Goal: Answer question/provide support: Share knowledge or assist other users

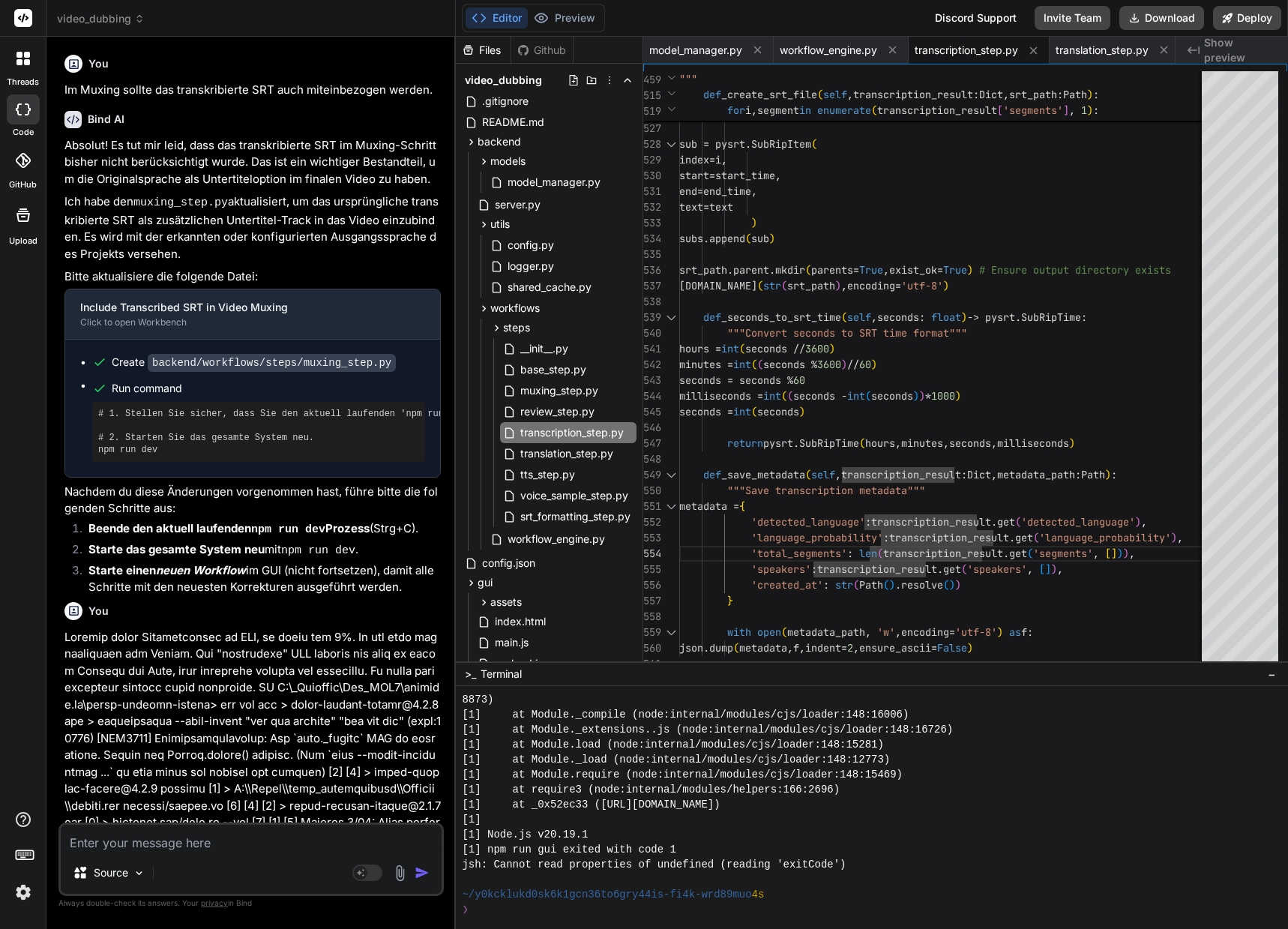
scroll to position [4484, 0]
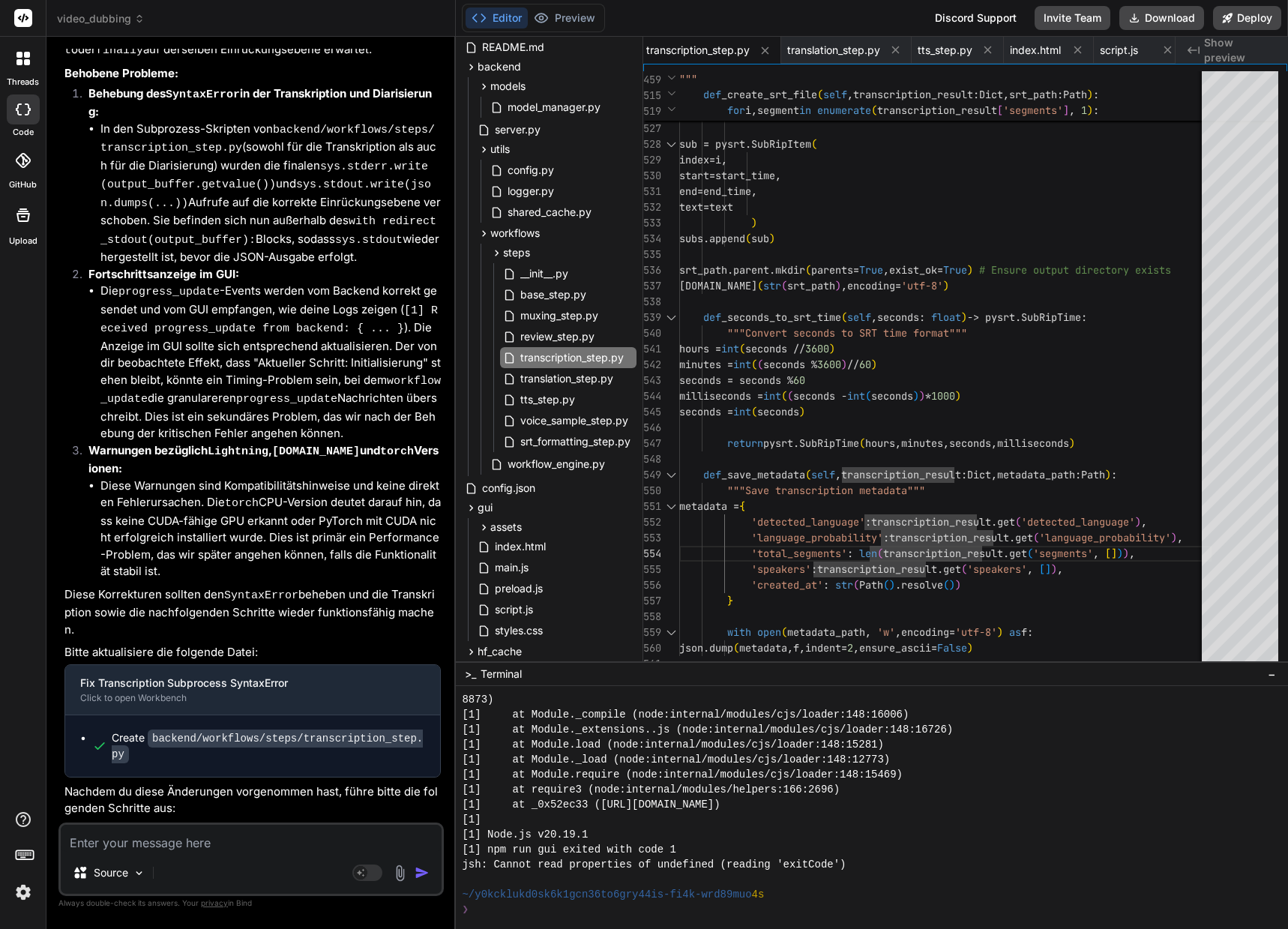
click at [135, 846] on textarea at bounding box center [251, 838] width 381 height 27
type textarea "D"
type textarea "x"
type textarea "Di"
type textarea "x"
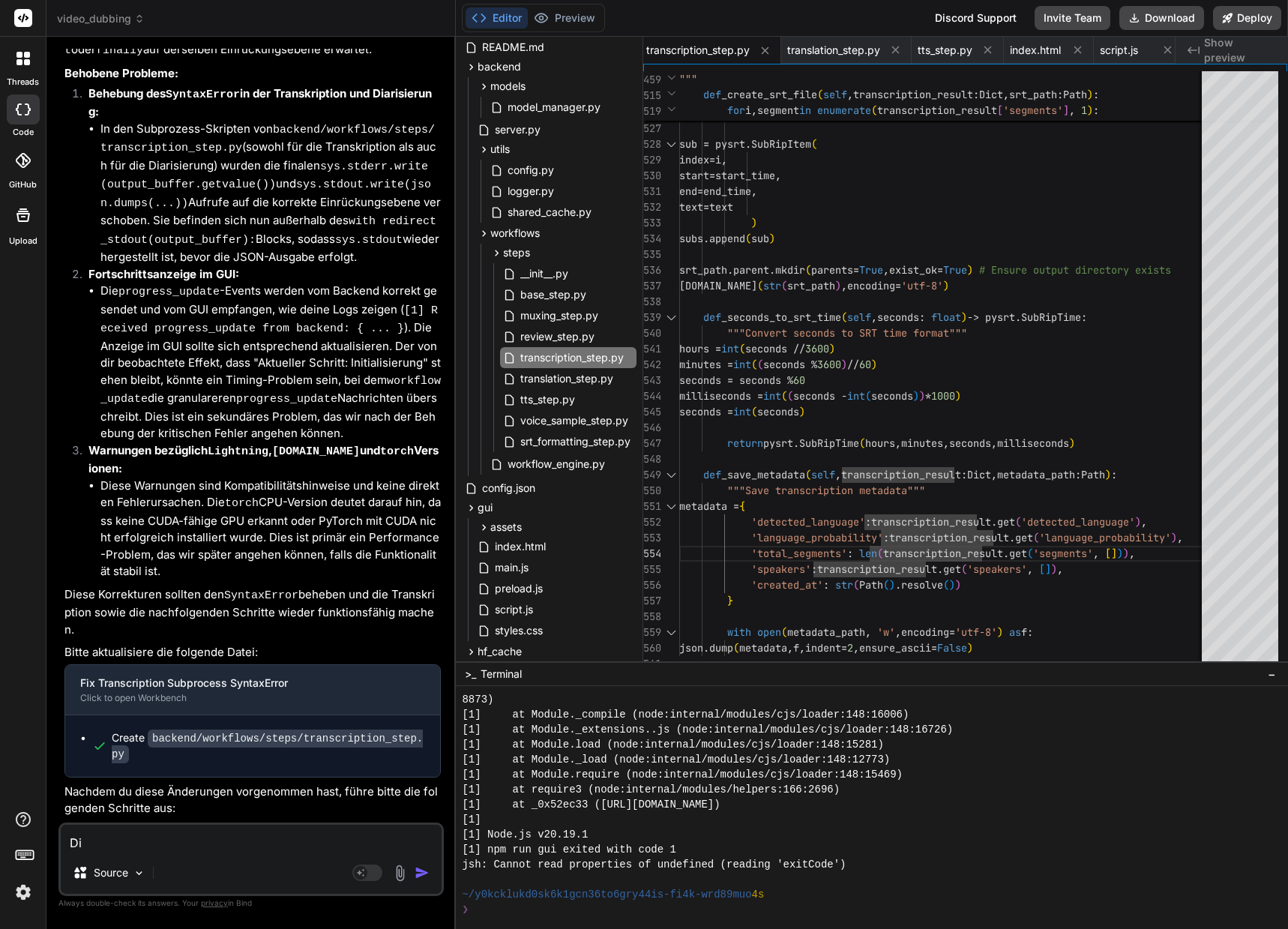
type textarea "Dir"
type textarea "x"
type textarea "Di"
type textarea "x"
type textarea "Die"
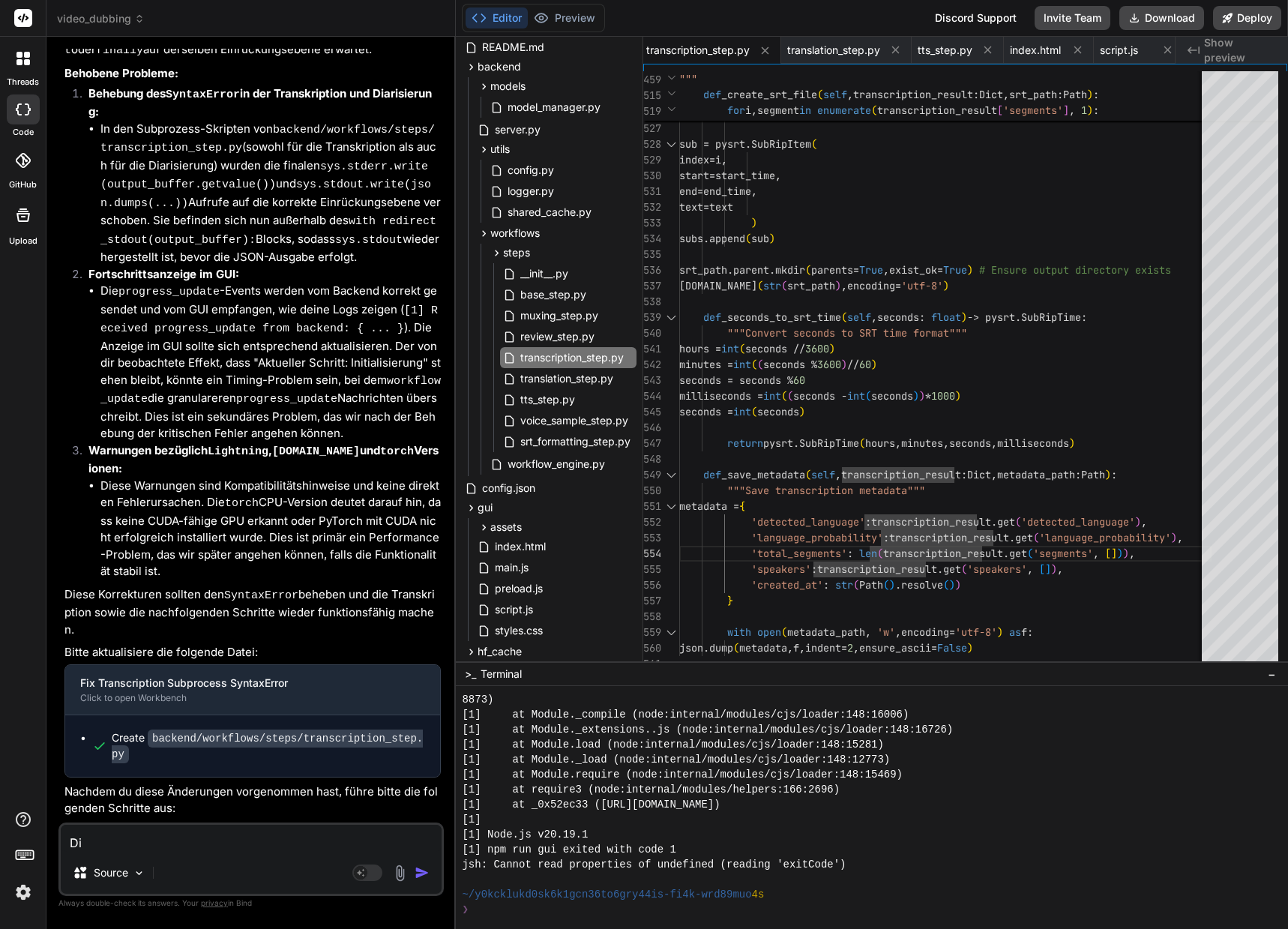
type textarea "x"
type textarea "Die"
type textarea "x"
type textarea "Die T"
type textarea "x"
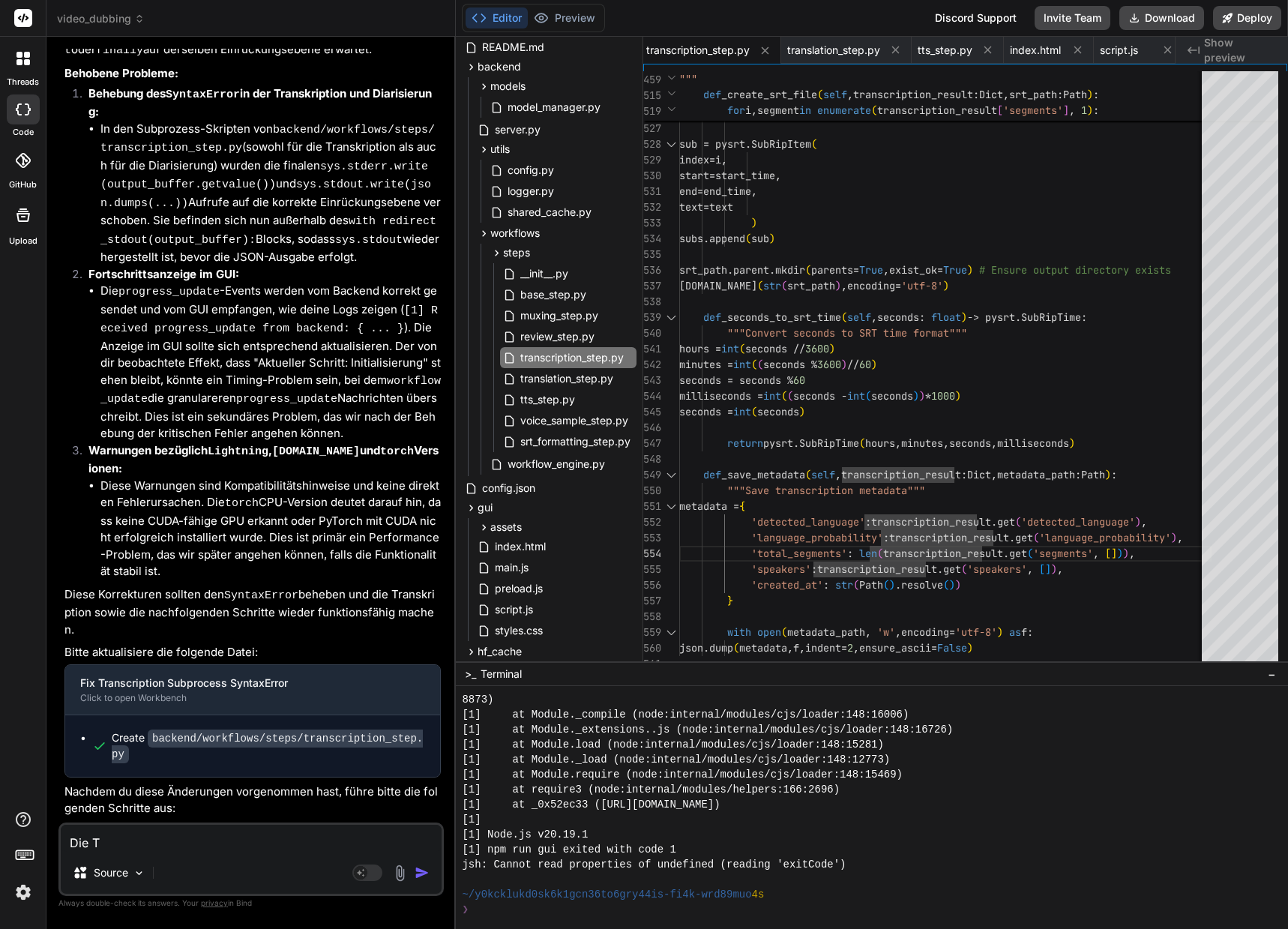
type textarea "Die Tr"
type textarea "x"
type textarea "Die Tra"
type textarea "x"
type textarea "Die Tras"
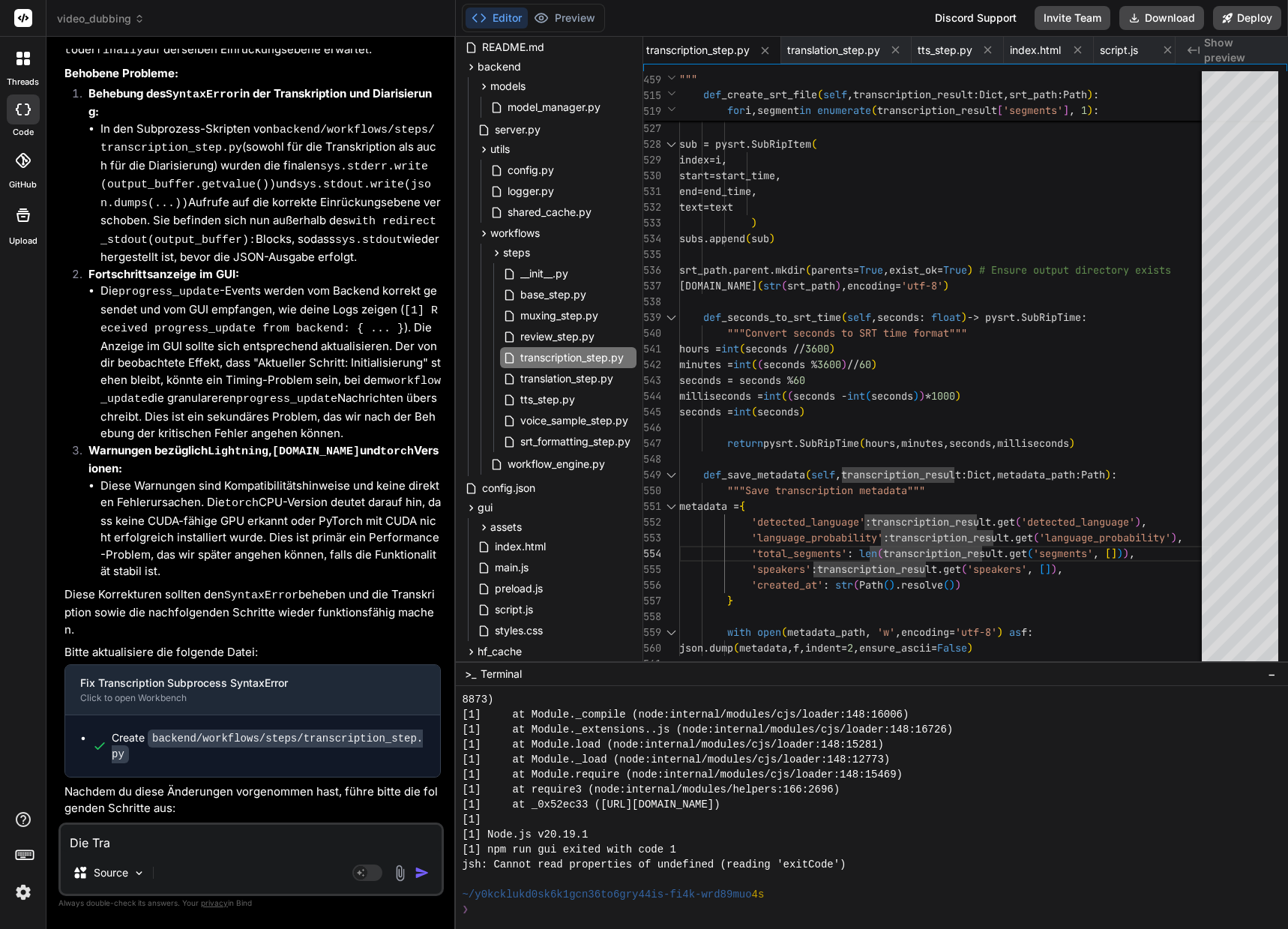
type textarea "x"
type textarea "Die Tra"
type textarea "x"
type textarea "Die Tras"
type textarea "x"
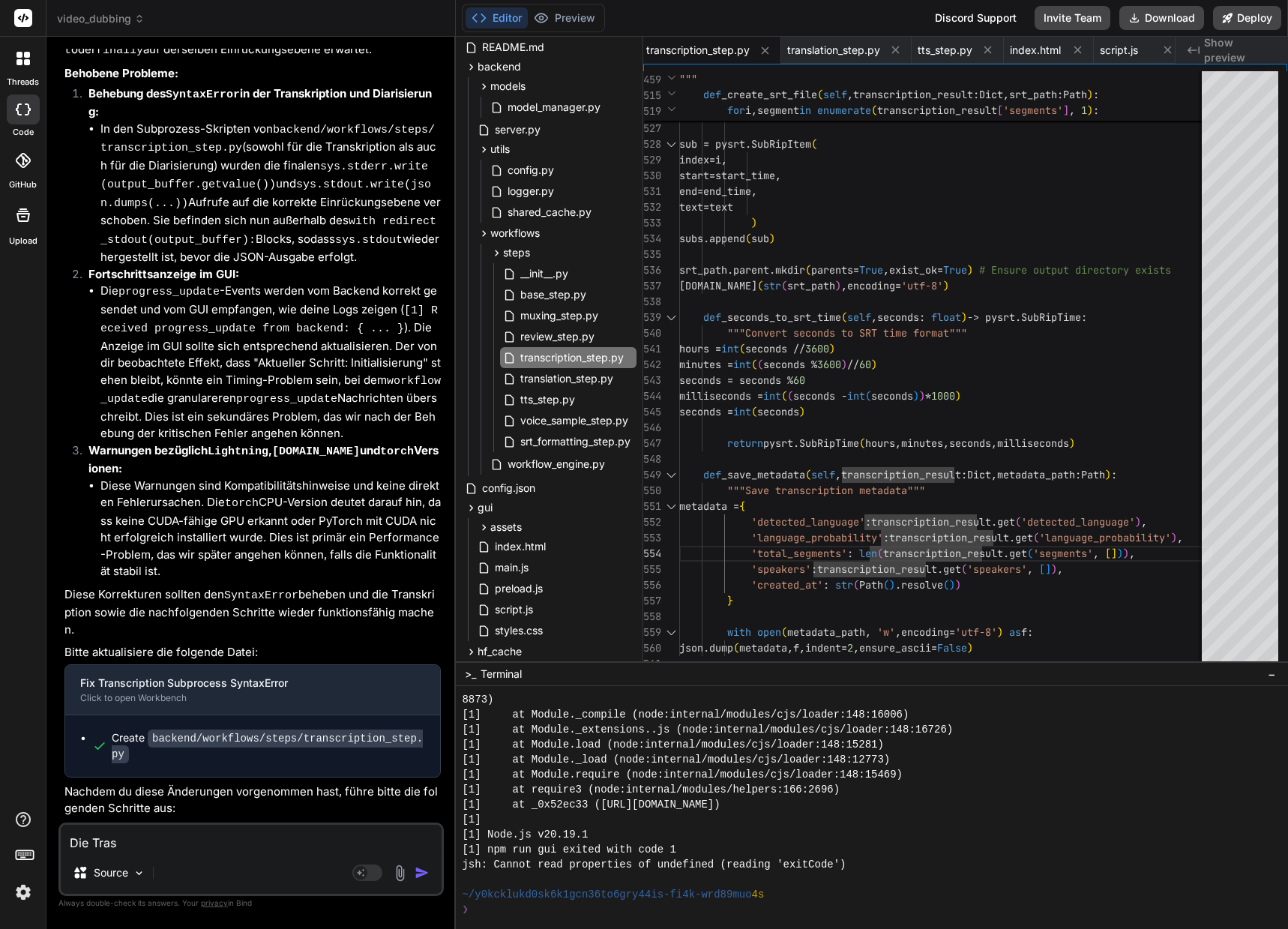
type textarea "Die Trasn"
type textarea "x"
type textarea "Die Tras"
type textarea "x"
type textarea "Die Tra"
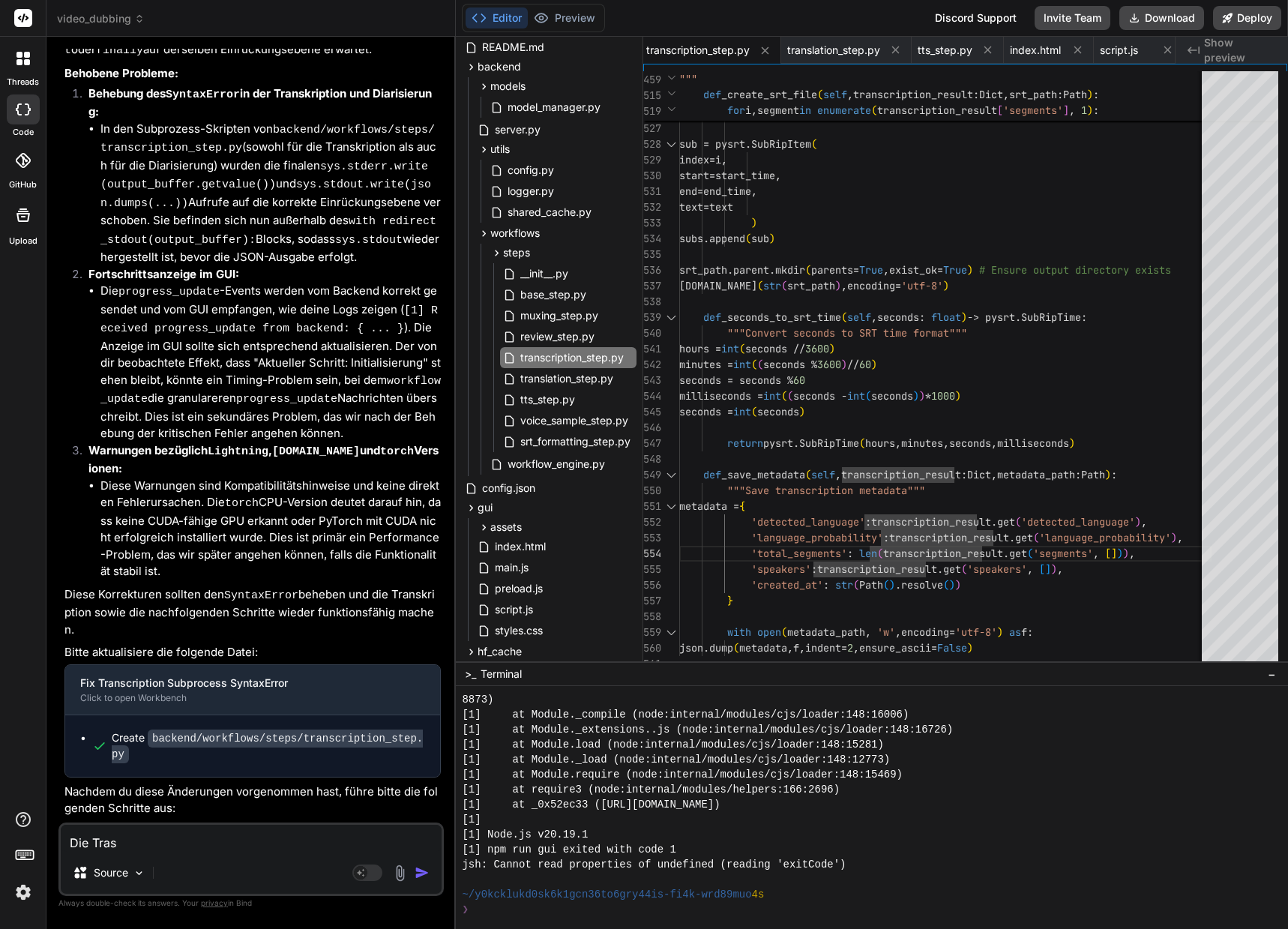
type textarea "x"
type textarea "Die [PERSON_NAME]"
type textarea "x"
type textarea "Die Trans"
type textarea "x"
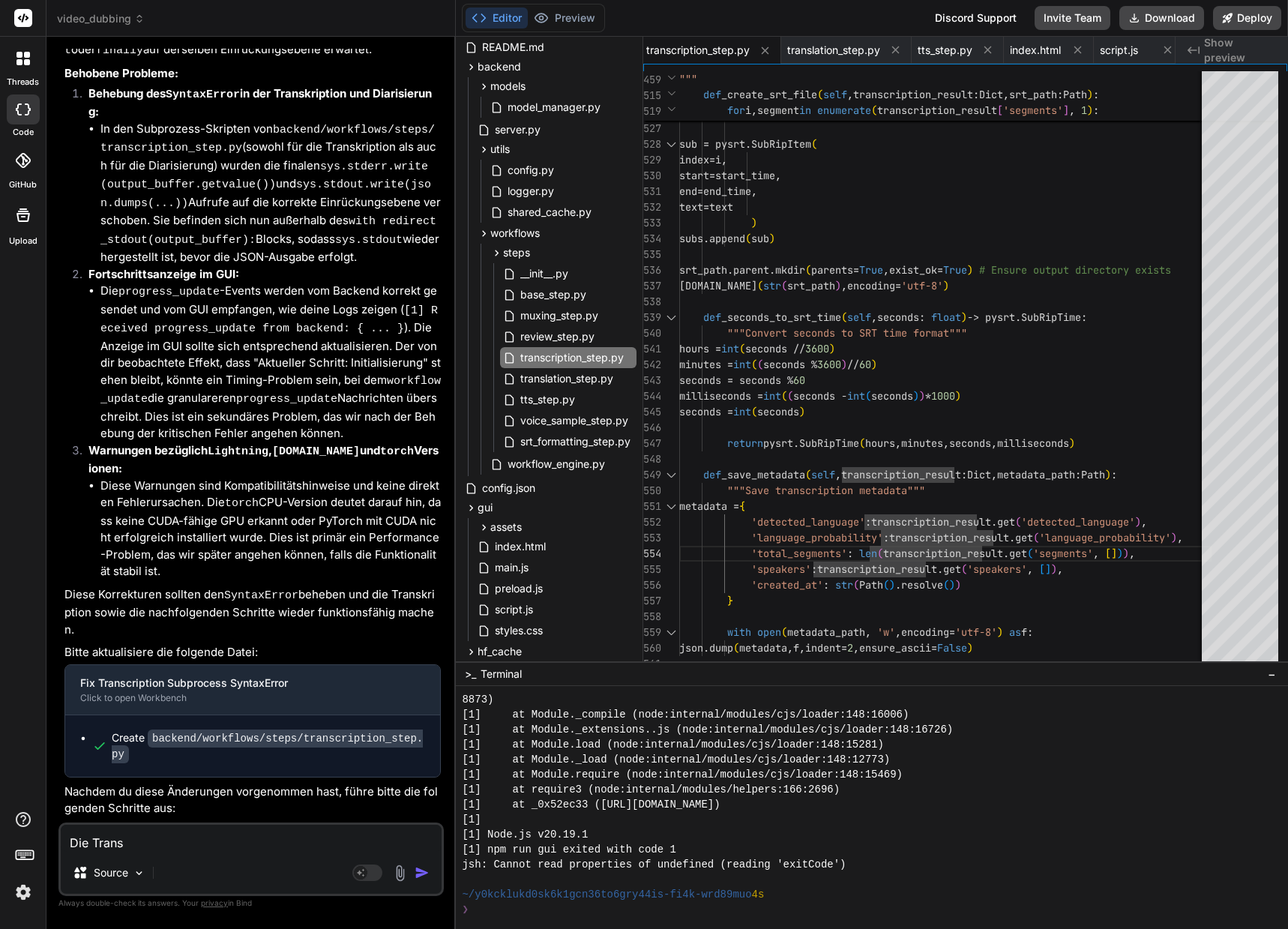
type textarea "Die Transk"
type textarea "x"
type textarea "Die Transkr"
type textarea "x"
type textarea "Die Transkri"
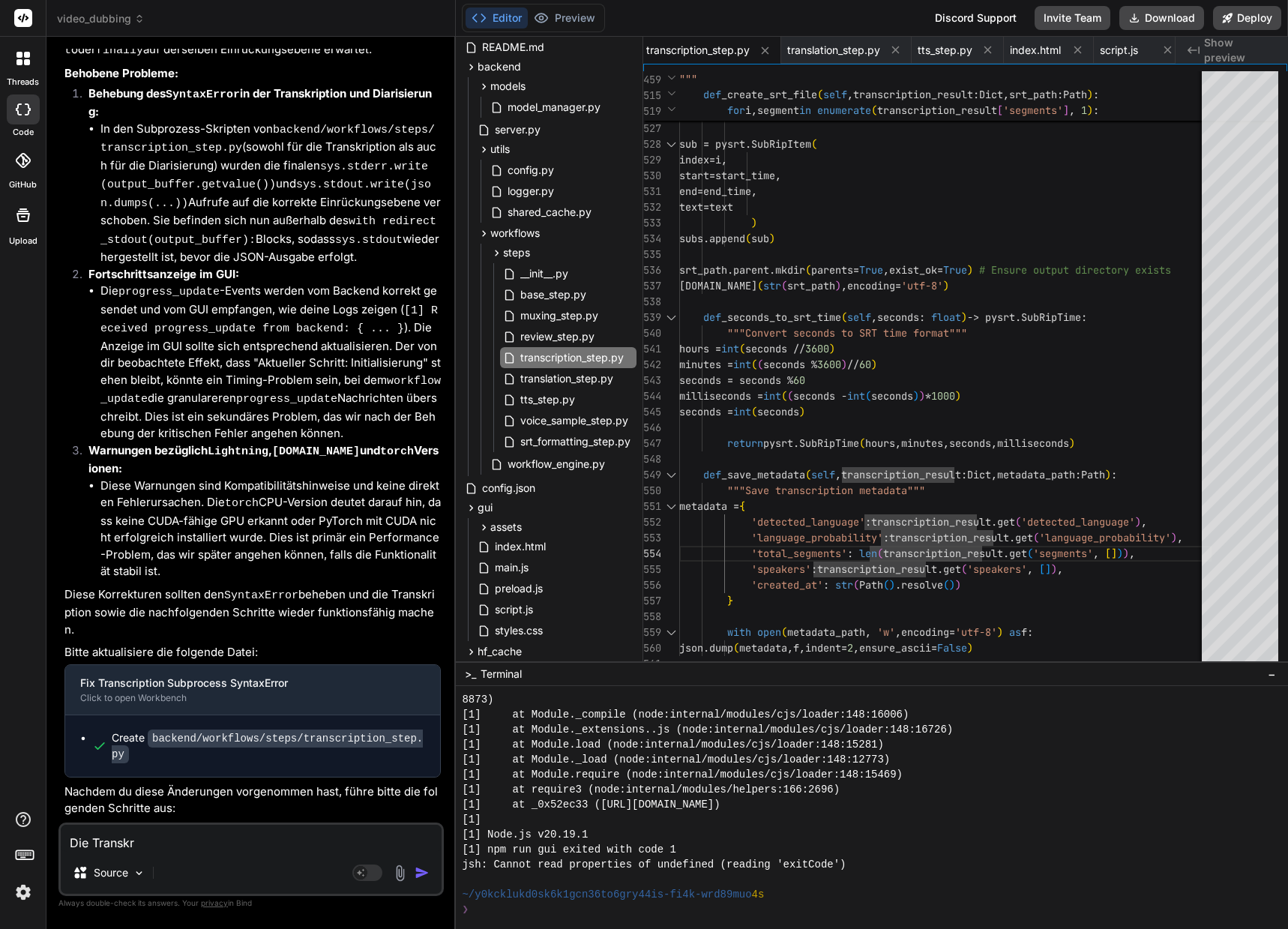
type textarea "x"
type textarea "Die Transkrip"
type textarea "x"
type textarea "Die Transkript"
type textarea "x"
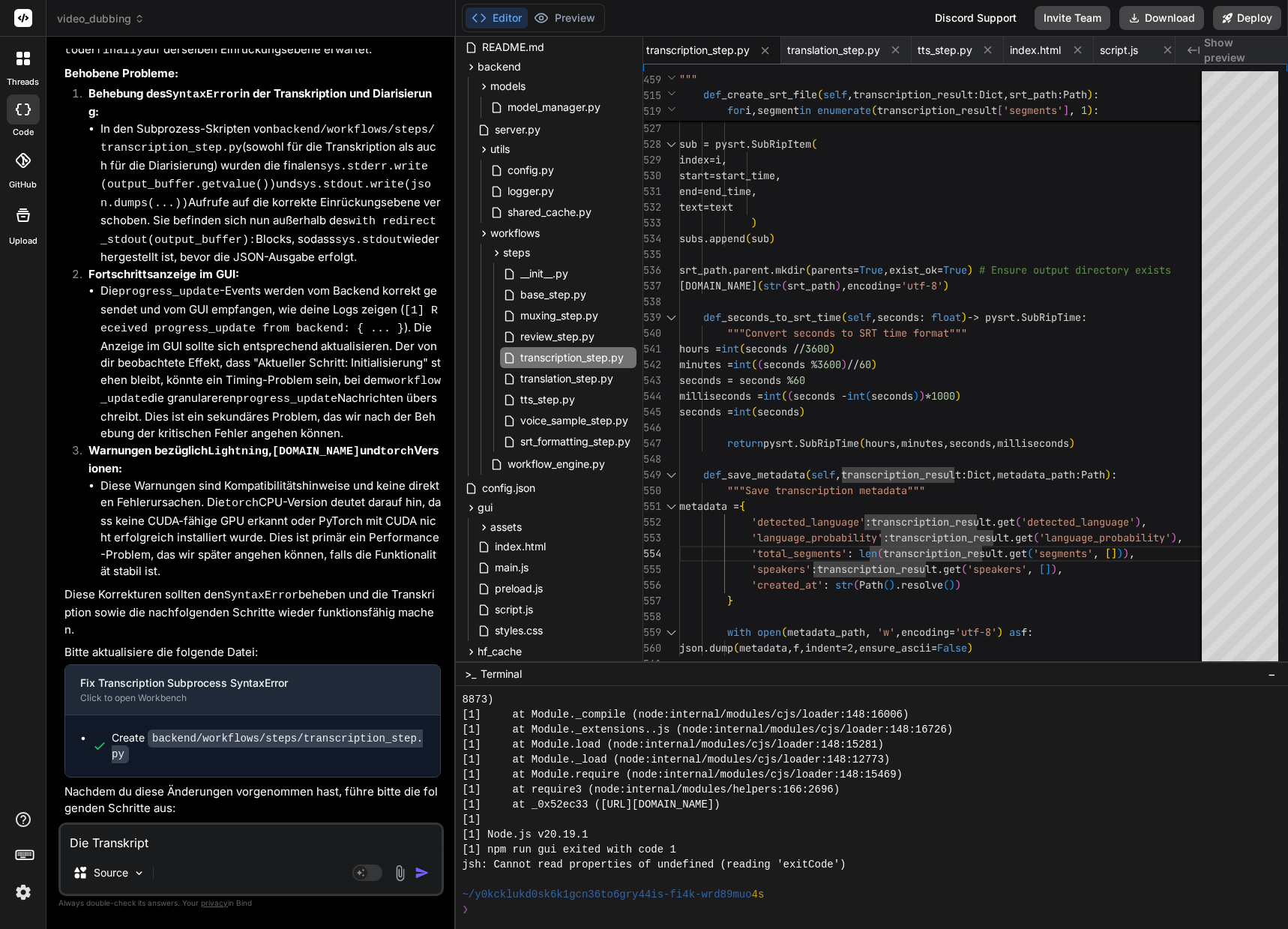
type textarea "Die Transkripti"
type textarea "x"
type textarea "Die Transkriptio"
type textarea "x"
type textarea "Die Transkription"
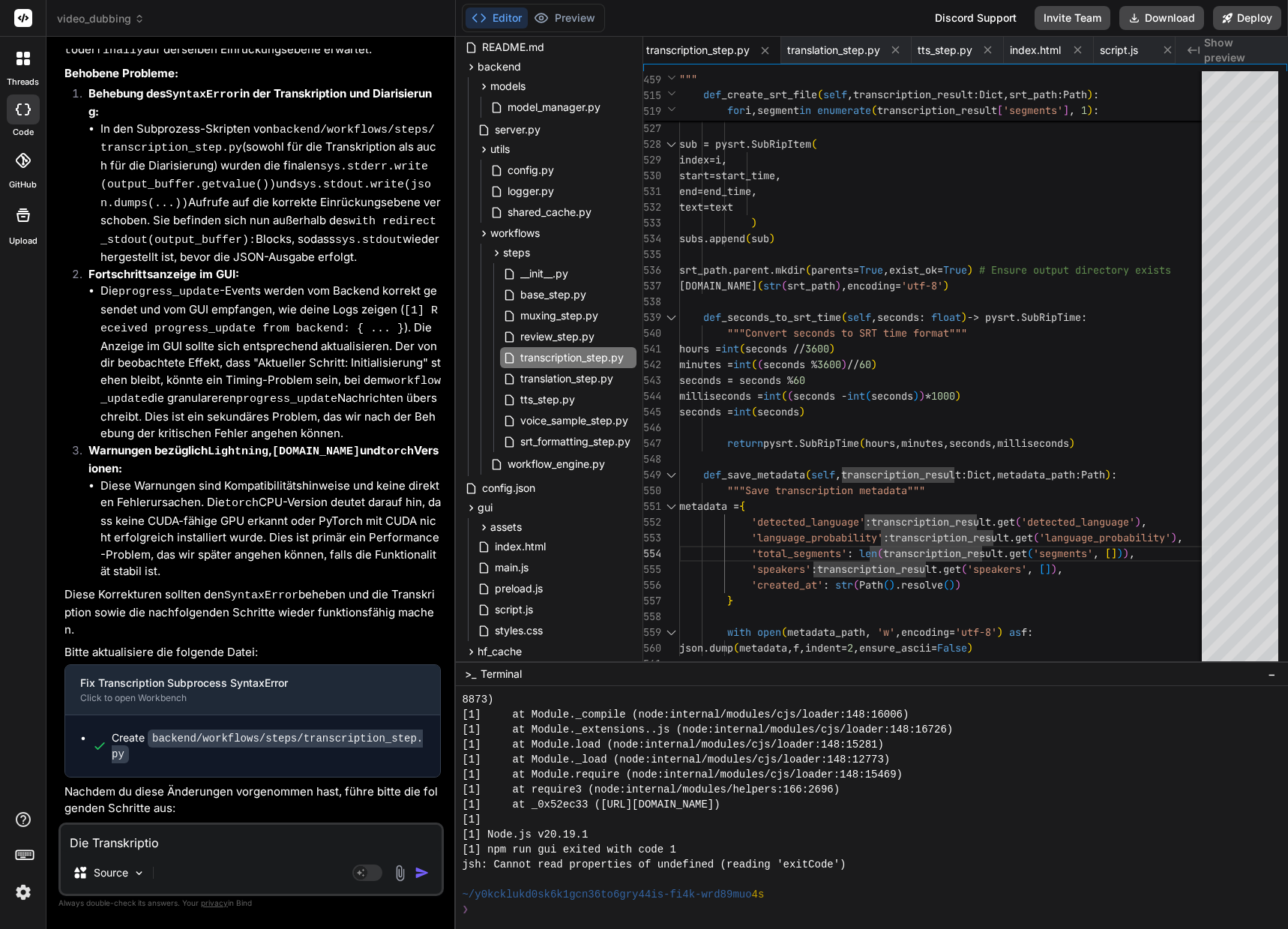
type textarea "x"
type textarea "Die Transkription"
type textarea "x"
type textarea "Die Transkription h"
type textarea "x"
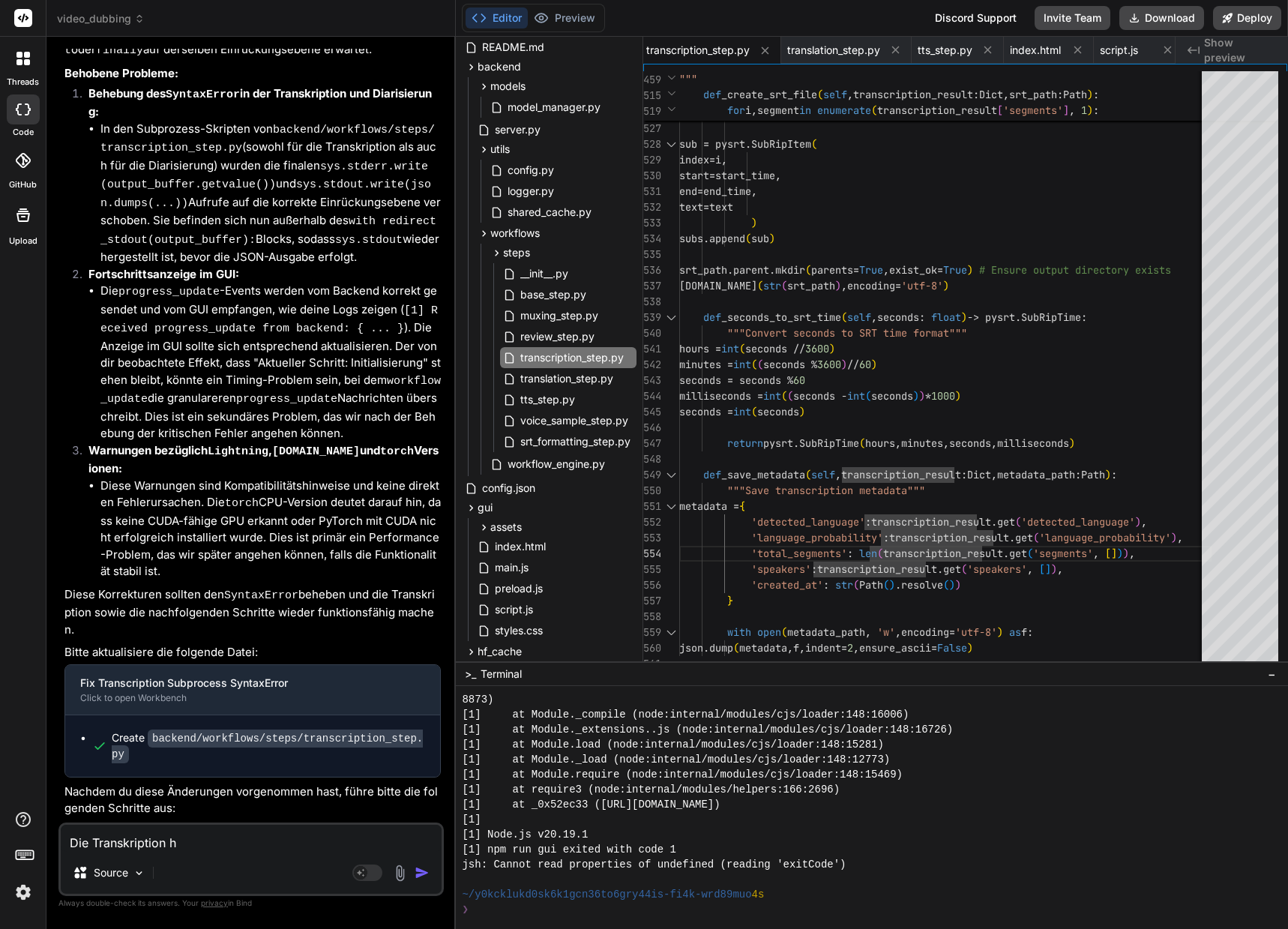
type textarea "Die Transkription ha"
type textarea "x"
type textarea "Die Transkription hat"
type textarea "x"
type textarea "Die Transkription hat"
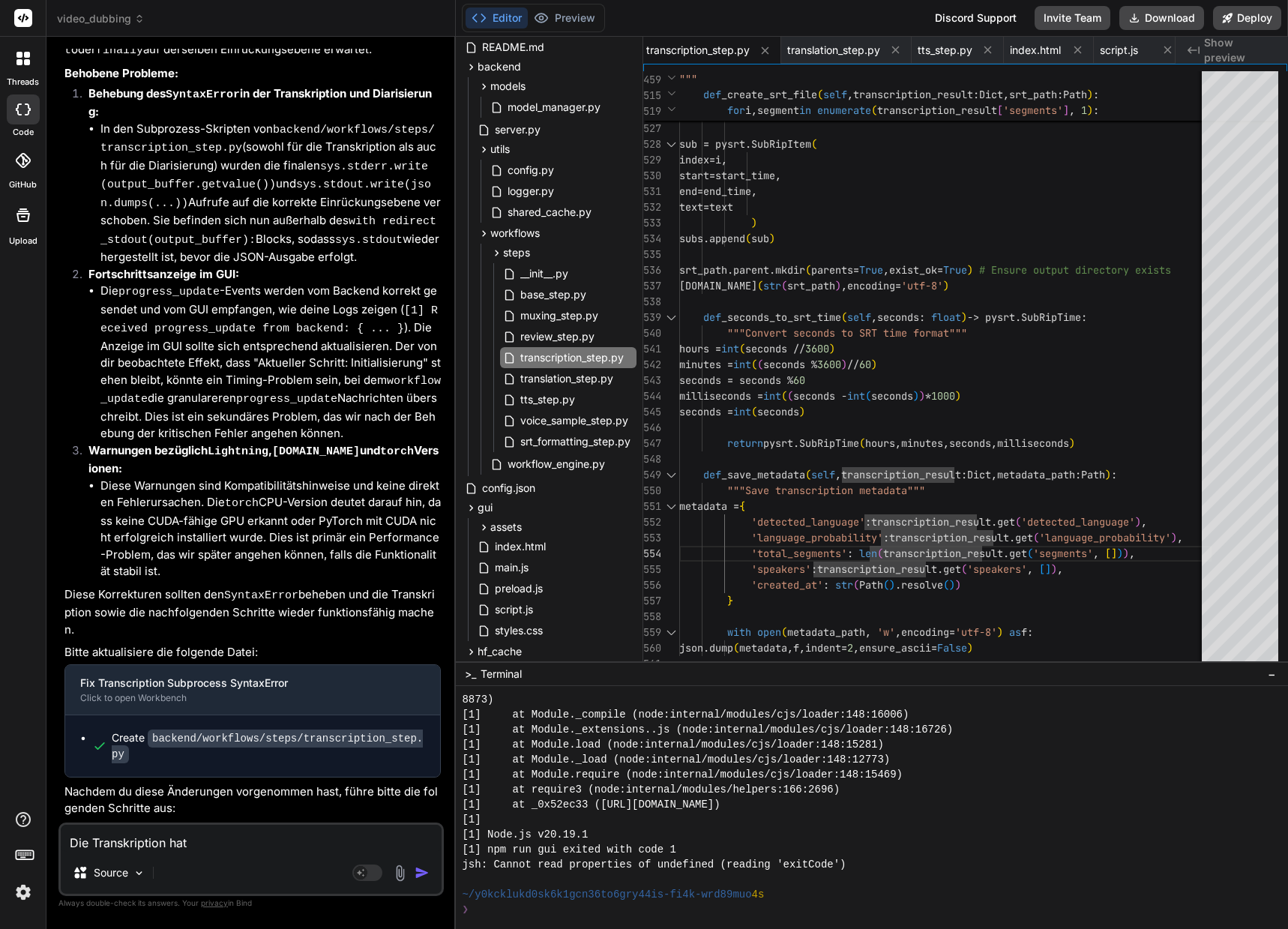
type textarea "x"
type textarea "Die Transkription hat f"
type textarea "x"
type textarea "Die Transkription hat fu"
type textarea "x"
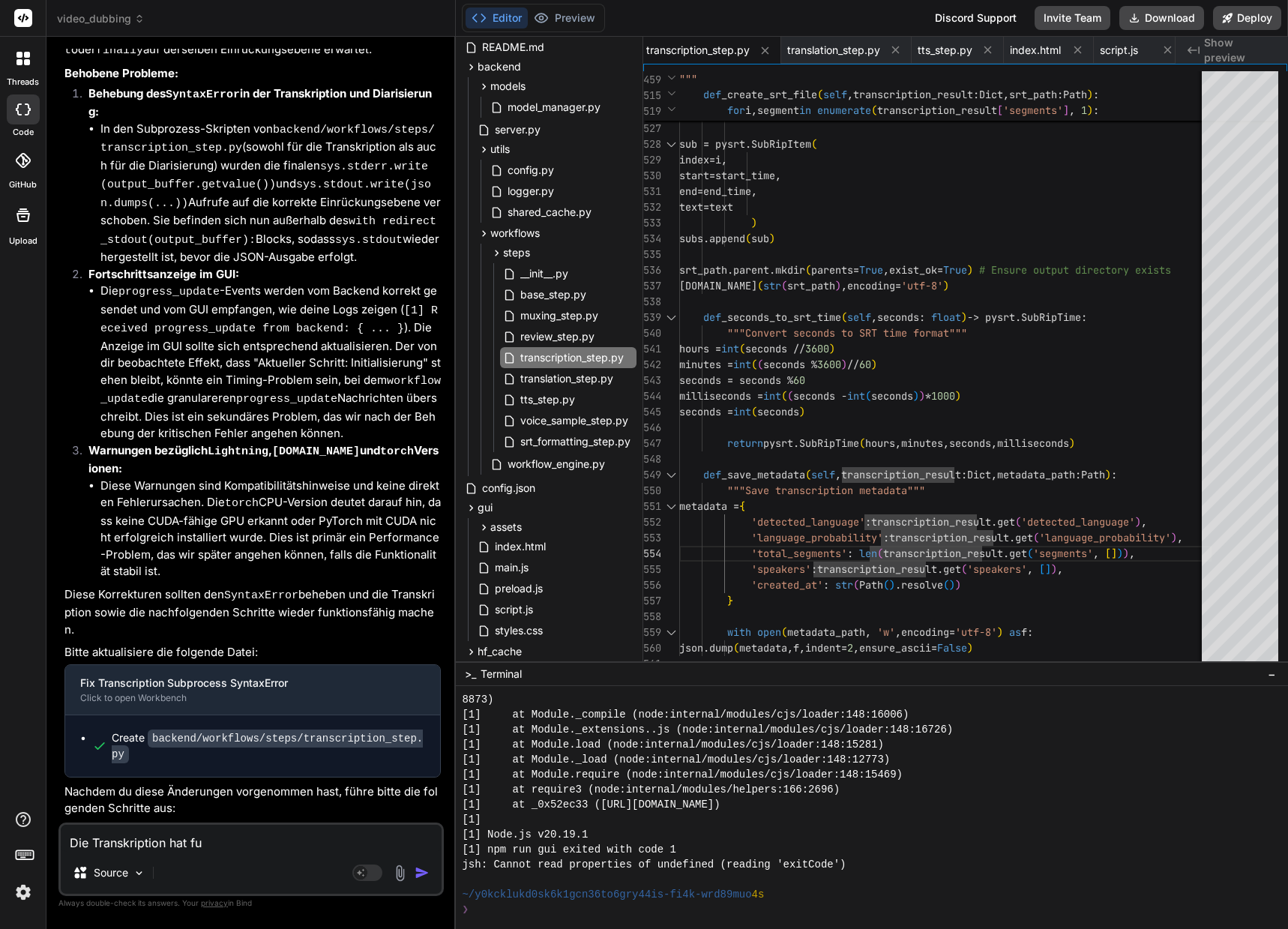
type textarea "Die Transkription hat fun"
type textarea "x"
type textarea "Die Transkription hat funk"
type textarea "x"
type textarea "Die Transkription hat fun"
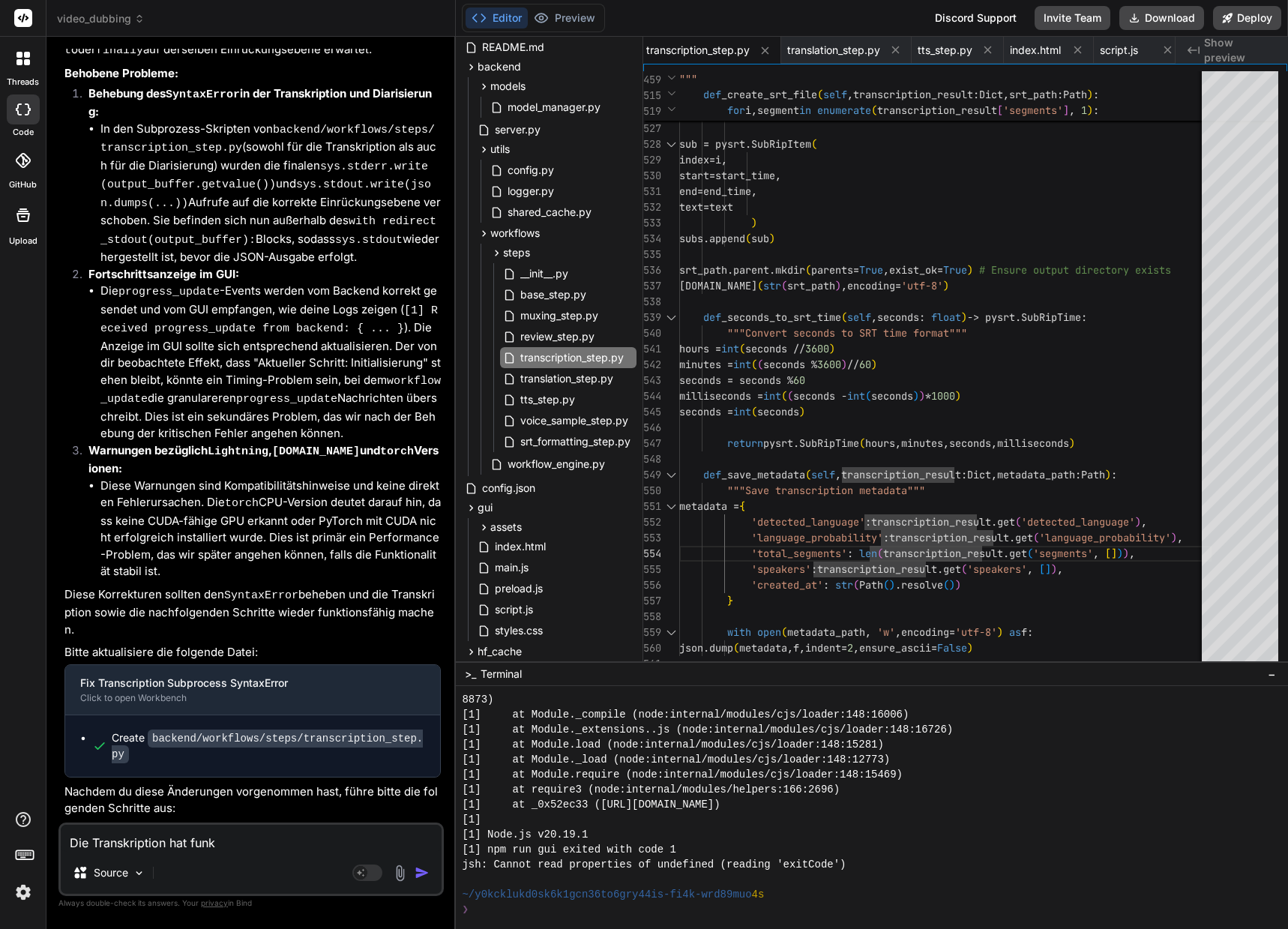
type textarea "x"
type textarea "Die Transkription hat fu"
type textarea "x"
type textarea "Die Transkription hat f"
type textarea "x"
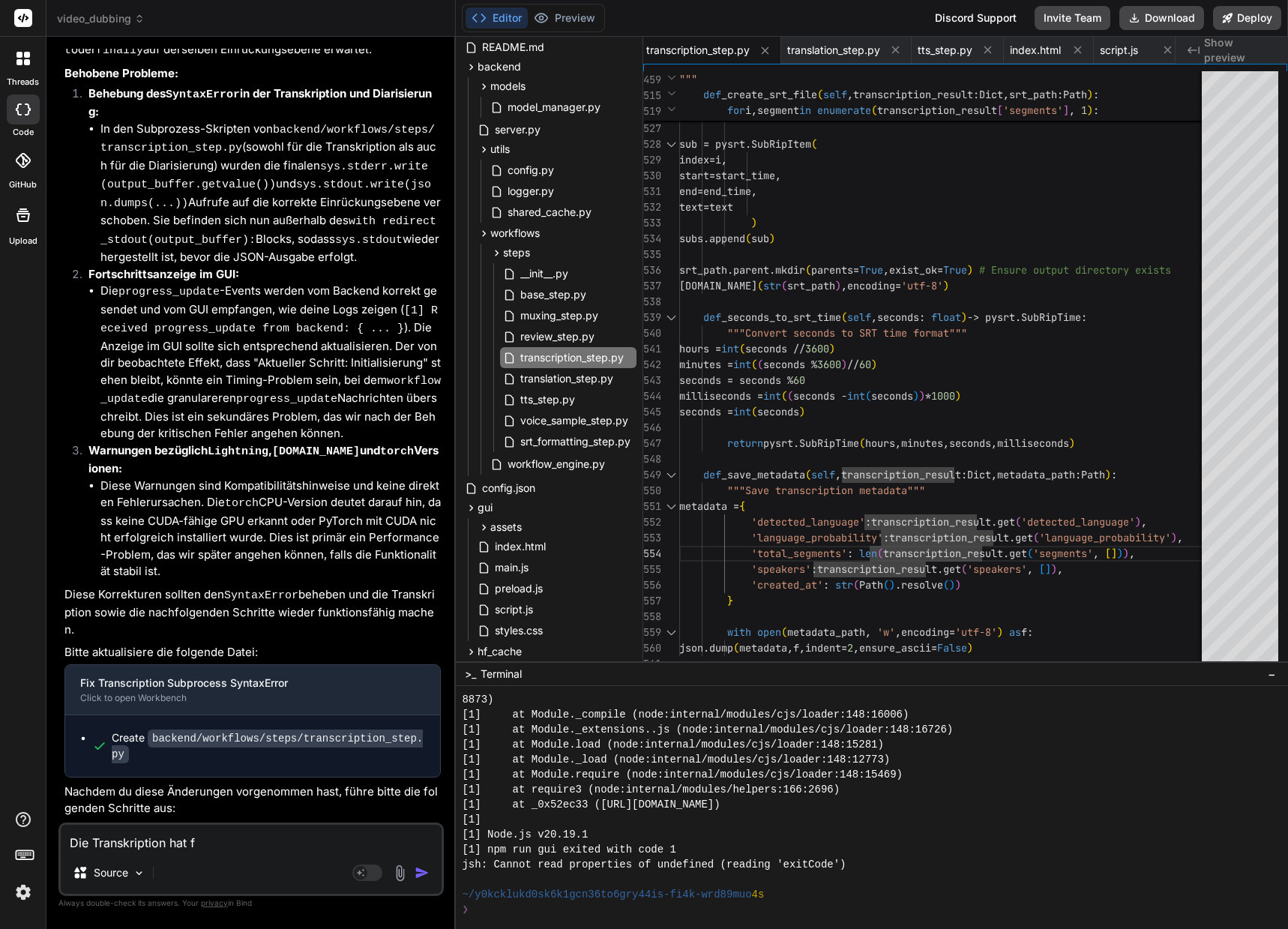
type textarea "Die Transkription hat"
type textarea "x"
type textarea "Die Transkription hat n"
type textarea "x"
type textarea "Die Transkription hat nu"
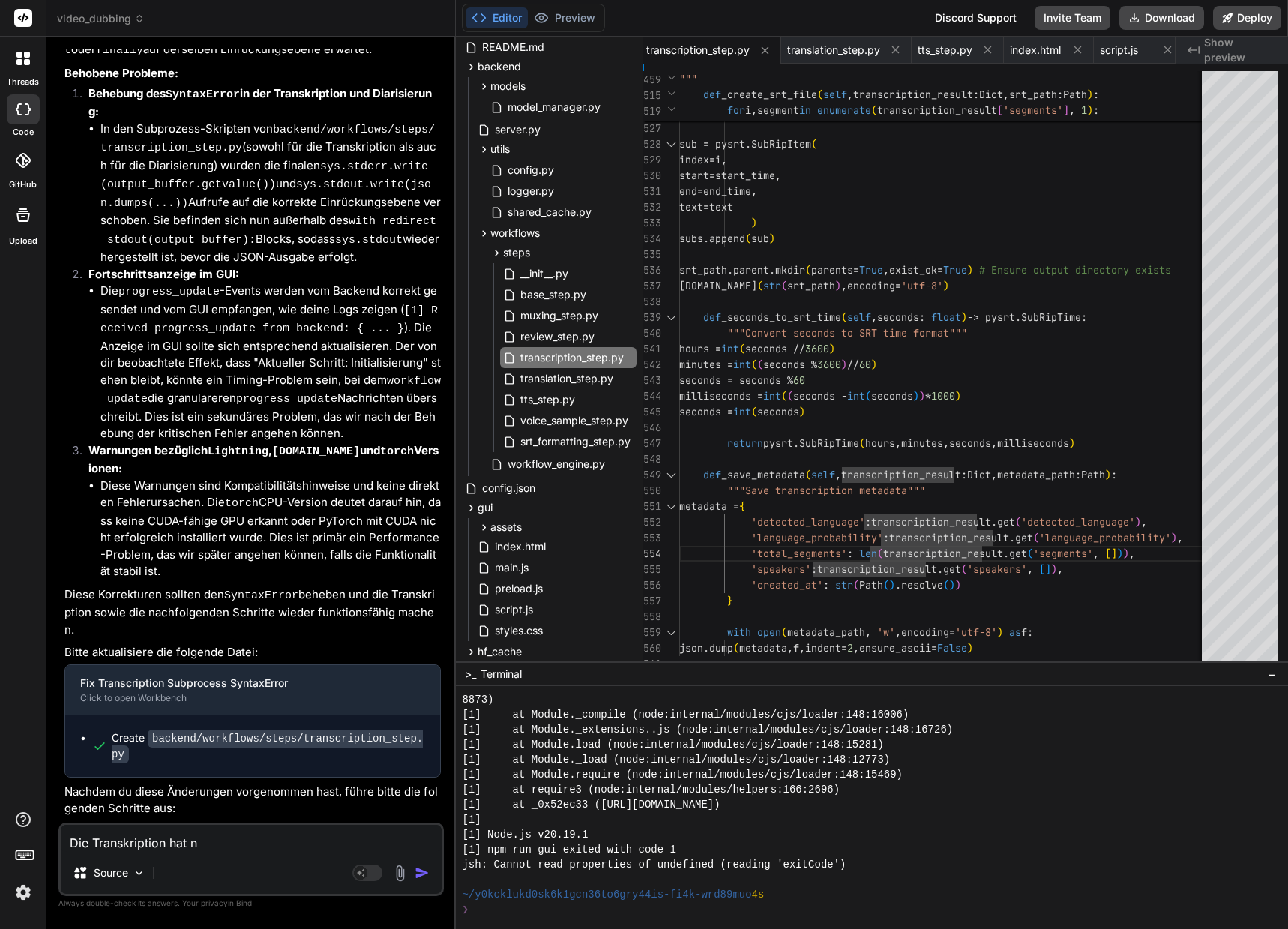
type textarea "x"
type textarea "Die Transkription hat nun"
type textarea "x"
type textarea "Die Transkription hat nun"
type textarea "x"
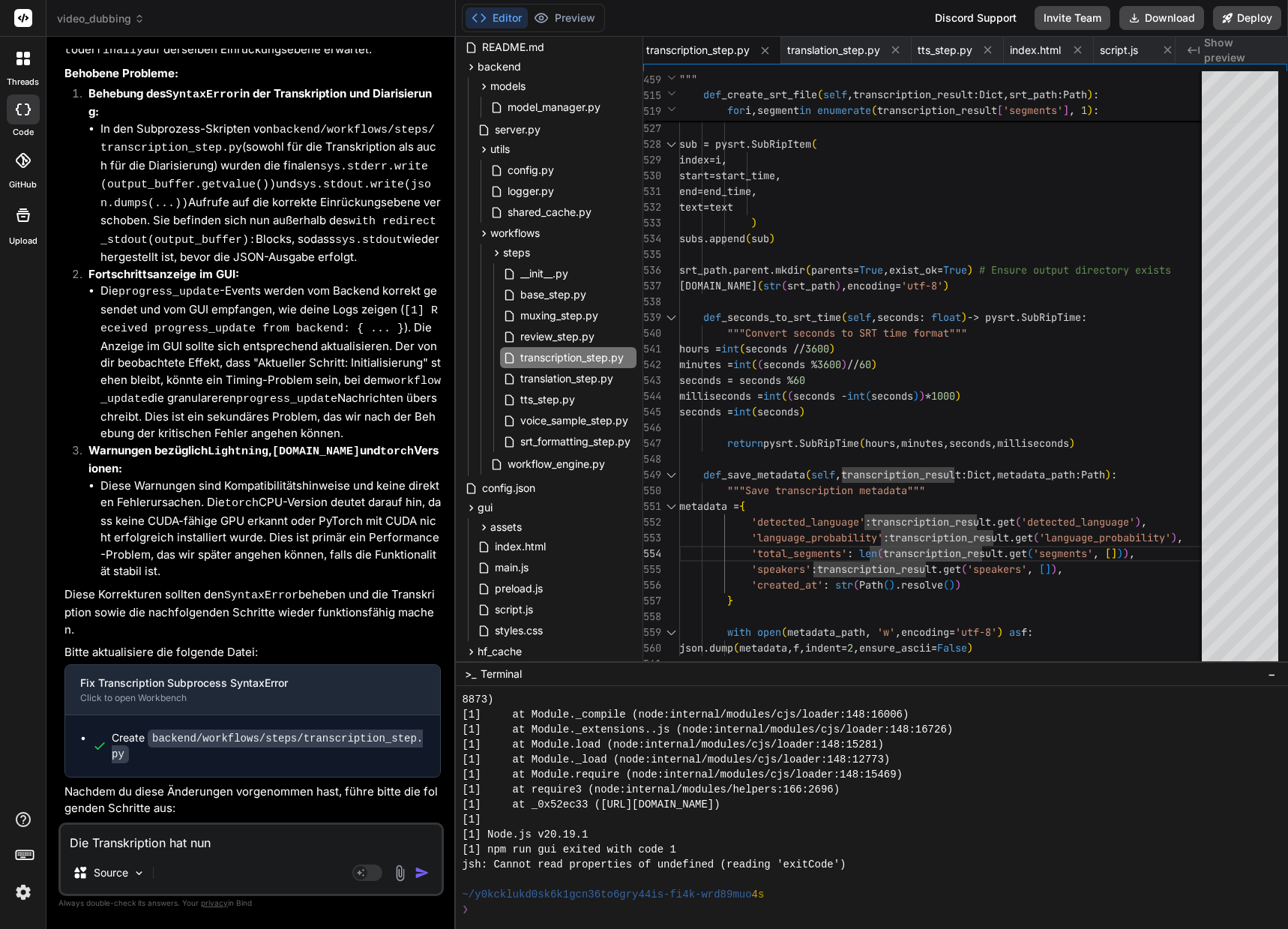
type textarea "Die Transkription hat nun f"
type textarea "x"
type textarea "Die Transkription hat nun fu"
type textarea "x"
type textarea "Die Transkription hat nun fun"
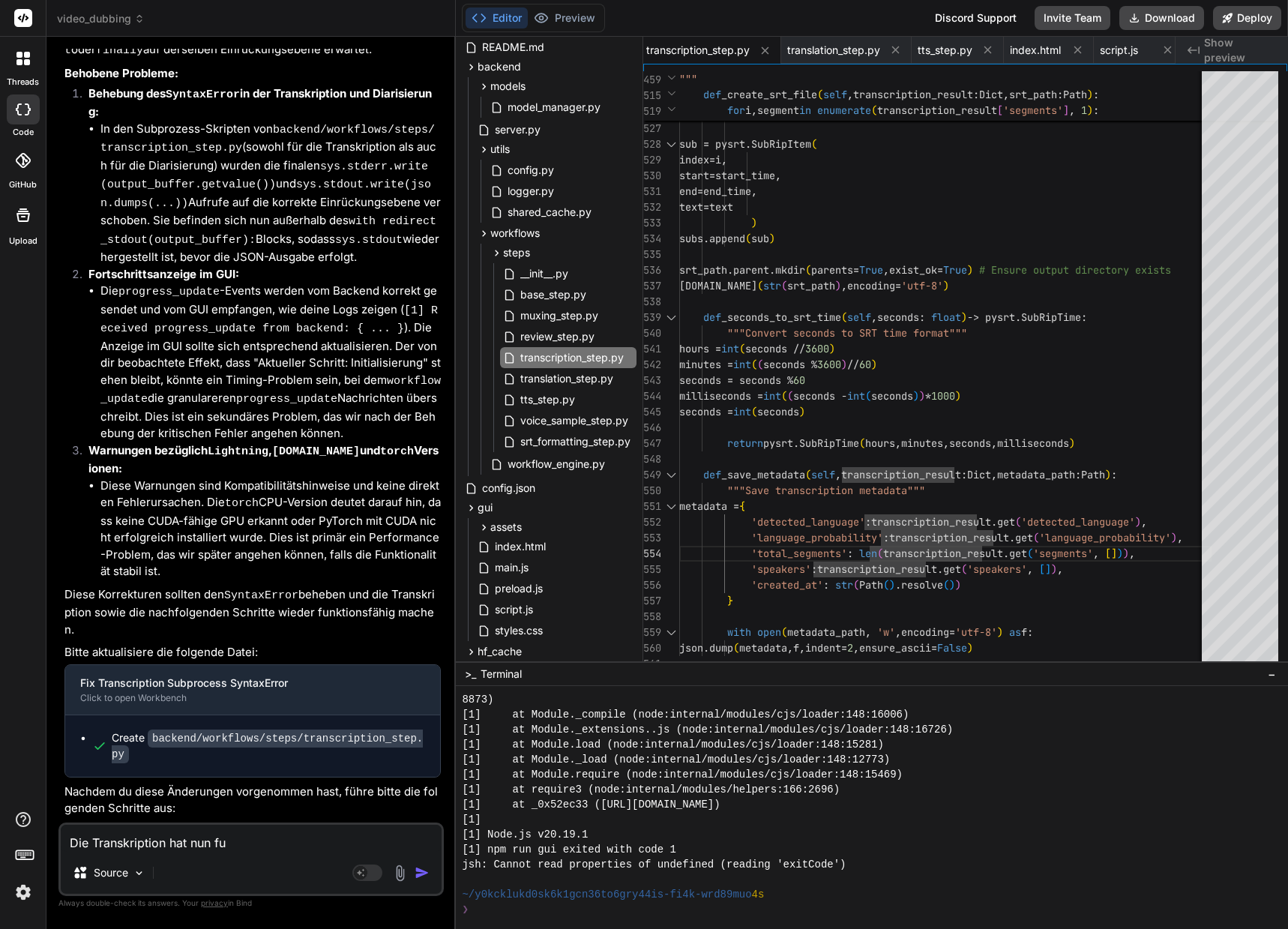
type textarea "x"
type textarea "Die Transkription hat nun funk"
type textarea "x"
type textarea "Die Transkription hat nun funkt"
type textarea "x"
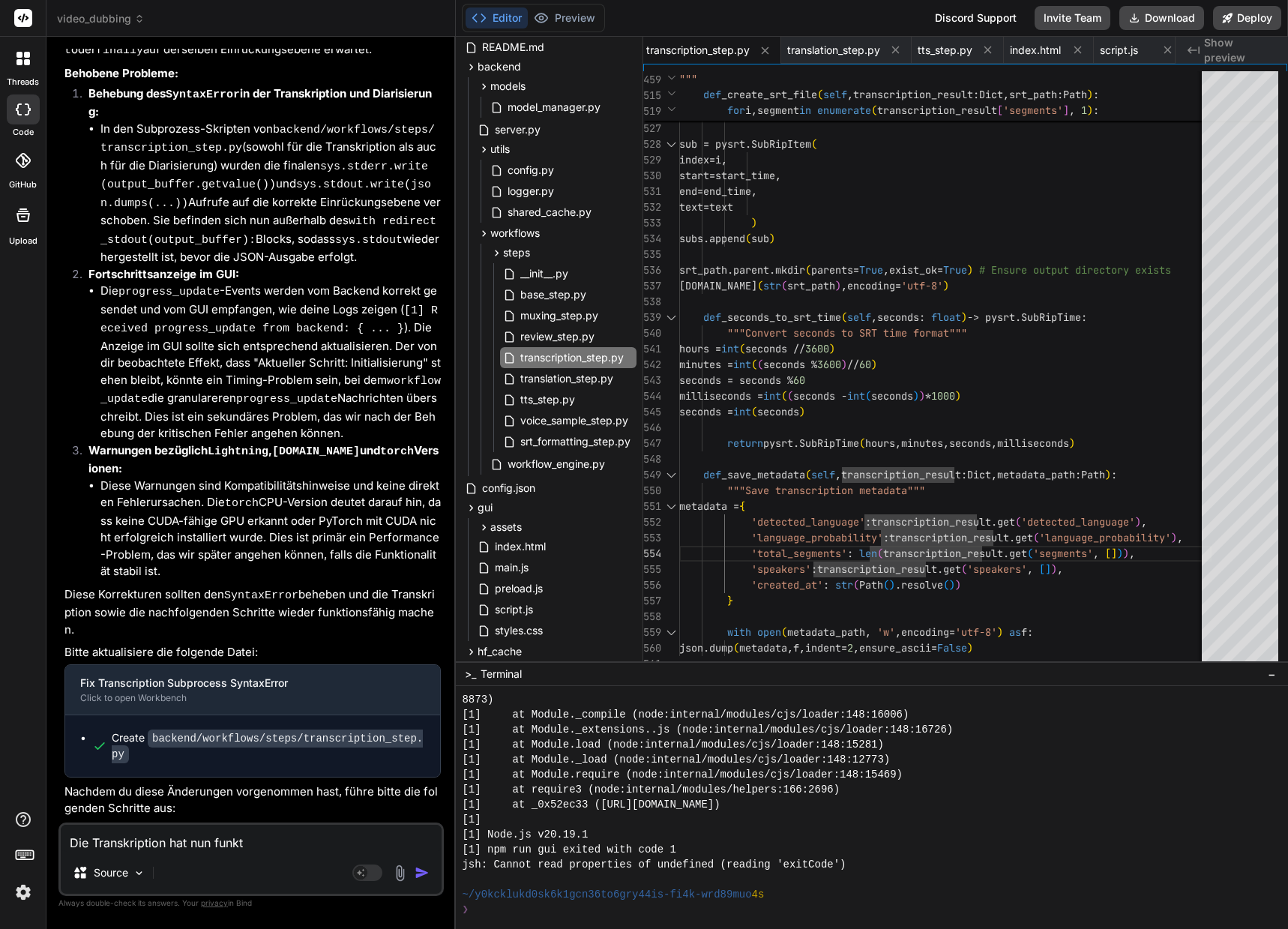
type textarea "Die Transkription hat nun funkti"
type textarea "x"
type textarea "Die Transkription hat nun funktin"
type textarea "x"
type textarea "Die Transkription hat nun funktini"
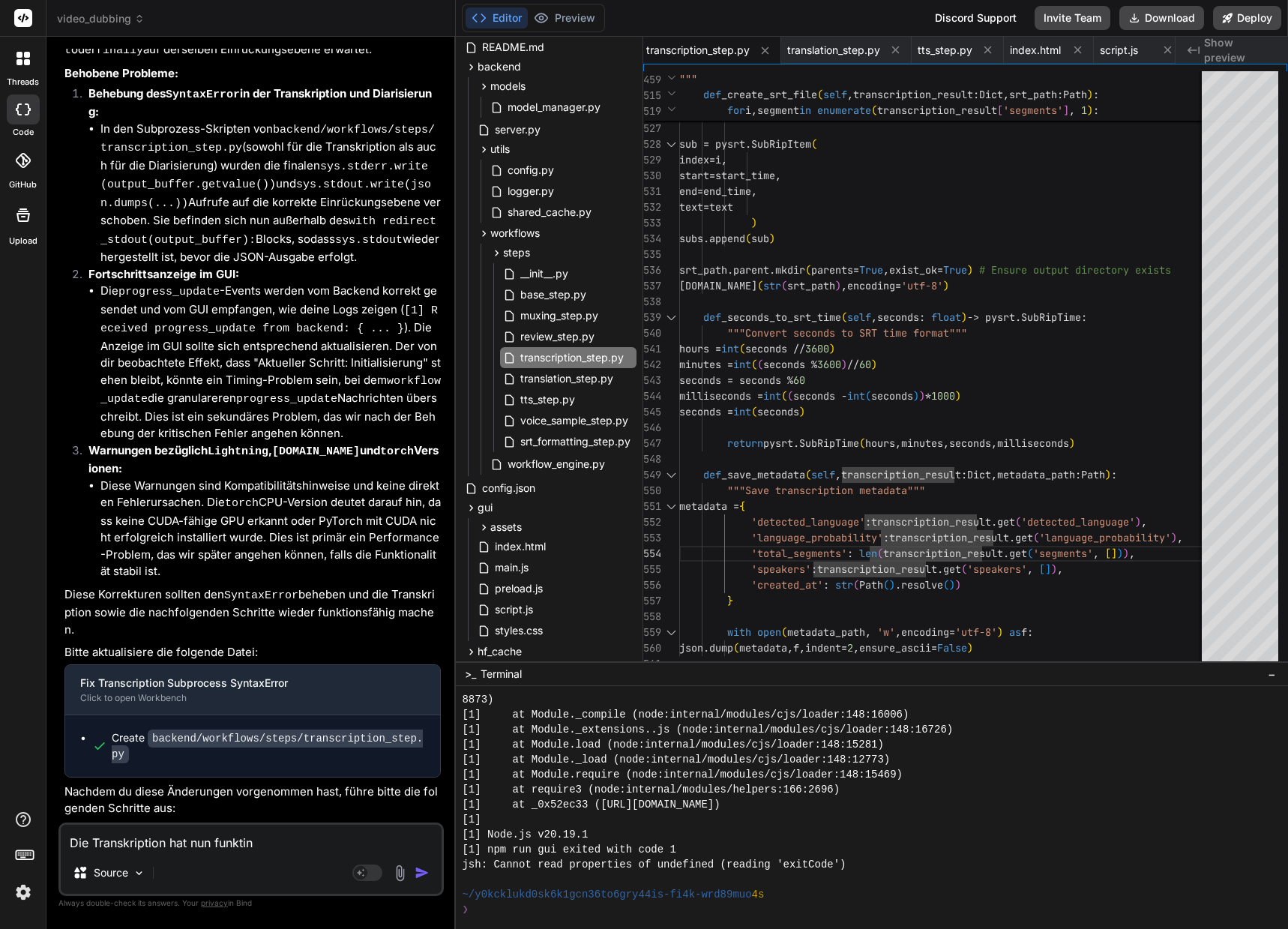
type textarea "x"
type textarea "Die Transkription hat nun funktin"
type textarea "x"
type textarea "Die Transkription hat nun funktino"
type textarea "x"
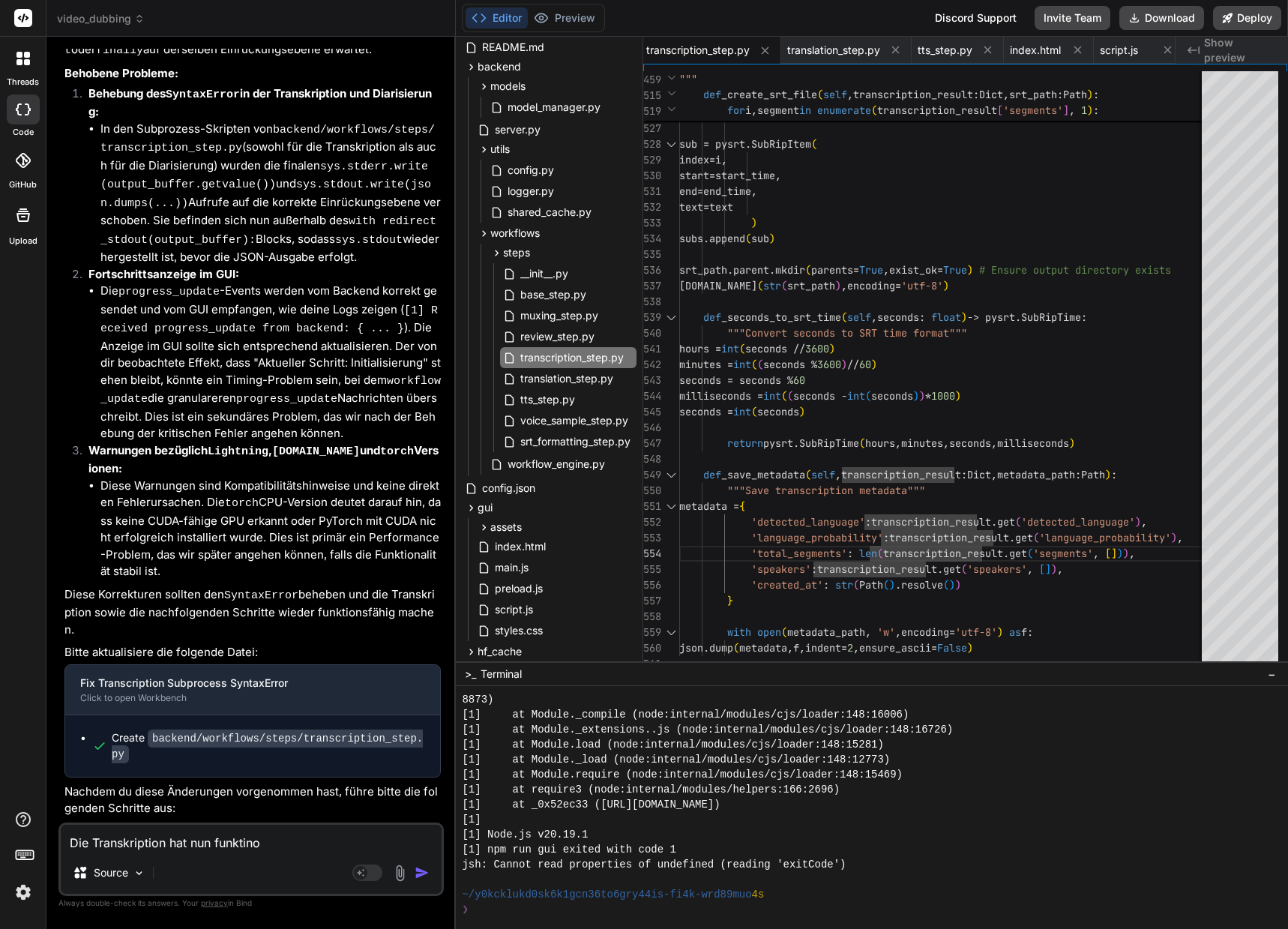
type textarea "Die Transkription hat nun funktinon"
type textarea "x"
type textarea "Die Transkription hat nun funktinoni"
type textarea "x"
type textarea "Die Transkription hat nun funktinonie"
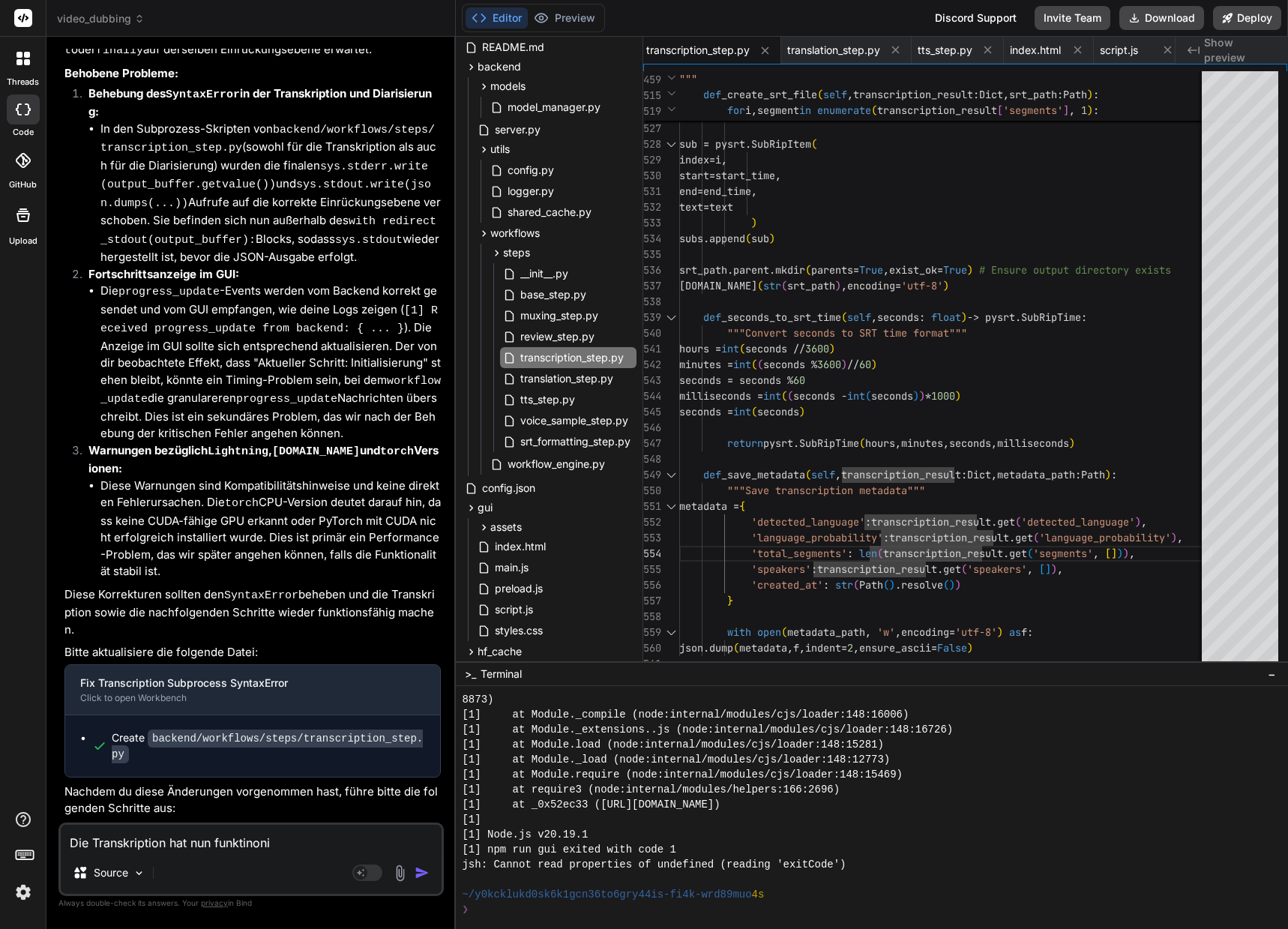
type textarea "x"
type textarea "Die Transkription hat nun funktinonier"
type textarea "x"
type textarea "Die Transkription hat nun funktinoniert"
type textarea "x"
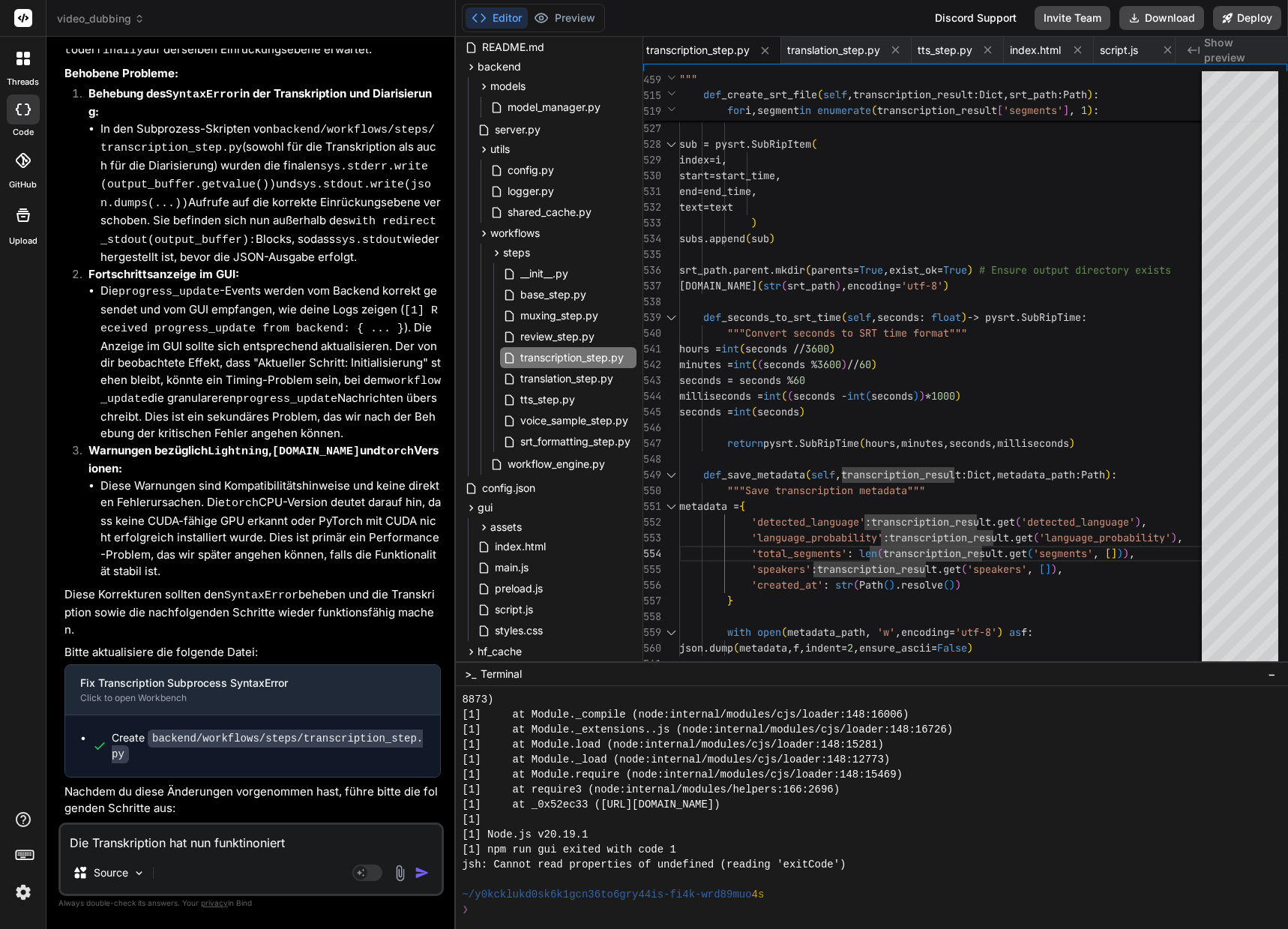
type textarea "Die Transkription hat nun funktioniert"
type textarea "x"
type textarea "Die Transkription hat nun funktioniert,"
type textarea "x"
type textarea "Die Transkription hat nun funktioniert"
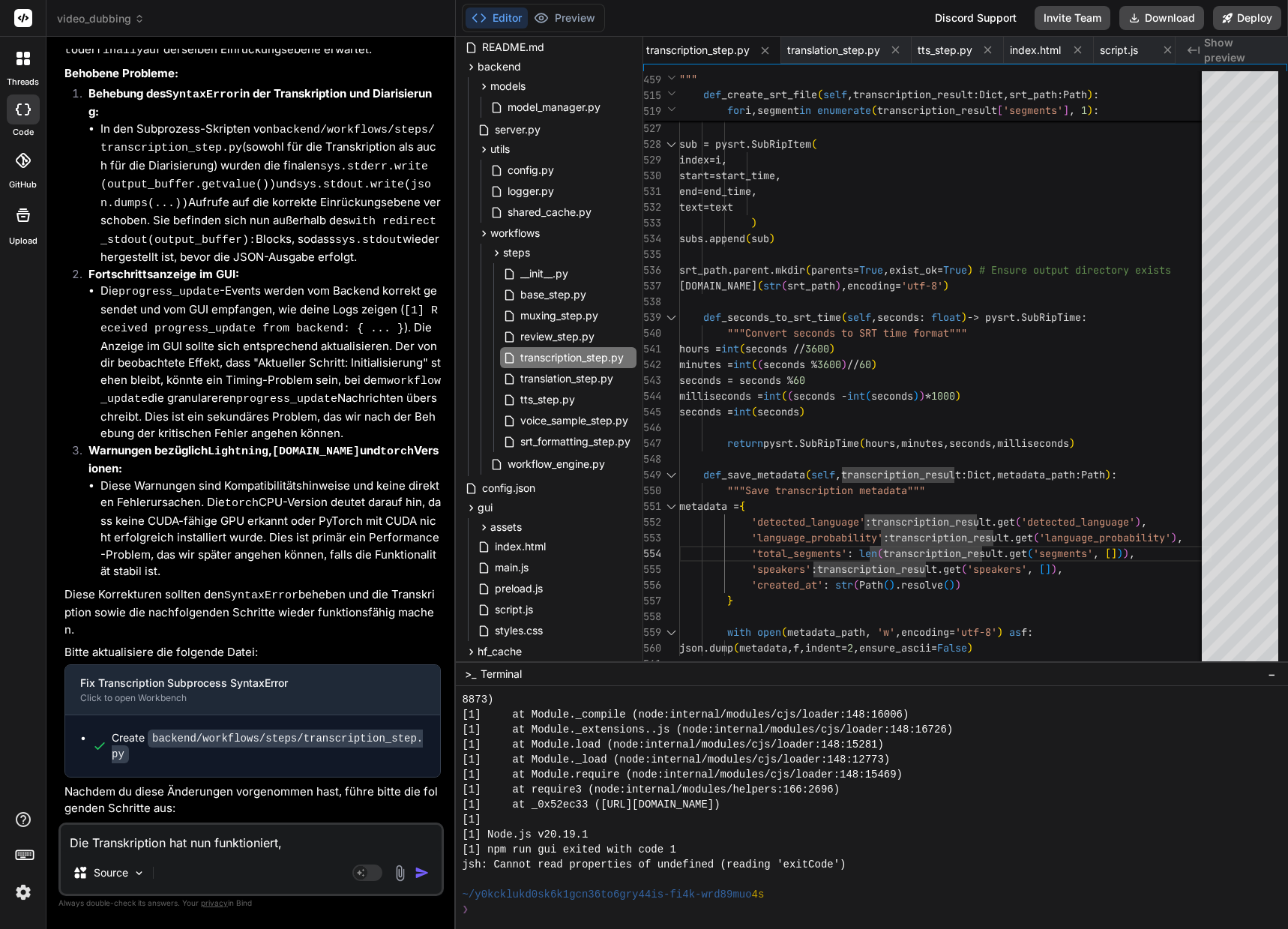
type textarea "x"
type textarea "Die Transkription hat nun funktioniert."
type textarea "x"
type textarea "Die Transkription hat nun funktioniert."
type textarea "x"
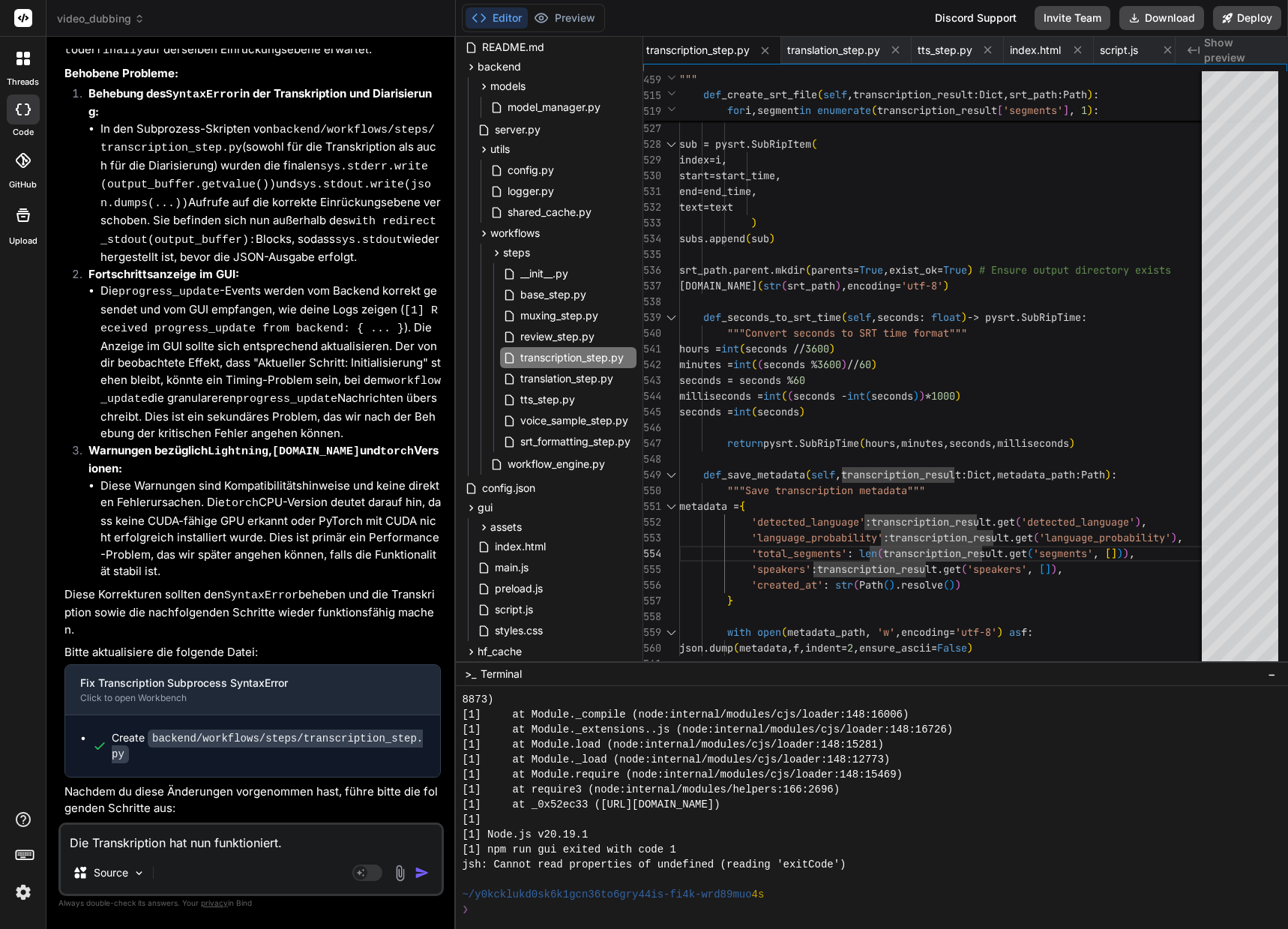
type textarea "Die Transkription hat nun funktioniert. A"
type textarea "x"
type textarea "Die Transkription hat nun funktioniert. Ab"
type textarea "x"
type textarea "Die Transkription hat nun funktioniert. Abe"
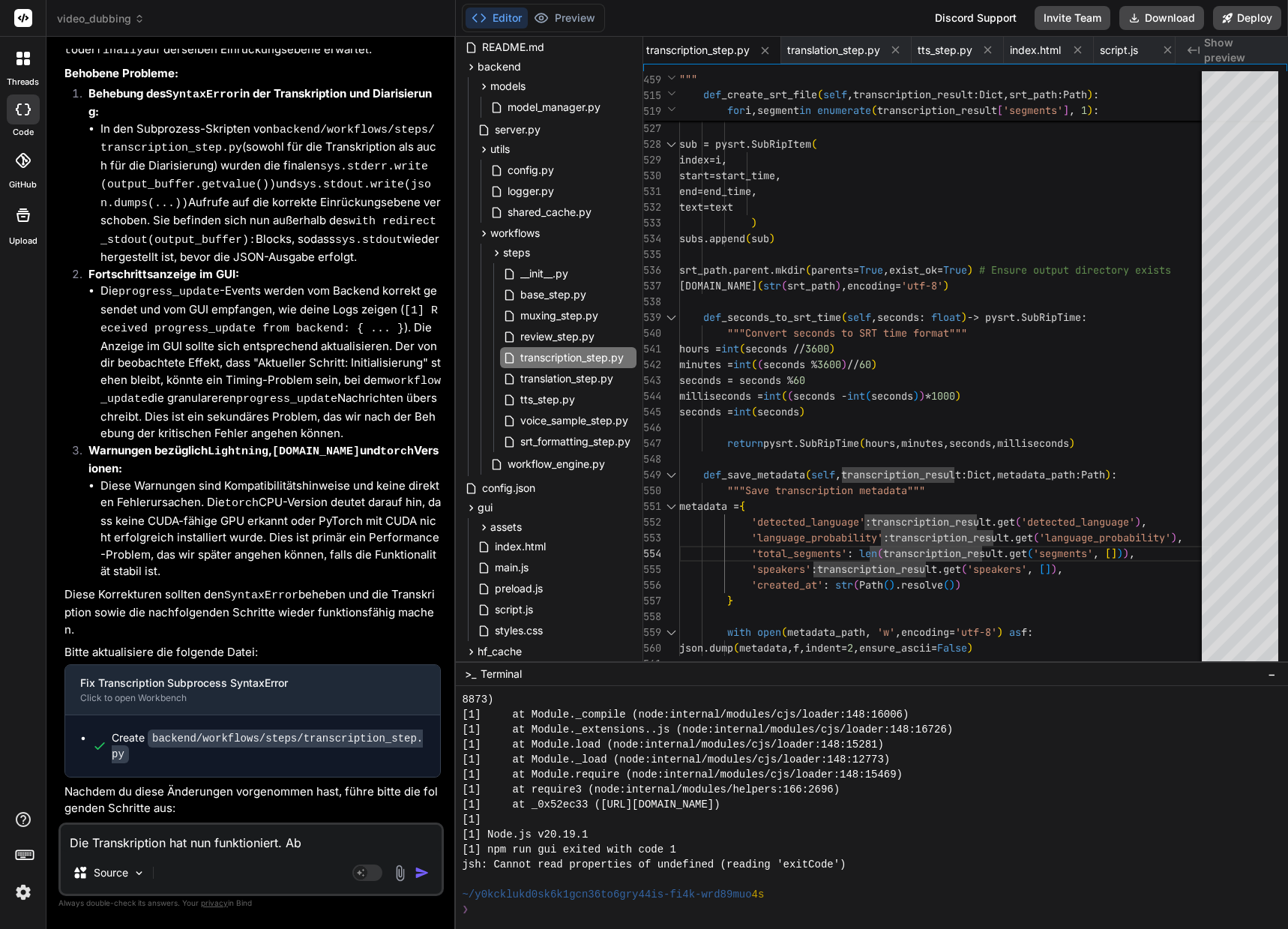
type textarea "x"
type textarea "Die Transkription hat nun funktioniert. Aber"
type textarea "x"
type textarea "Die Transkription hat nun funktioniert. Aber,"
type textarea "x"
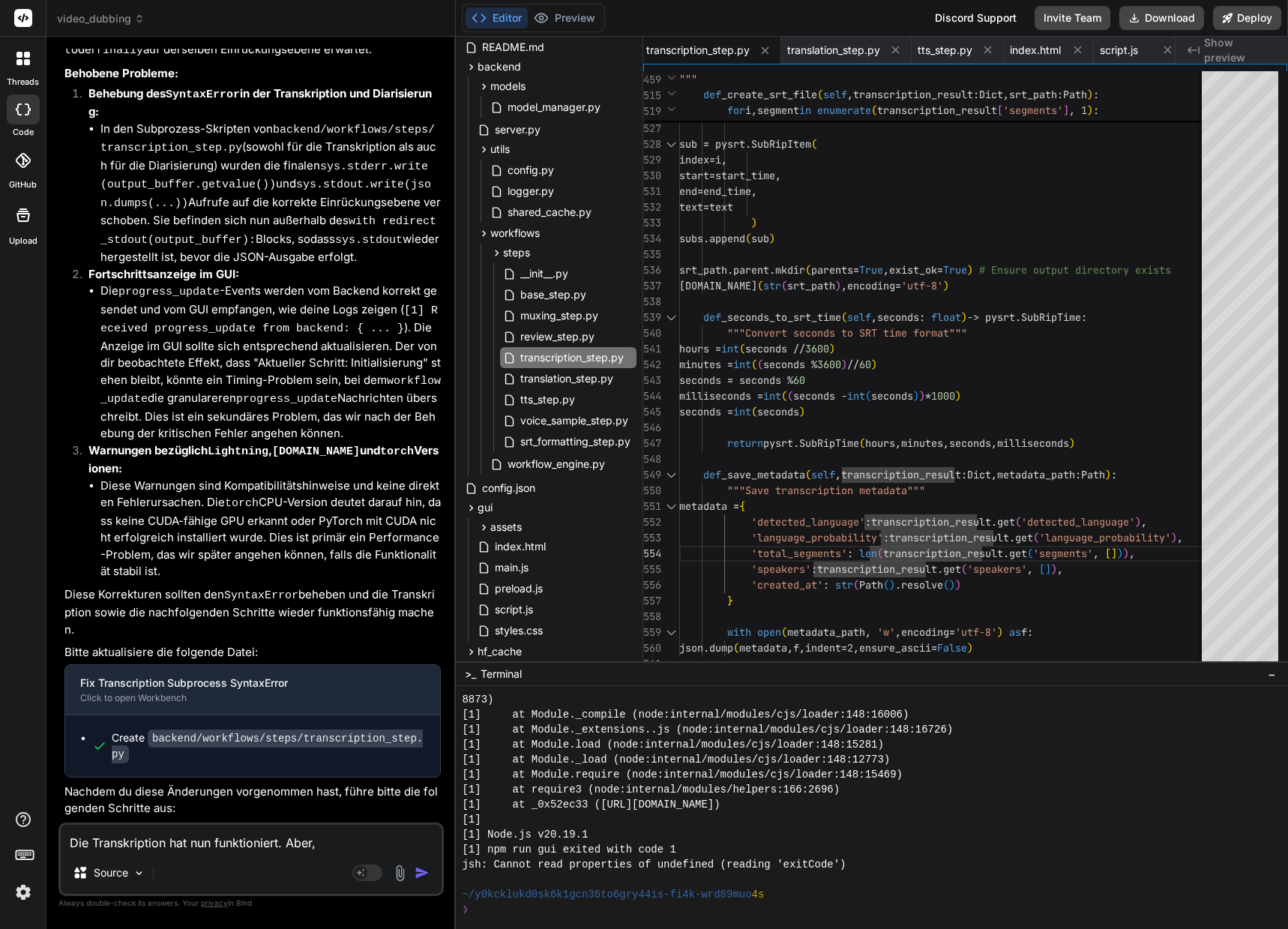
type textarea "Die Transkription hat nun funktioniert. Aber,"
type textarea "x"
type textarea "Die Transkription hat nun funktioniert. Aber, w"
type textarea "x"
type textarea "Die Transkription hat nun funktioniert. Aber, we"
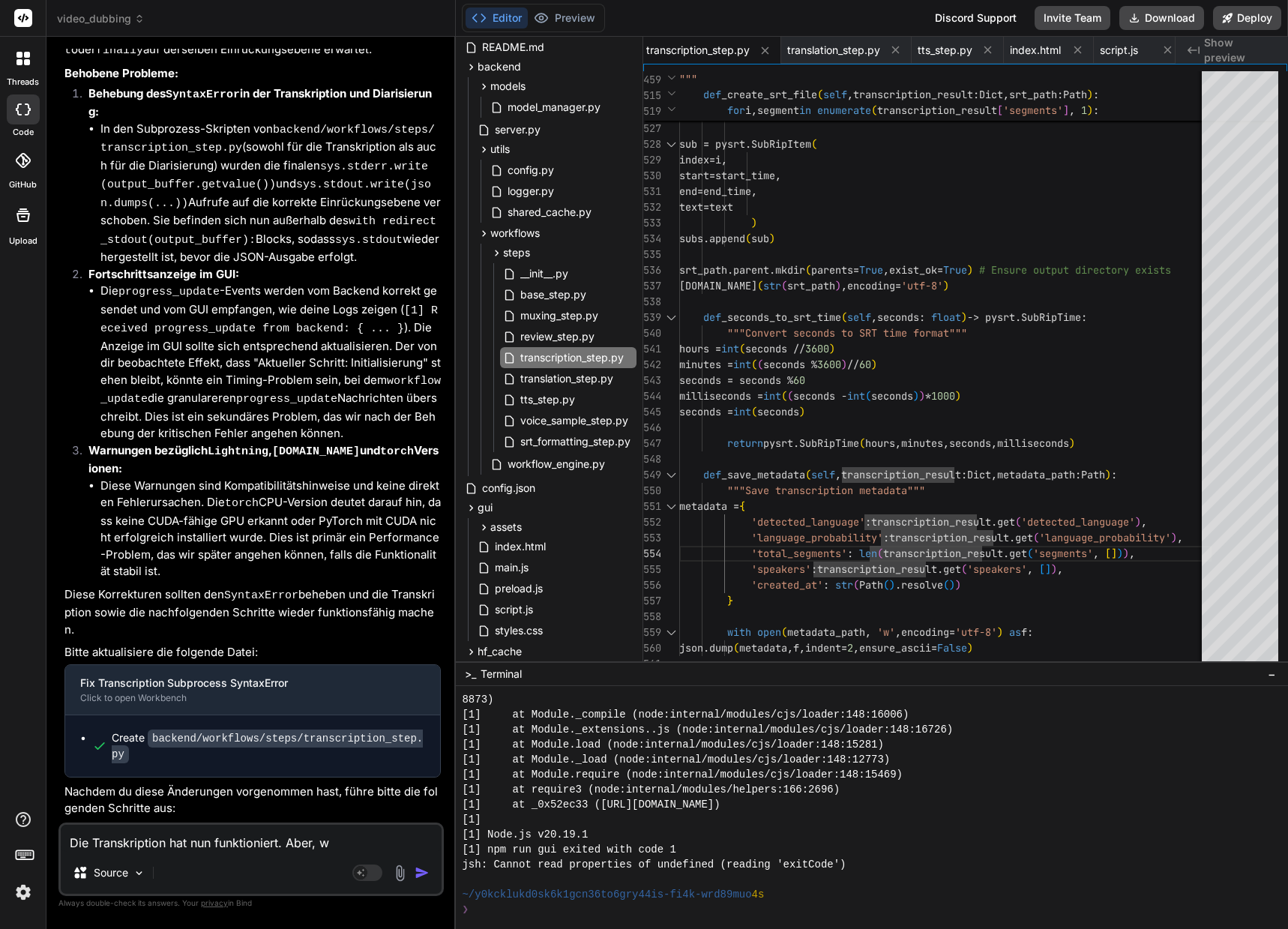
type textarea "x"
type textarea "Die Transkription hat nun funktioniert. Aber, wen"
type textarea "x"
type textarea "Die Transkription hat nun funktioniert. Aber, wenn"
type textarea "x"
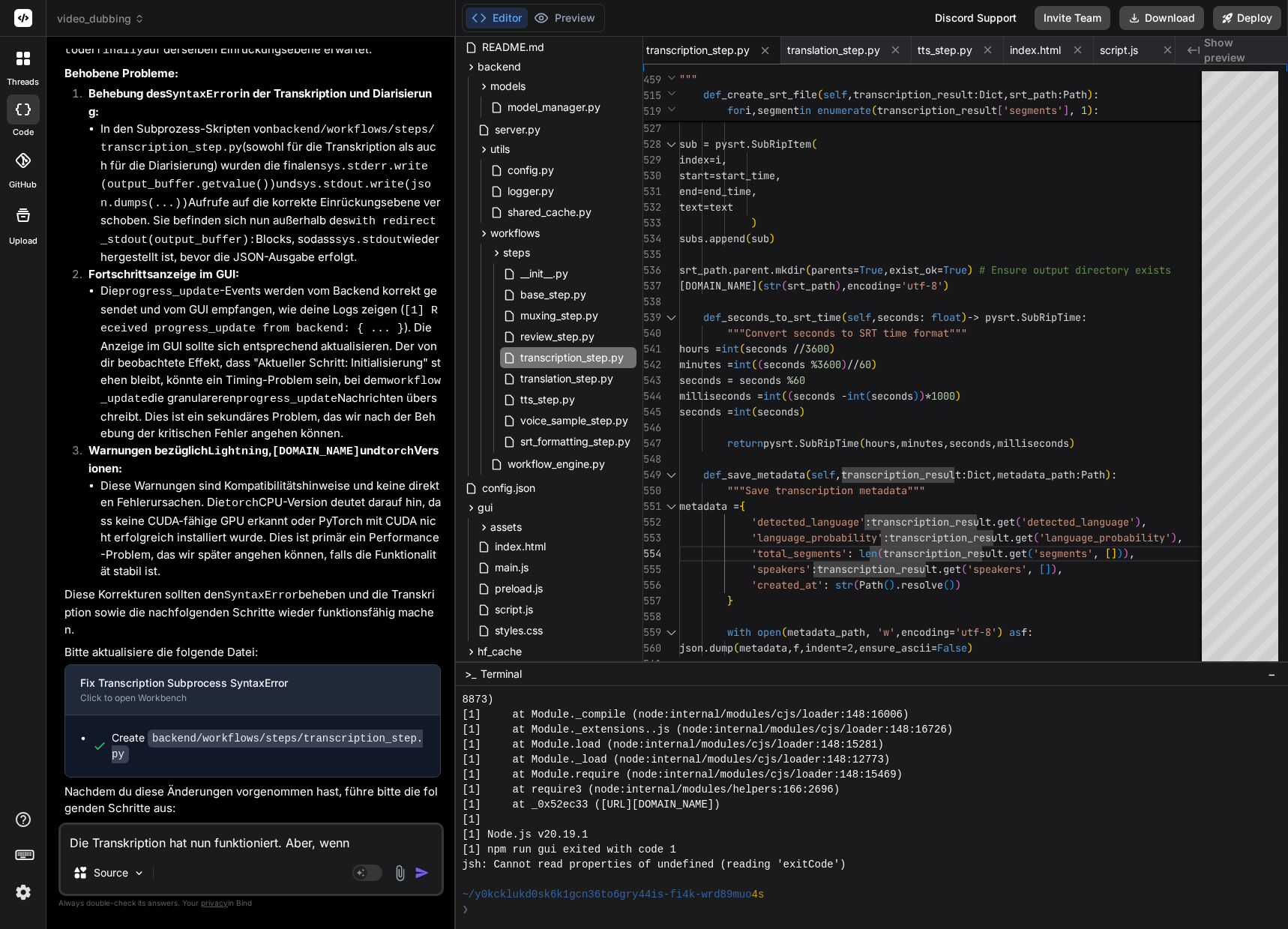
type textarea "Die Transkription hat nun funktioniert. Aber, wenn"
type textarea "x"
type textarea "Die Transkription hat nun funktioniert. Aber, wenn S"
type textarea "x"
type textarea "Die Transkription hat nun funktioniert. Aber, wenn Sp"
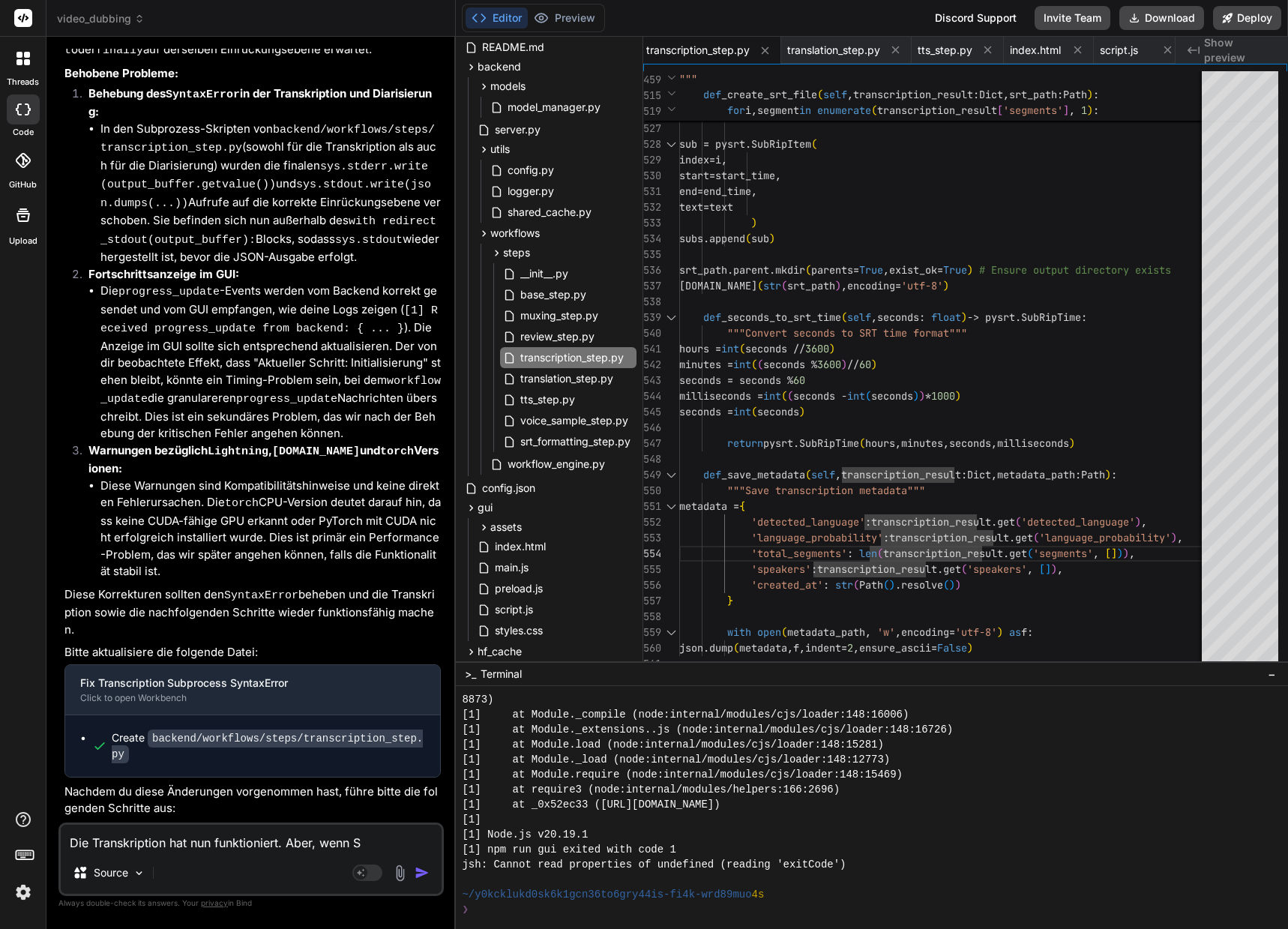
type textarea "x"
type textarea "Die Transkription hat nun funktioniert. Aber, wenn Spe"
type textarea "x"
type textarea "Die Transkription hat nun funktioniert. Aber, wenn Spea"
type textarea "x"
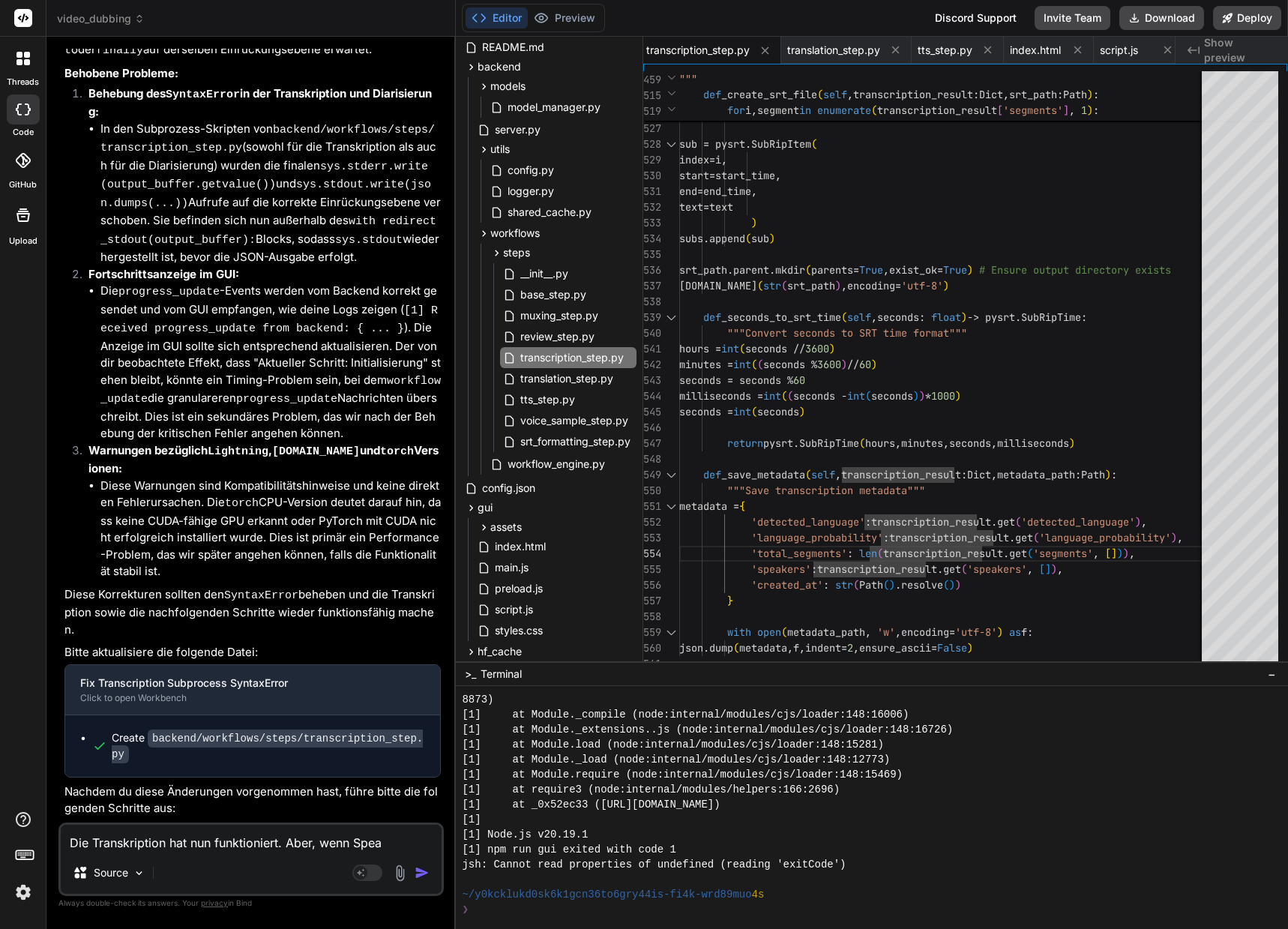
type textarea "Die Transkription hat nun funktioniert. Aber, wenn Speak"
type textarea "x"
type textarea "Die Transkription hat nun funktioniert. Aber, wenn [PERSON_NAME]"
type textarea "x"
type textarea "Die Transkription hat nun funktioniert. Aber, wenn Speaker"
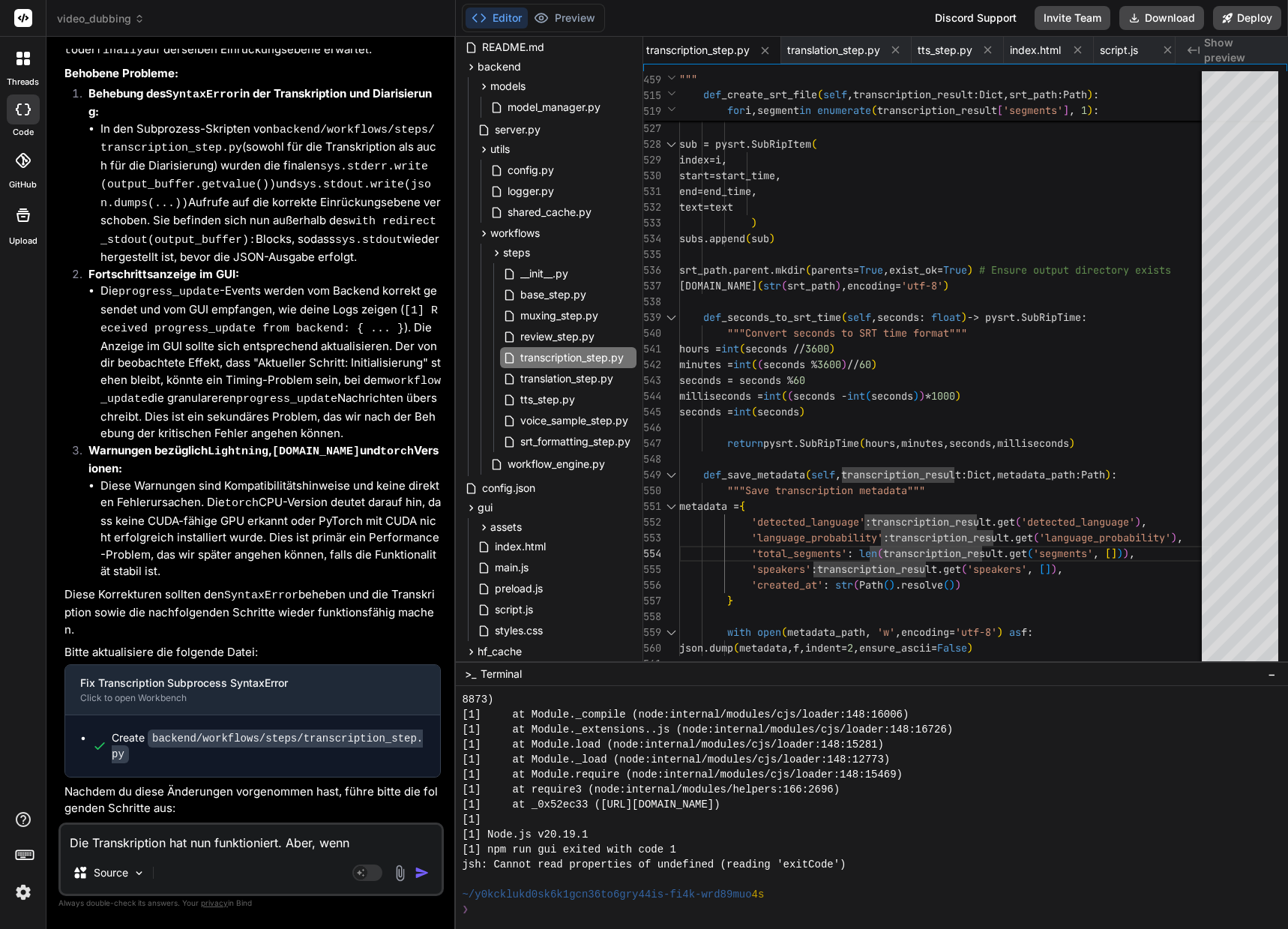
type textarea "x"
type textarea "Die Transkription hat nun funktioniert. Aber, wenn Speaker"
type textarea "x"
type textarea "Die Transkription hat nun funktioniert. Aber, wenn Speaker D"
type textarea "x"
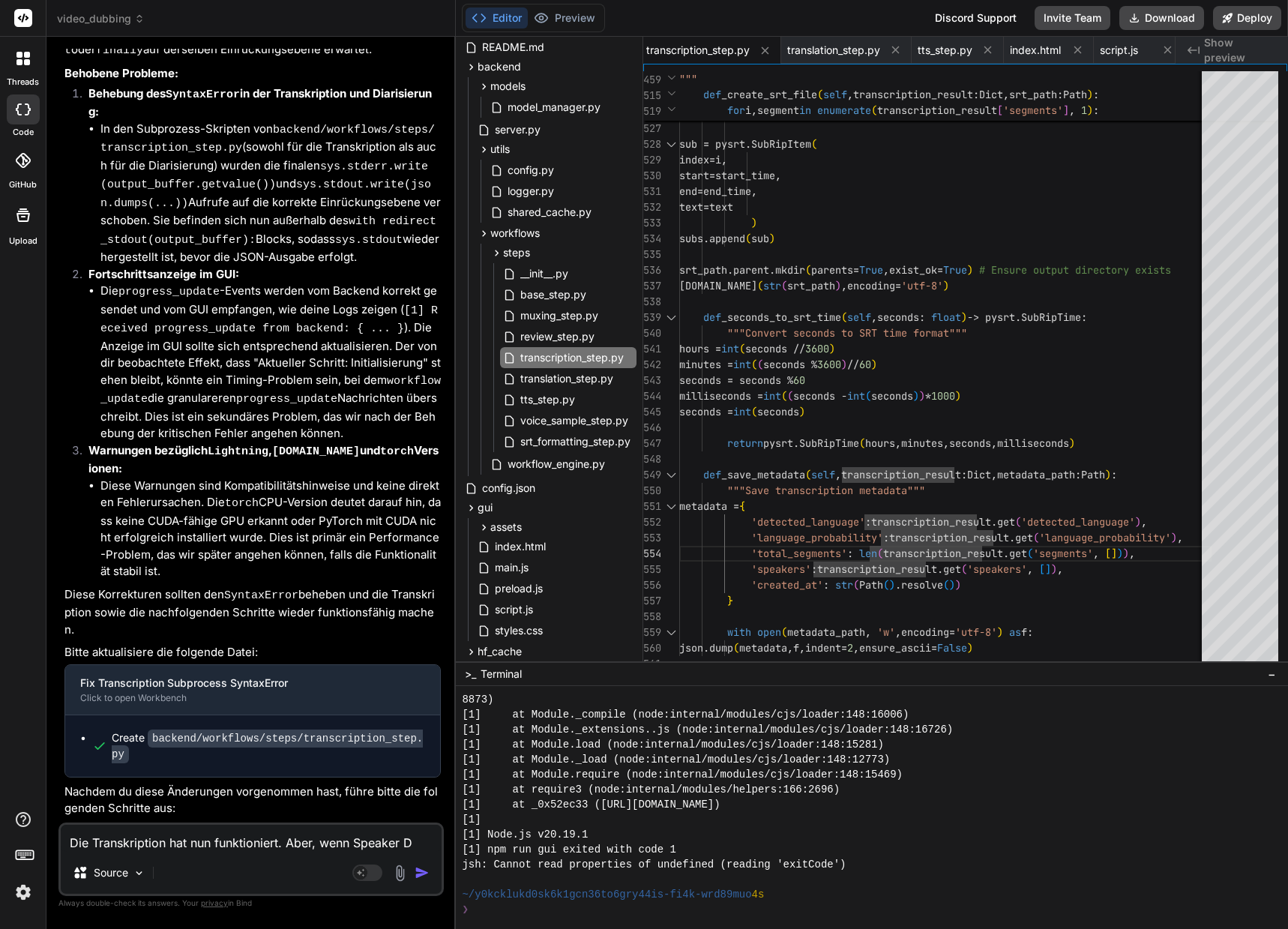
type textarea "Die Transkription hat nun funktioniert. Aber, wenn Speaker Di"
type textarea "x"
type textarea "Die Transkription hat nun funktioniert. Aber, wenn Speaker Dia"
type textarea "x"
click at [373, 838] on textarea "Die Transkription hat nun funktioniert. Aber, wenn Speaker Dia" at bounding box center [251, 838] width 381 height 27
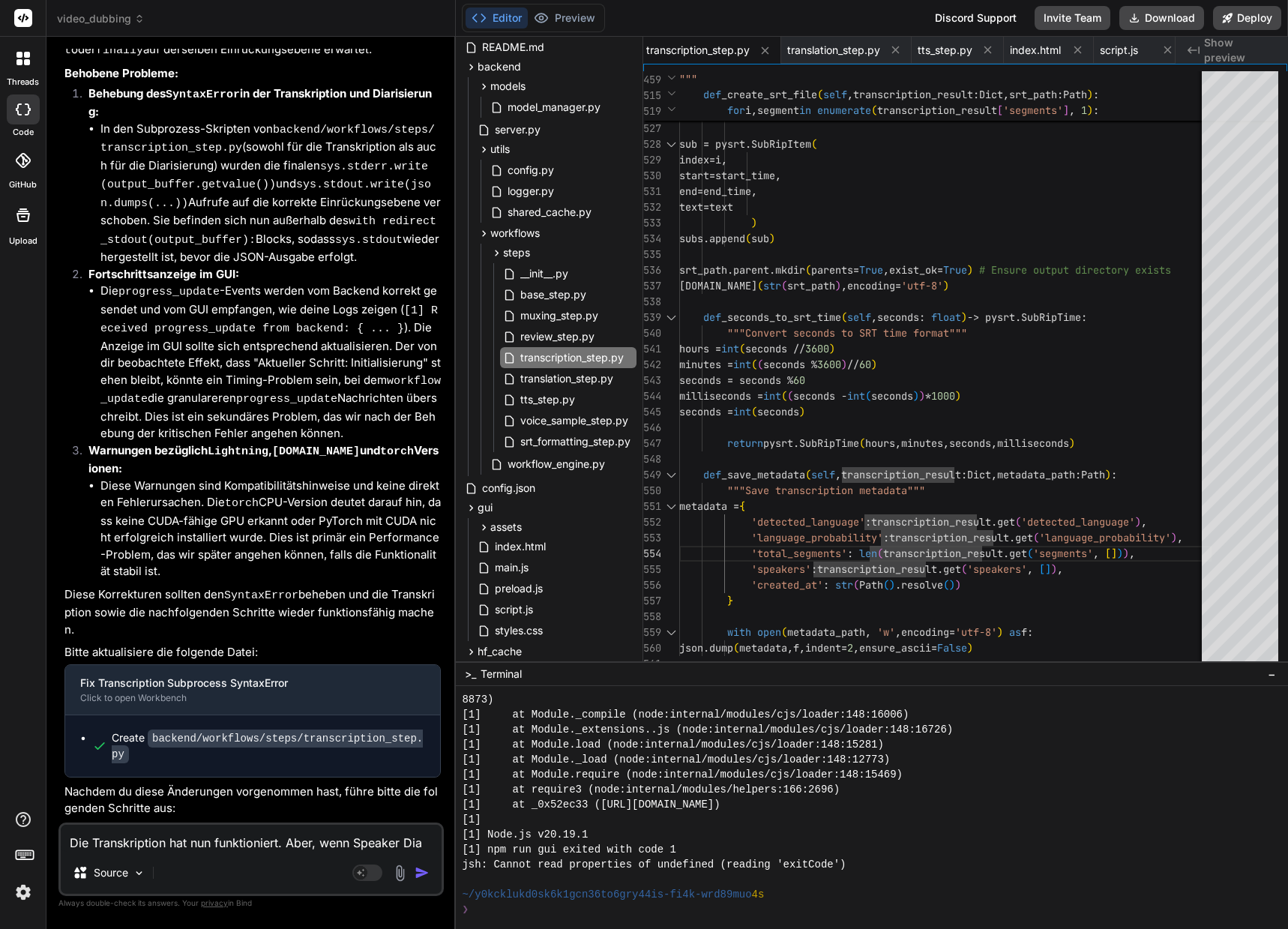
click at [373, 838] on textarea "Die Transkription hat nun funktioniert. Aber, wenn Speaker Dia" at bounding box center [251, 838] width 381 height 27
type textarea "Die Transkription hat nun funktioniert. Aber, wenn S Dia"
type textarea "x"
type textarea "Die Transkription hat nun funktioniert. Aber, wenn Sp Dia"
type textarea "x"
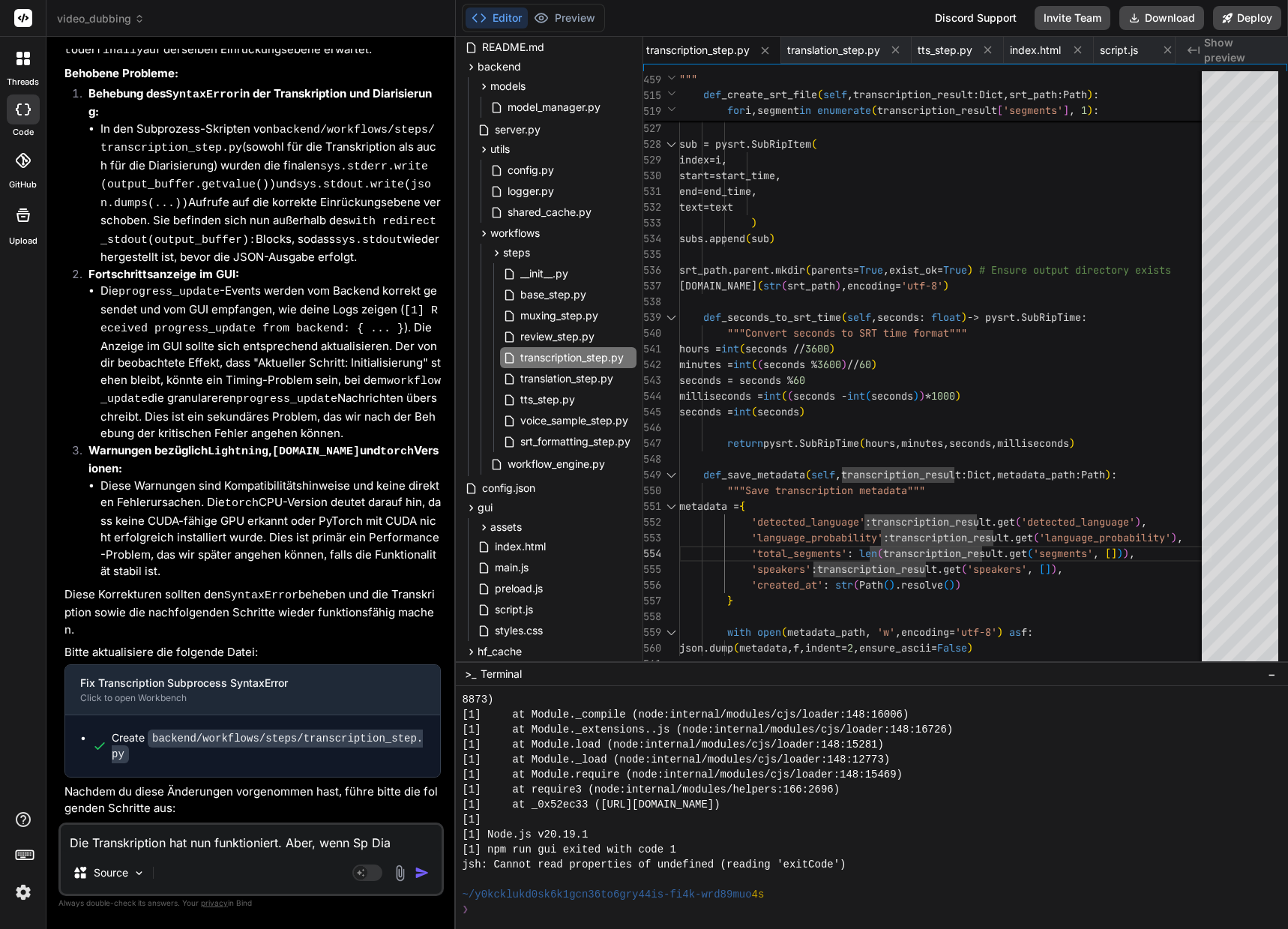
type textarea "Die Transkription hat nun funktioniert. Aber, wenn Spr Dia"
type textarea "x"
type textarea "Die Transkription hat nun funktioniert. Aber, wenn Spre Dia"
type textarea "x"
type textarea "Die Transkription hat nun funktioniert. Aber, wenn Sprec Dia"
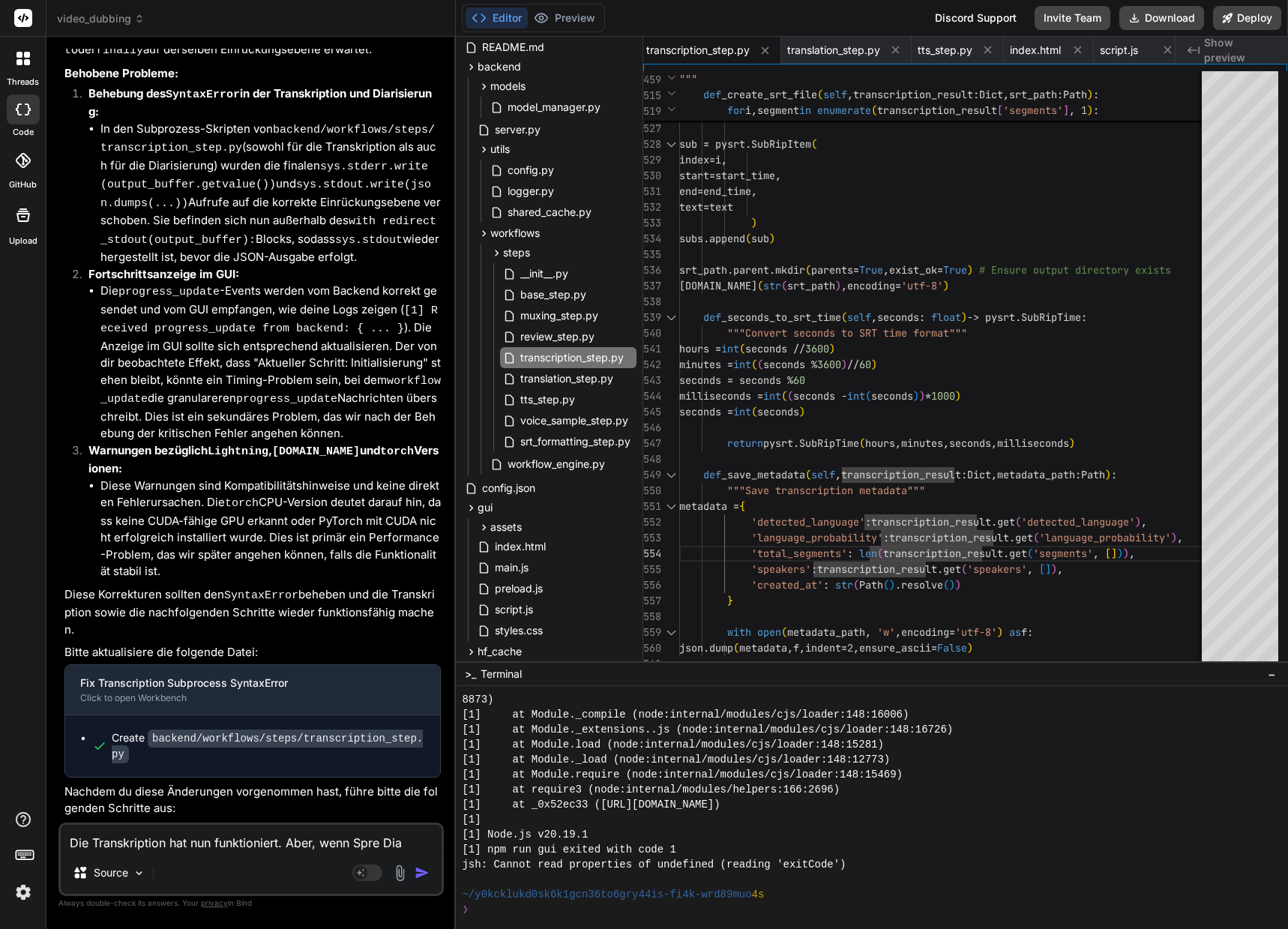
type textarea "x"
type textarea "Die Transkription hat nun funktioniert. Aber, wenn Sprech Dia"
type textarea "x"
type textarea "Die Transkription hat nun funktioniert. Aber, wenn Spreche Dia"
type textarea "x"
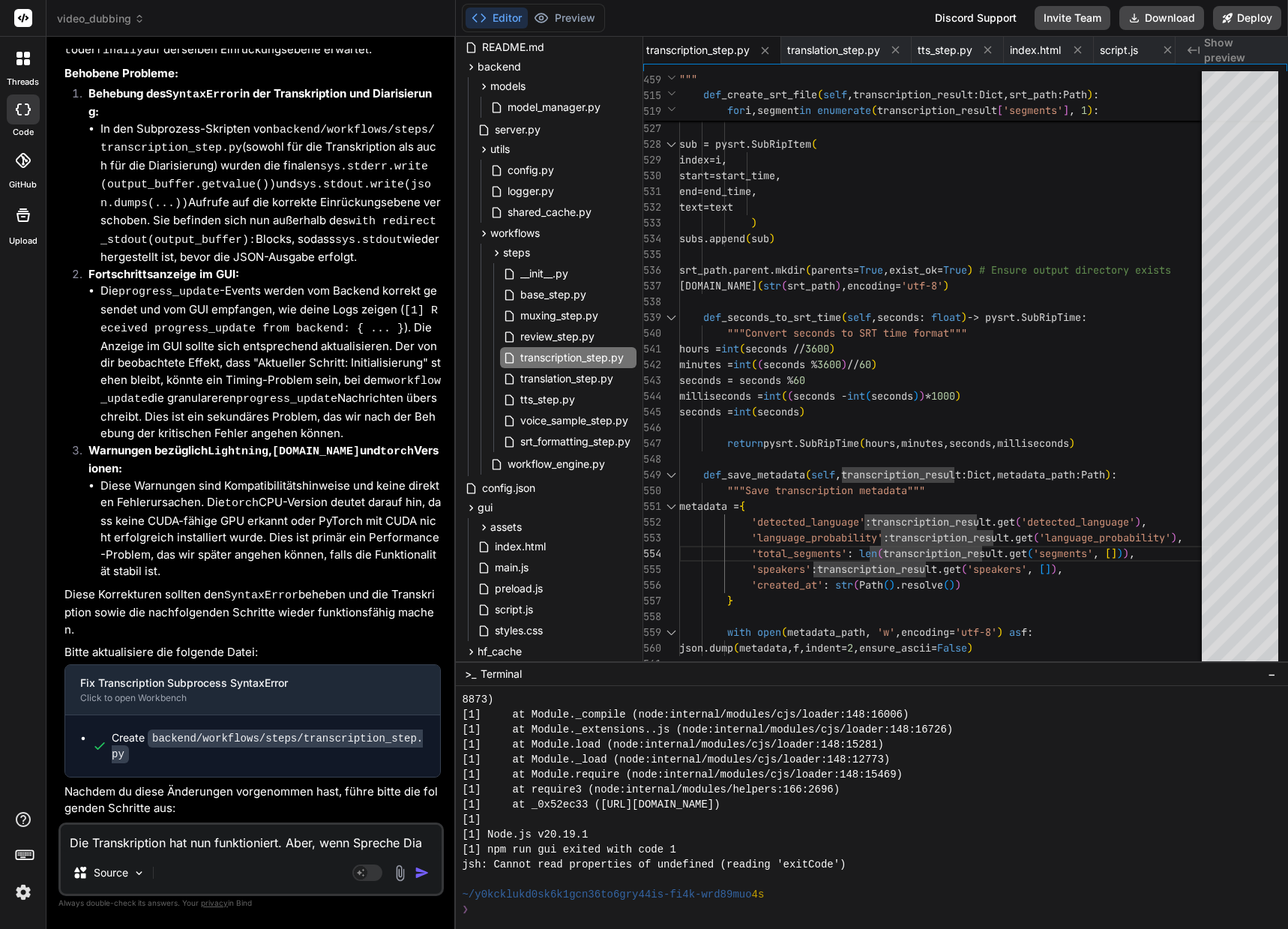
type textarea "Die Transkription hat nun funktioniert. Aber, wenn [PERSON_NAME] Dia"
type textarea "x"
type textarea "Die Transkription hat nun funktioniert. Aber, wenn [PERSON_NAME]- Dia"
type textarea "x"
type textarea "Die Transkription hat nun funktioniert. Aber, wenn [PERSON_NAME]-Dia"
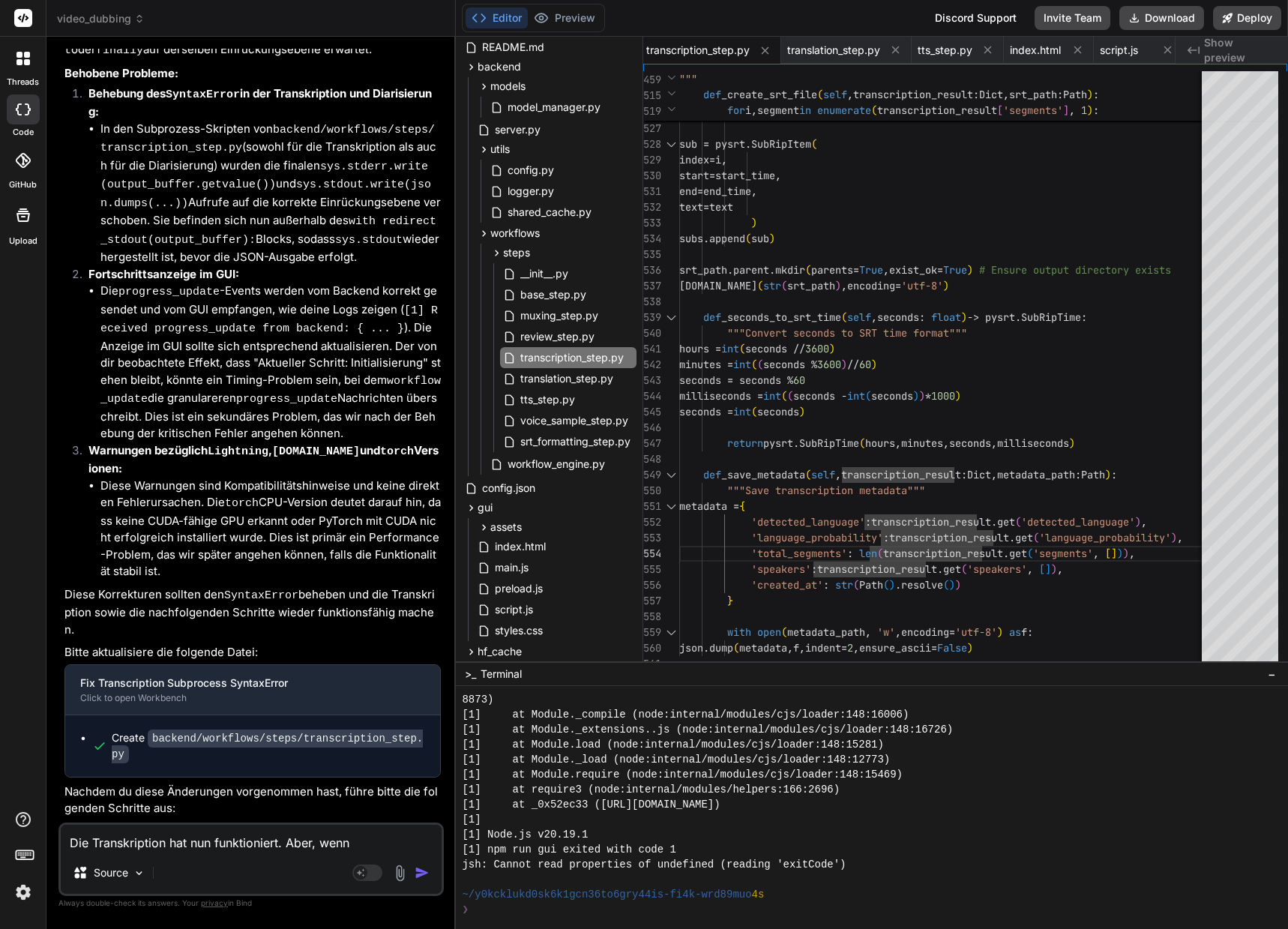
type textarea "x"
type textarea "Die Transkription hat nun funktioniert. Aber, wenn Sprechere"
type textarea "x"
type textarea "Die Transkription hat nun funktioniert. Aber, wenn Sprecherer"
type textarea "x"
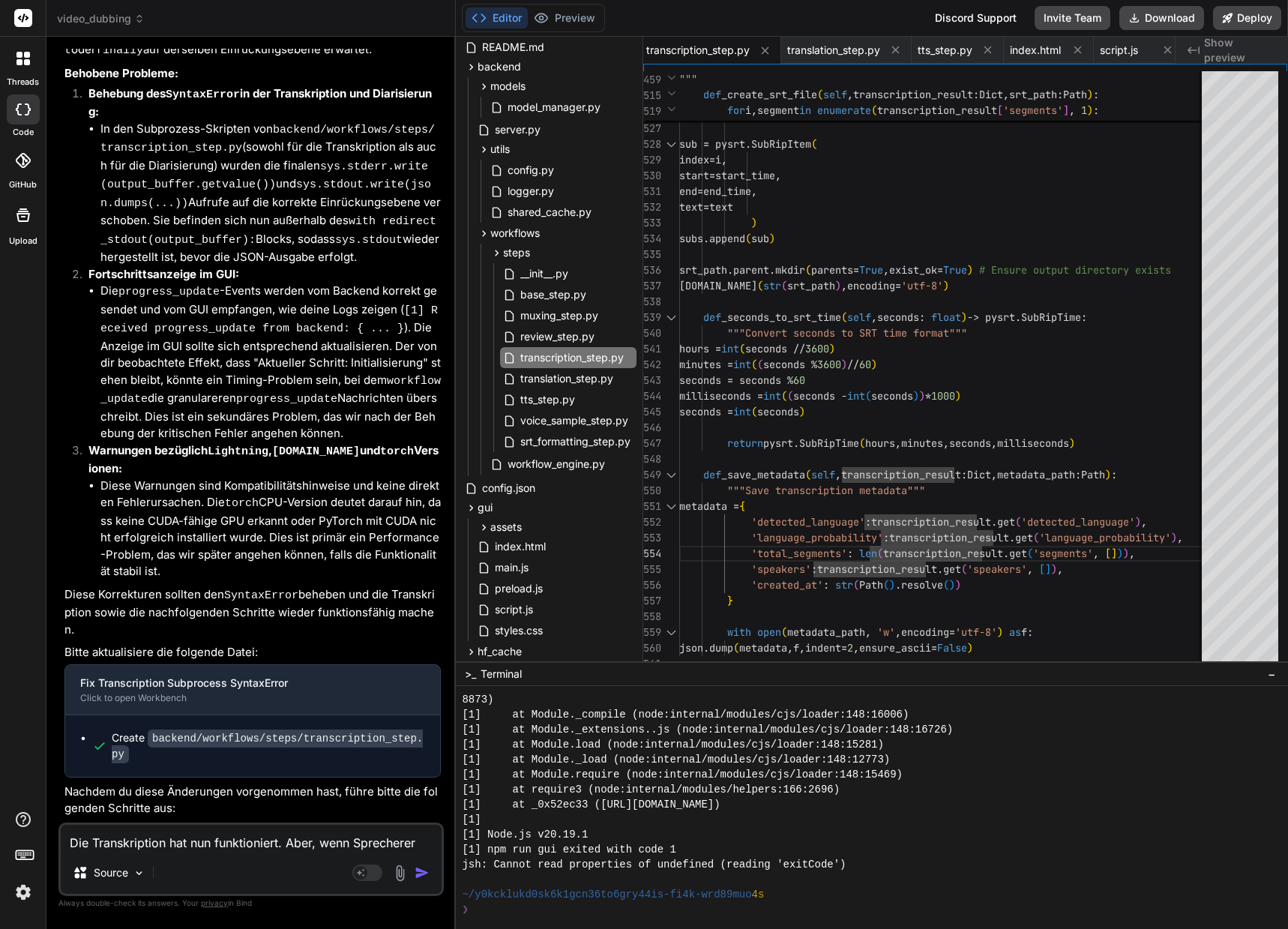
type textarea "Die Transkription hat nun funktioniert. Aber, wenn Sprechererk"
type textarea "x"
type textarea "Die Transkription hat nun funktioniert. Aber, wenn Sprechererke"
type textarea "x"
type textarea "Die Transkription hat nun funktioniert. Aber, wenn Sprechererken"
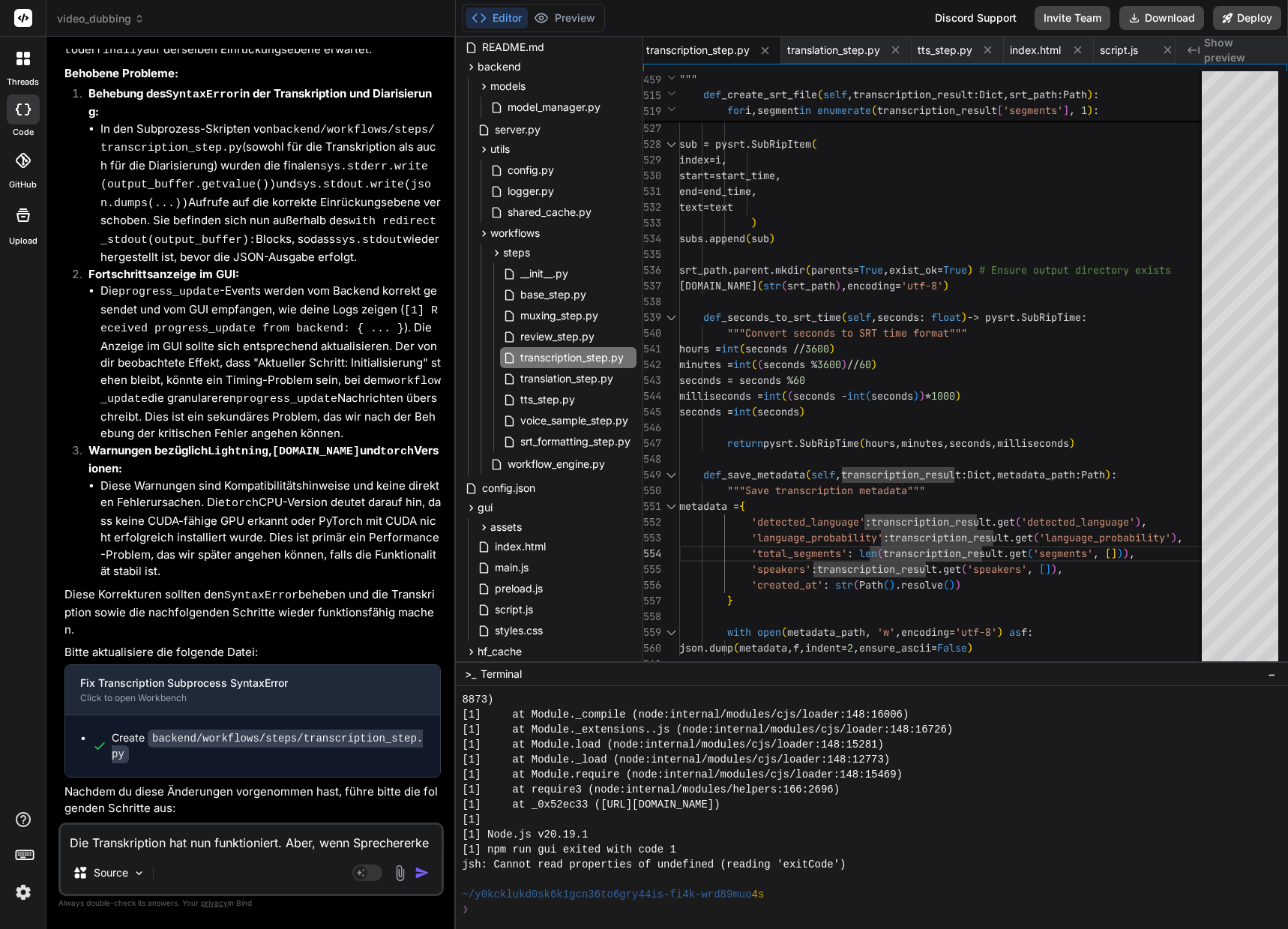
type textarea "x"
type textarea "Die Transkription hat nun funktioniert. Aber, wenn Sprechererkenn"
type textarea "x"
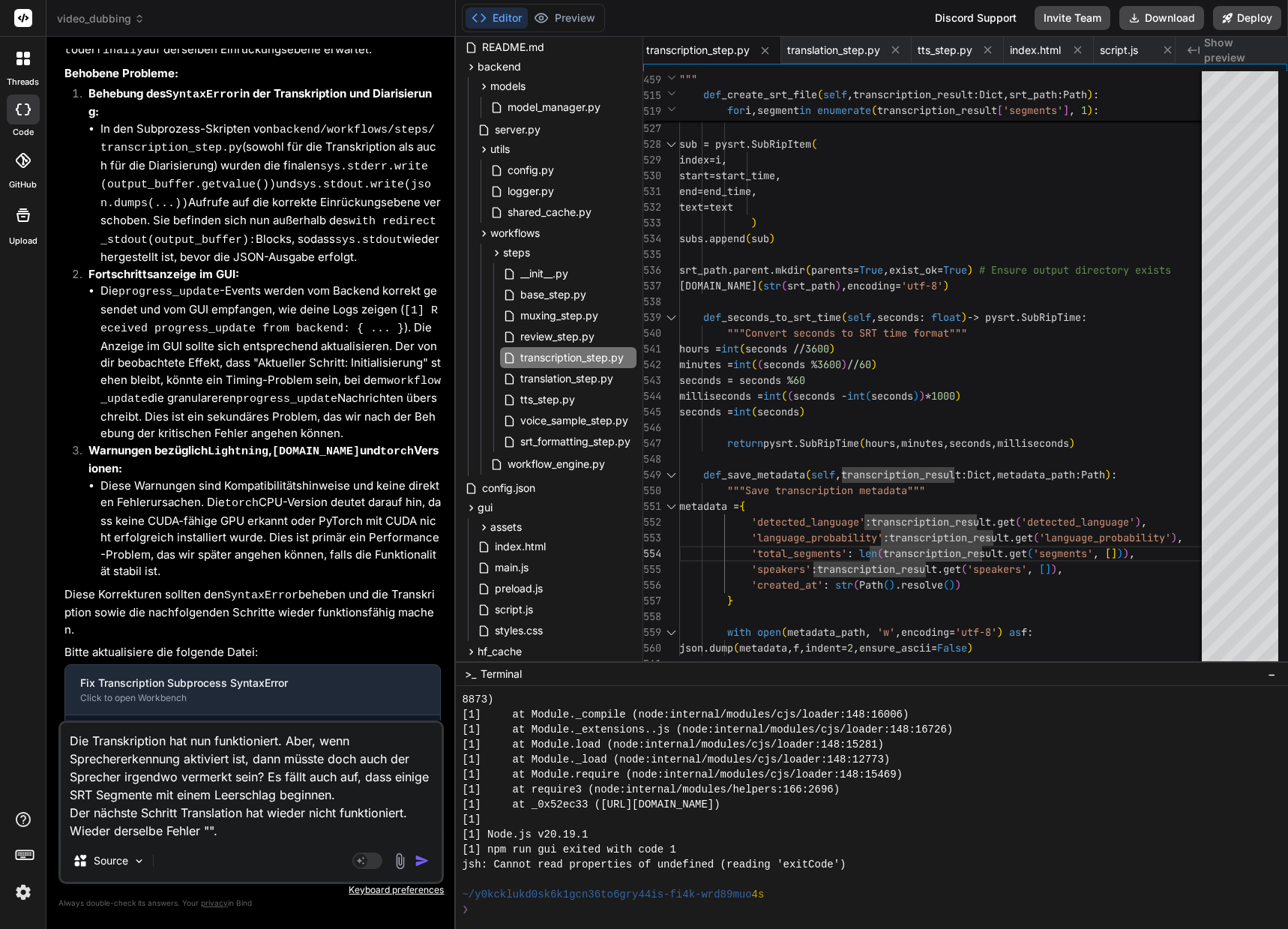
click at [211, 831] on textarea "Die Transkription hat nun funktioniert. Aber, wenn Sprechererkennung aktiviert …" at bounding box center [251, 780] width 381 height 117
click at [315, 835] on textarea "Die Transkription hat nun funktioniert. Aber, wenn Sprechererkennung aktiviert …" at bounding box center [251, 780] width 381 height 117
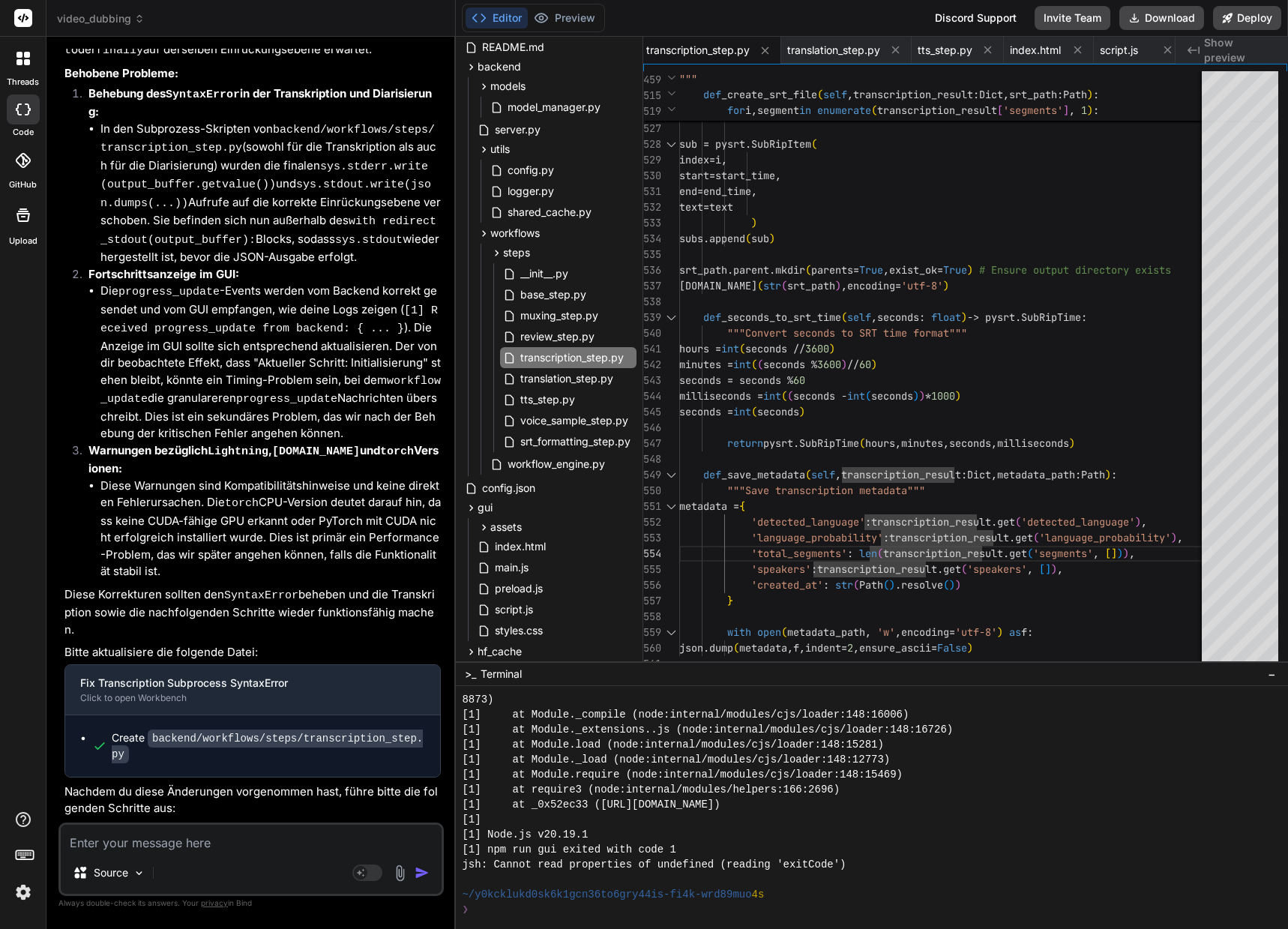
scroll to position [44881, 0]
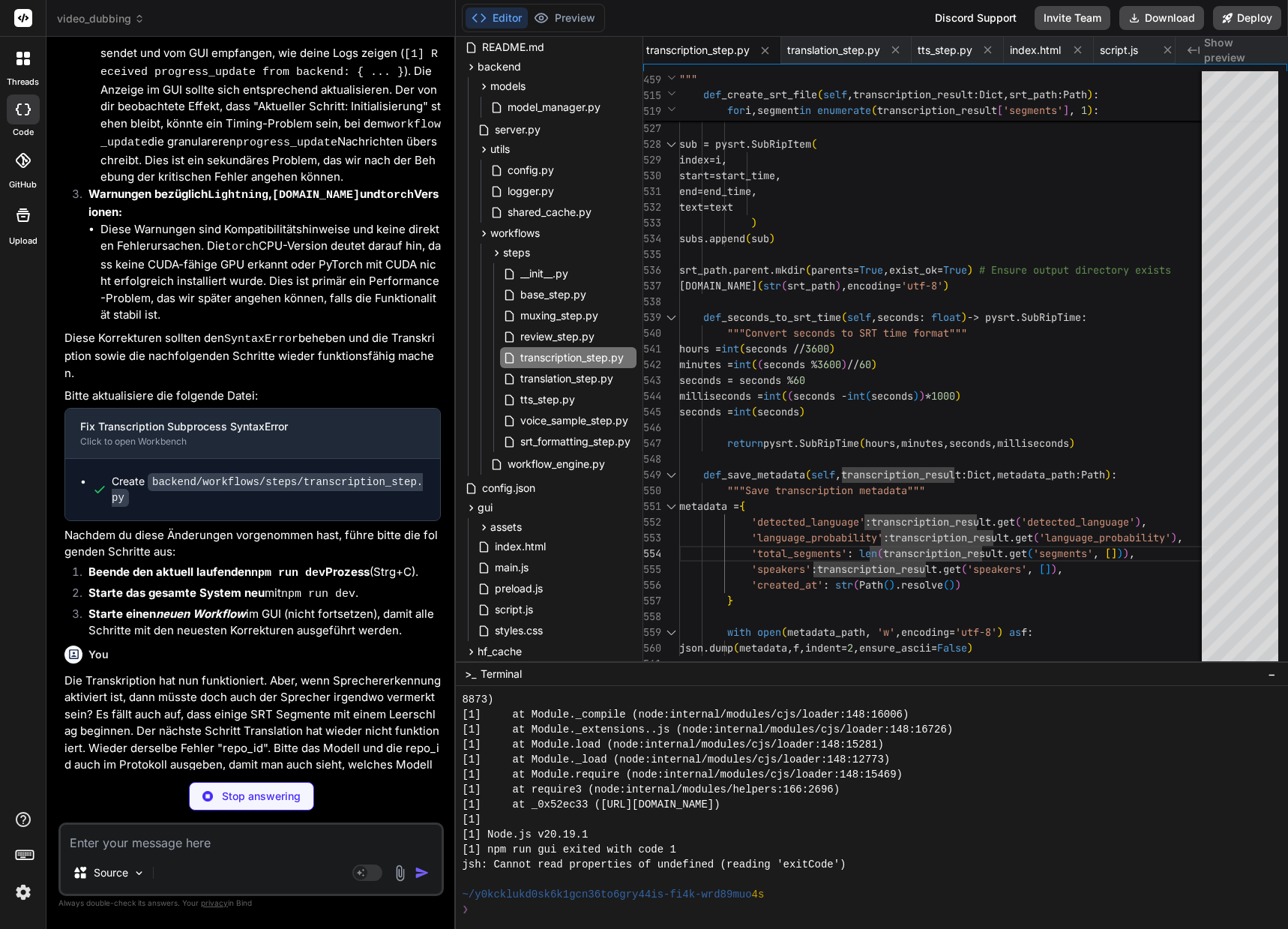
click at [272, 673] on p "Die Transkription hat nun funktioniert. Aber, wenn Sprechererkennung aktiviert …" at bounding box center [252, 731] width 376 height 118
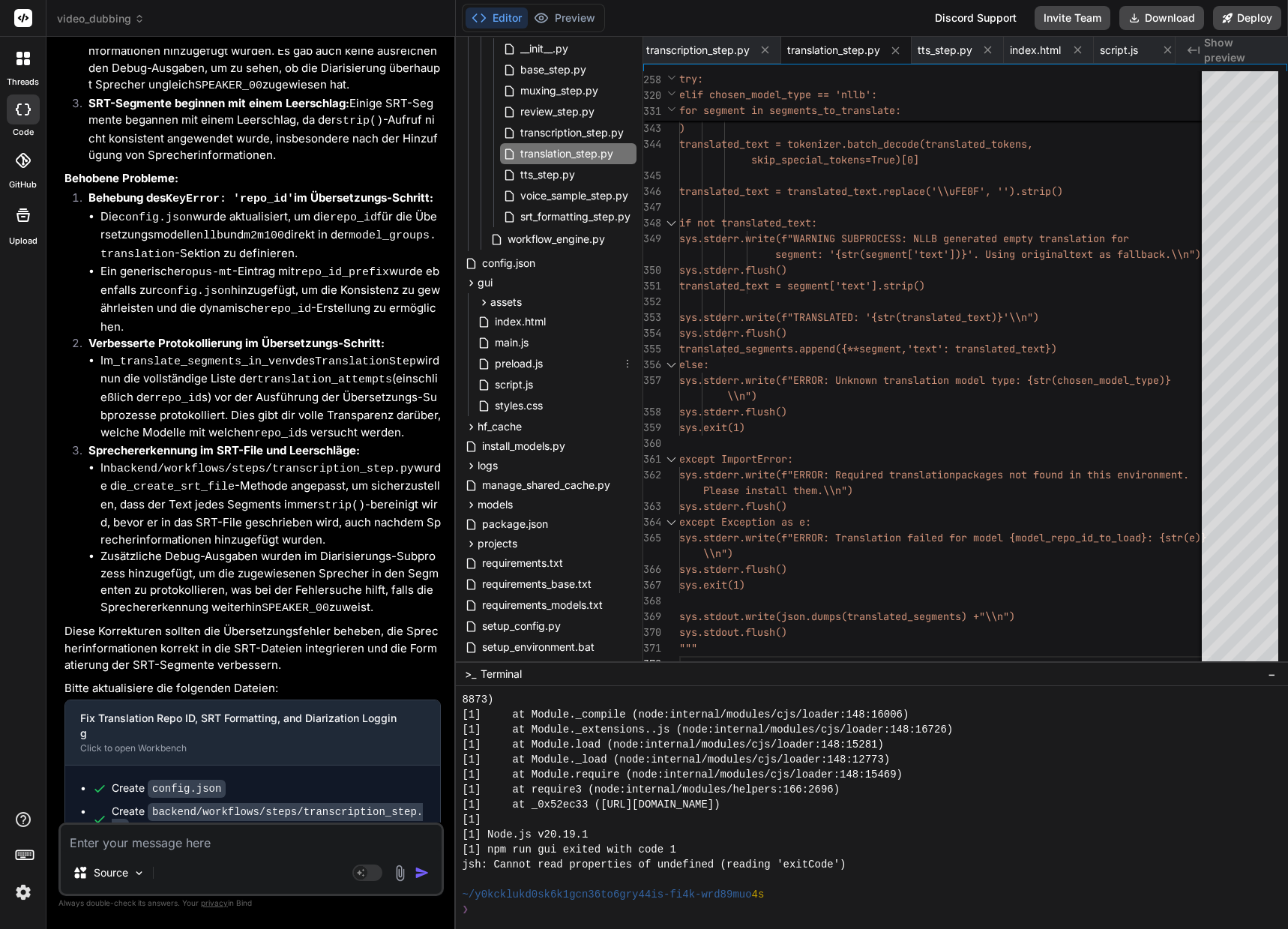
scroll to position [375, 0]
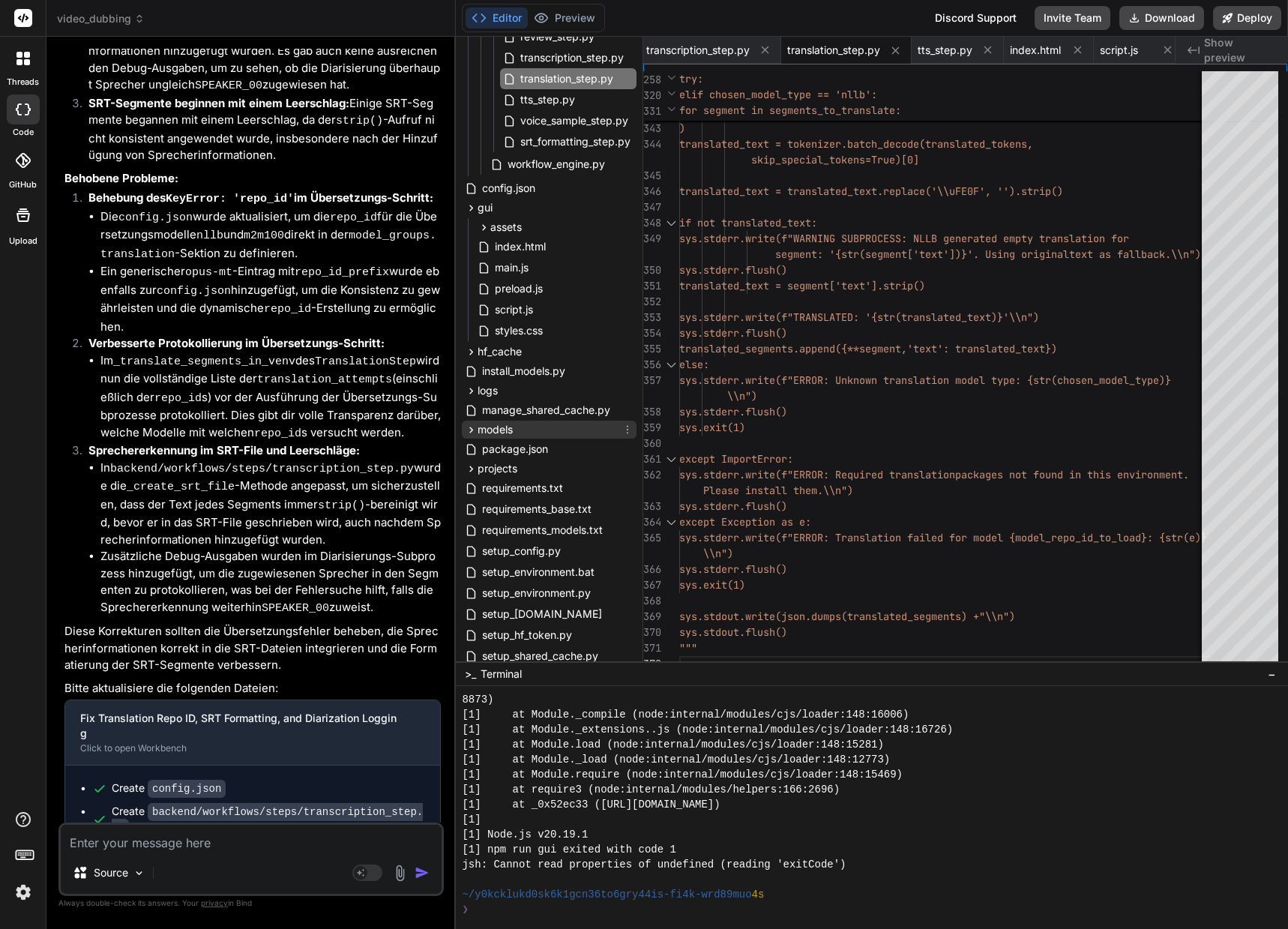
click at [471, 433] on icon at bounding box center [471, 430] width 12 height 12
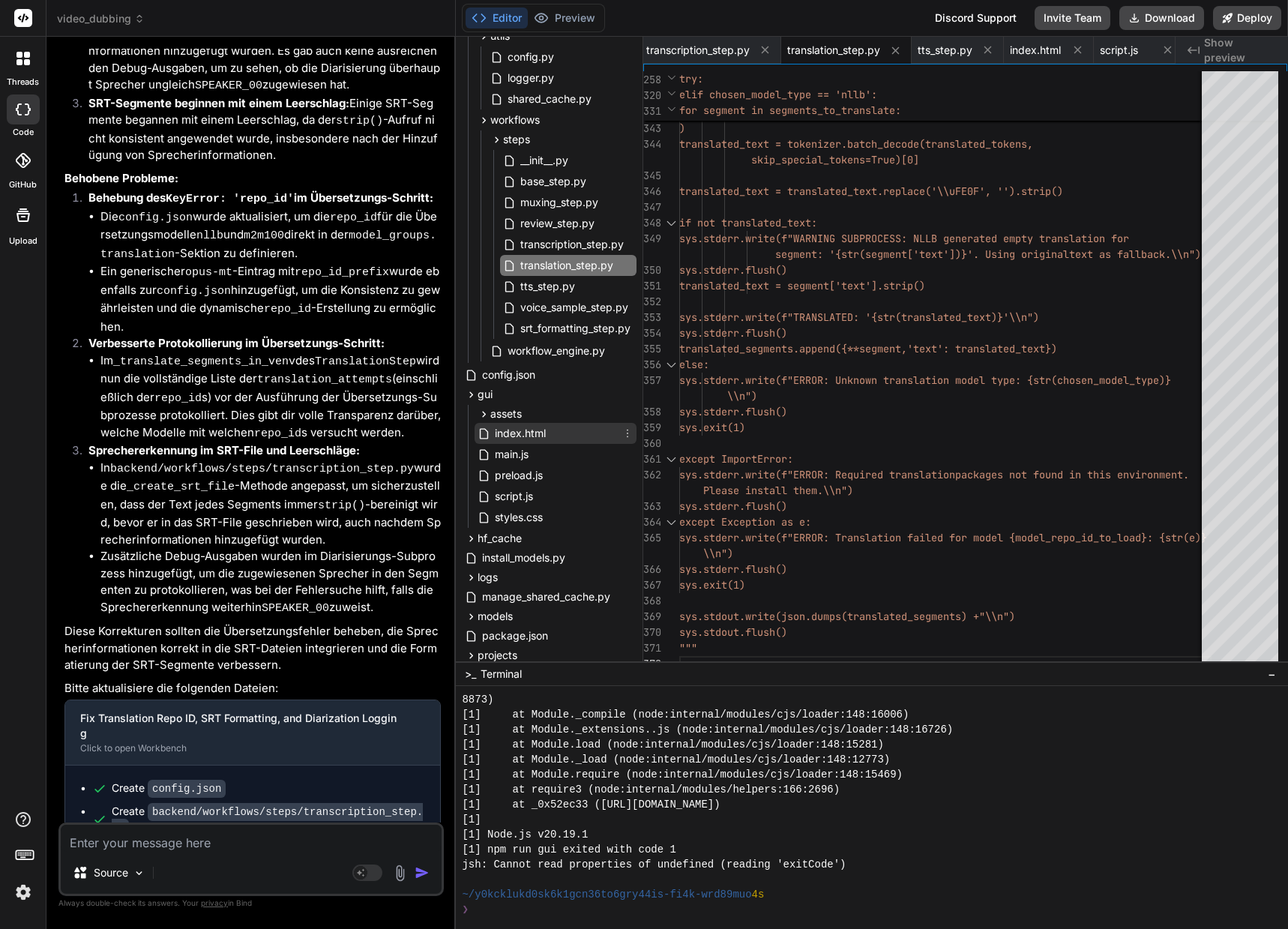
scroll to position [0, 0]
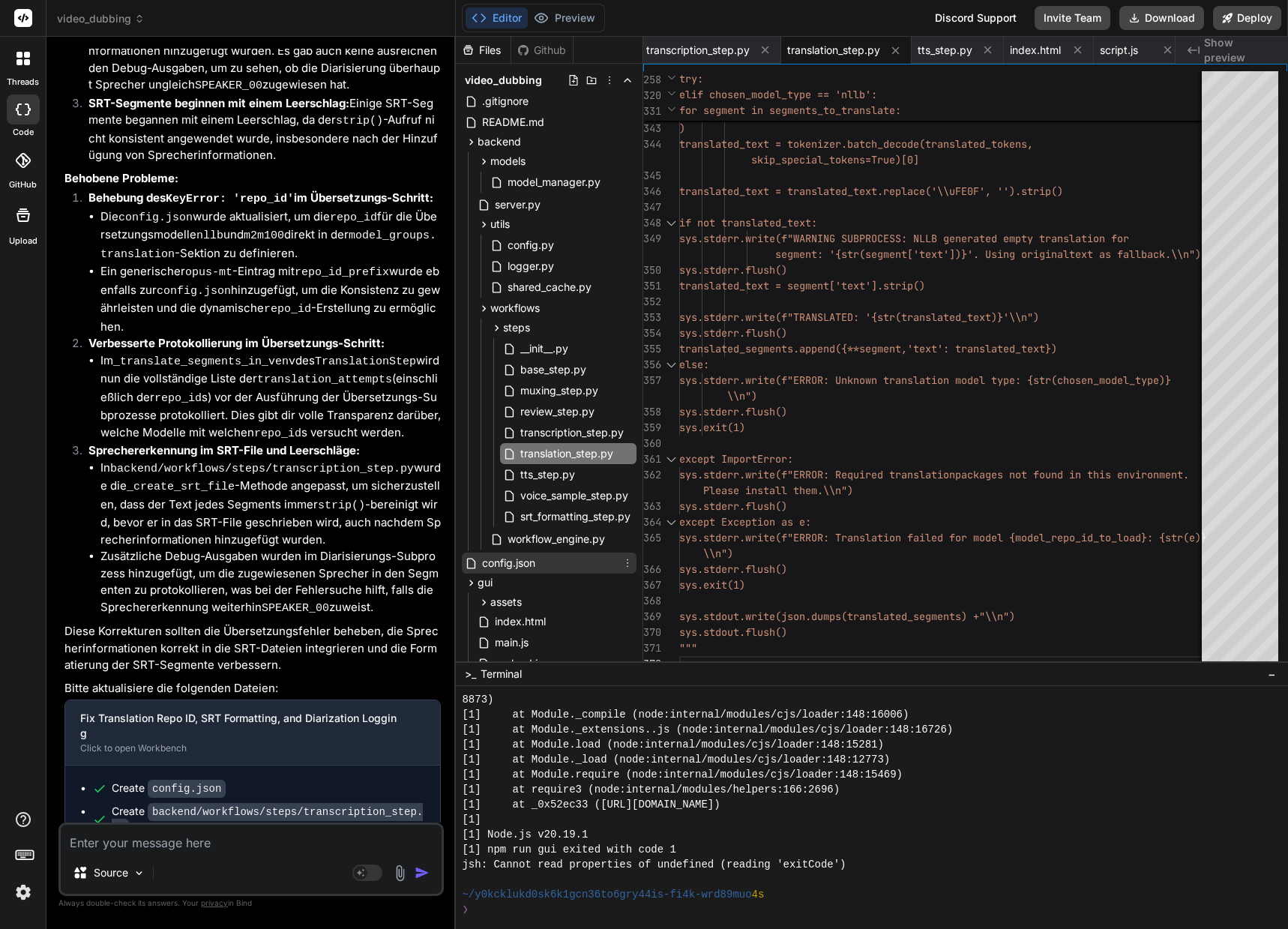
click at [528, 567] on span "config.json" at bounding box center [508, 563] width 56 height 18
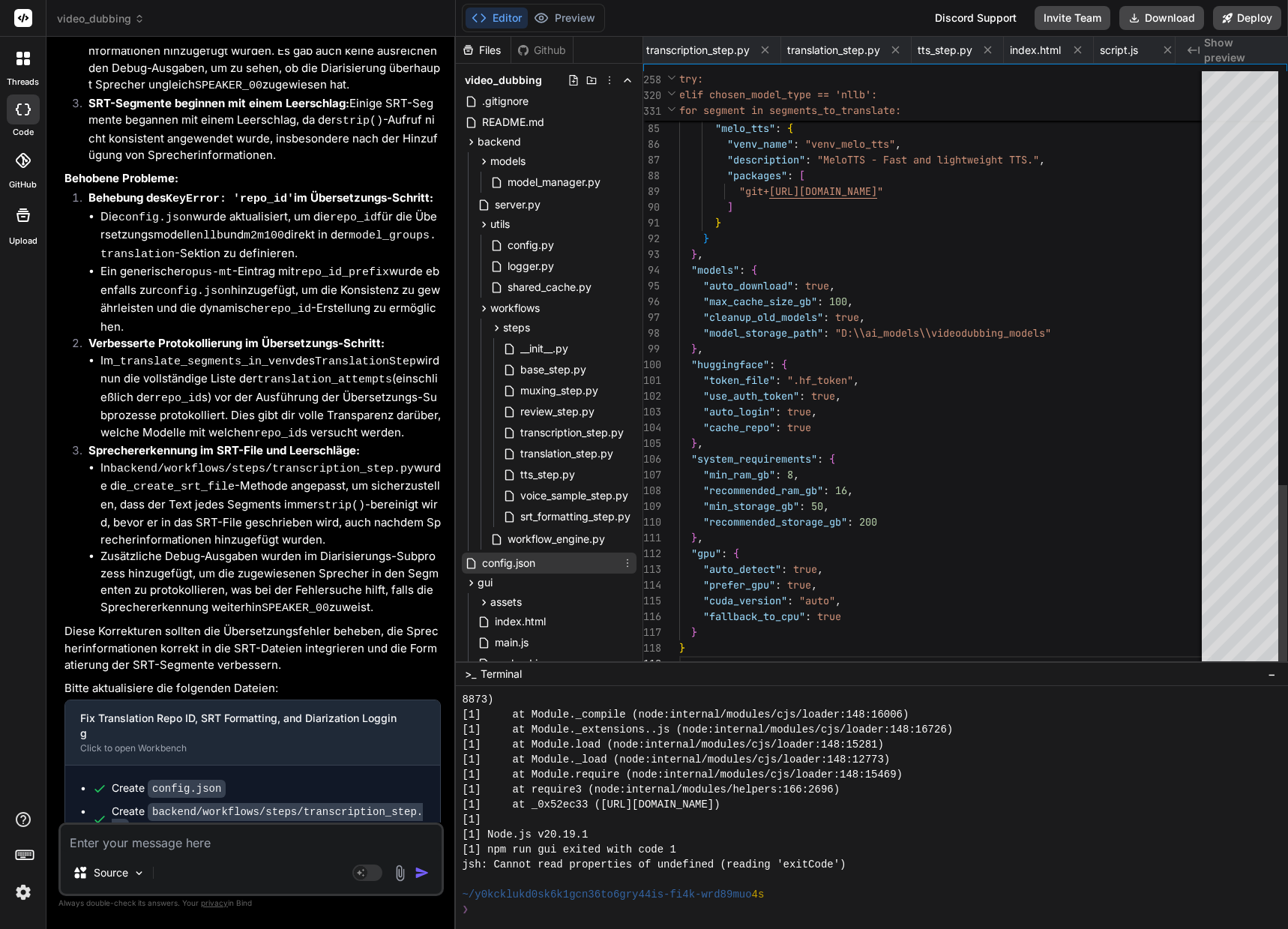
scroll to position [0, 1208]
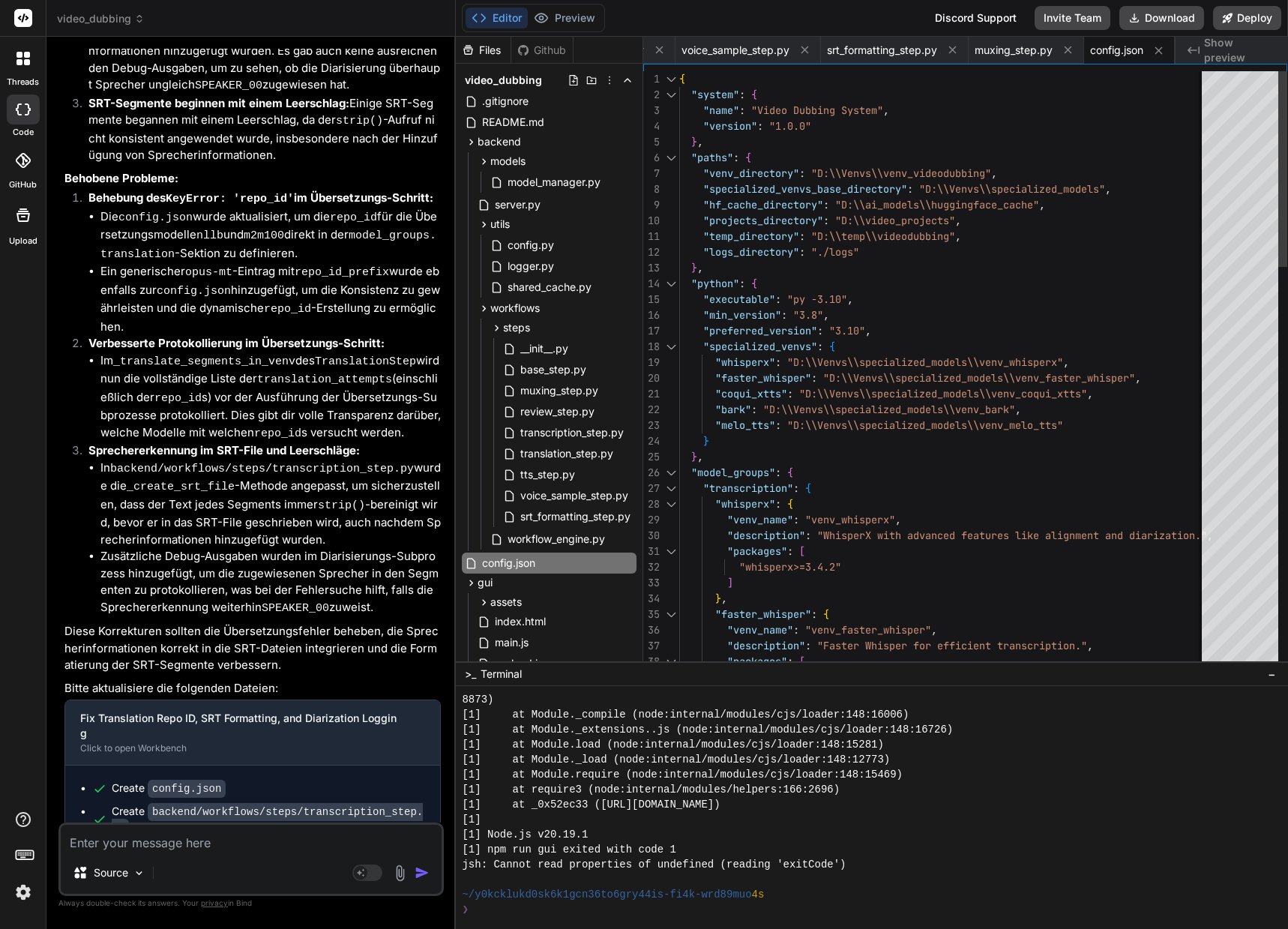
drag, startPoint x: 679, startPoint y: 78, endPoint x: 695, endPoint y: 85, distance: 17.5
click at [695, 85] on div "{" at bounding box center [945, 79] width 532 height 16
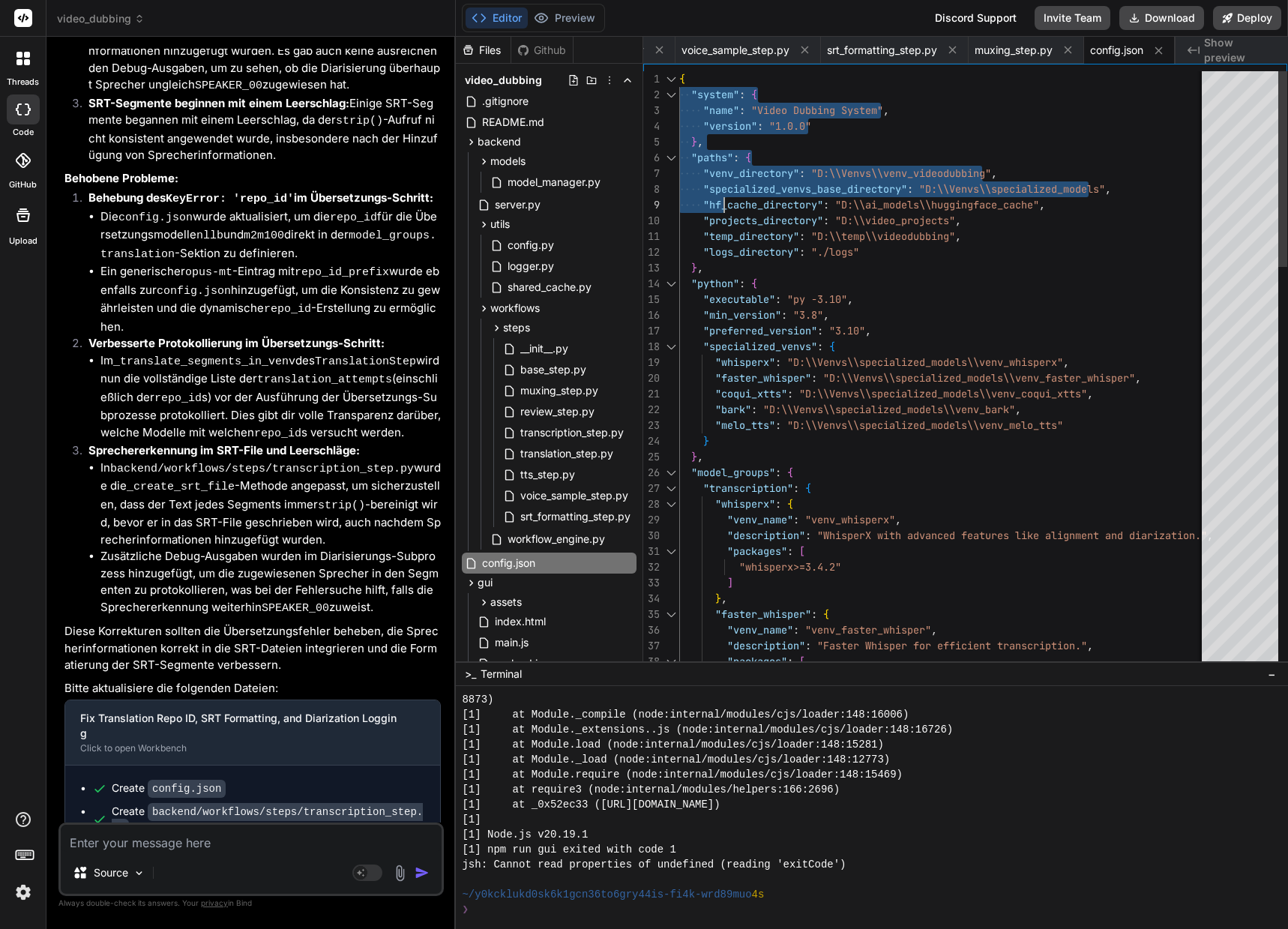
drag, startPoint x: 680, startPoint y: 80, endPoint x: 726, endPoint y: 175, distance: 105.6
click at [679, 74] on span "{" at bounding box center [681, 78] width 6 height 13
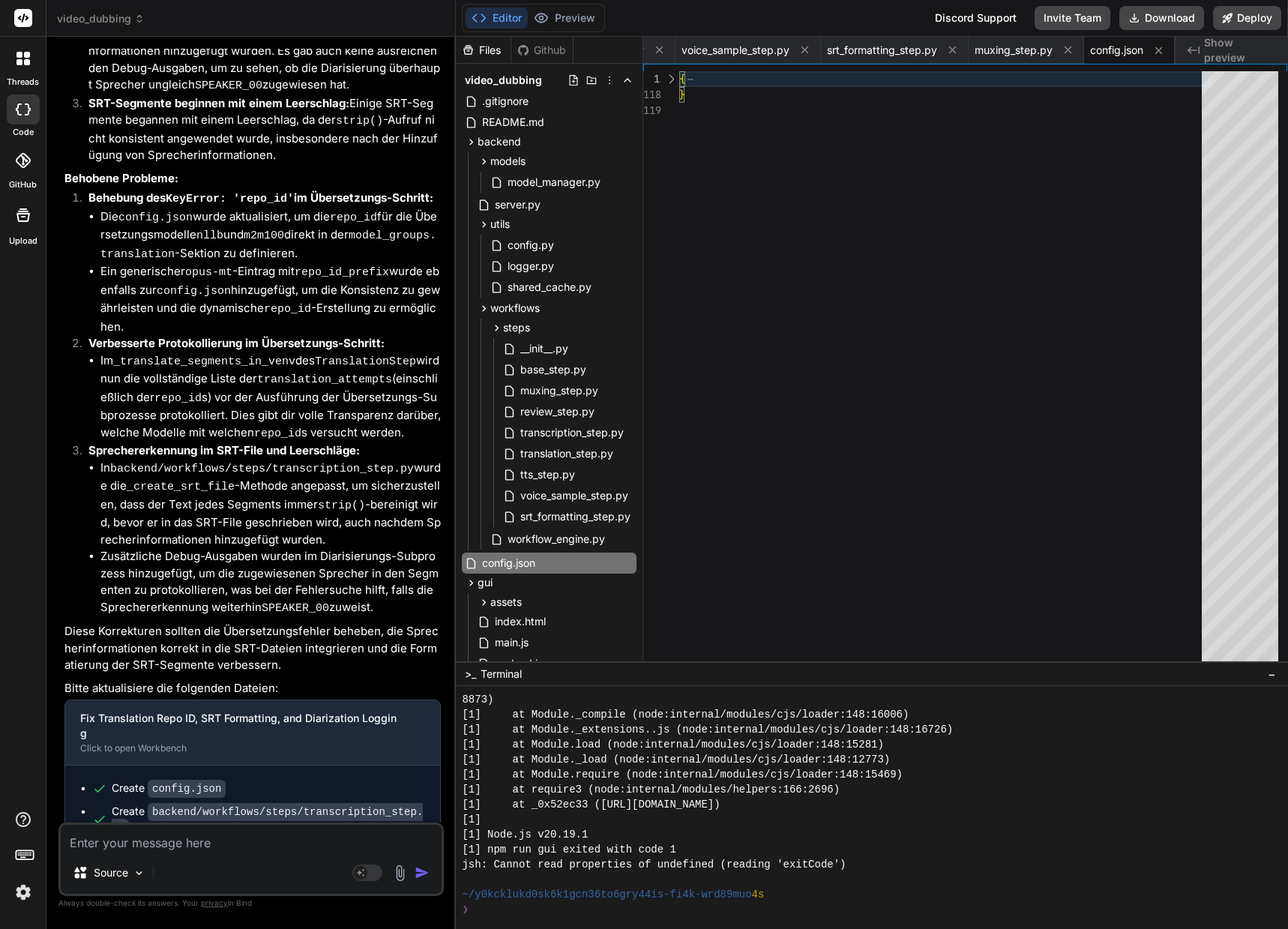
click at [679, 74] on span "{" at bounding box center [681, 78] width 6 height 13
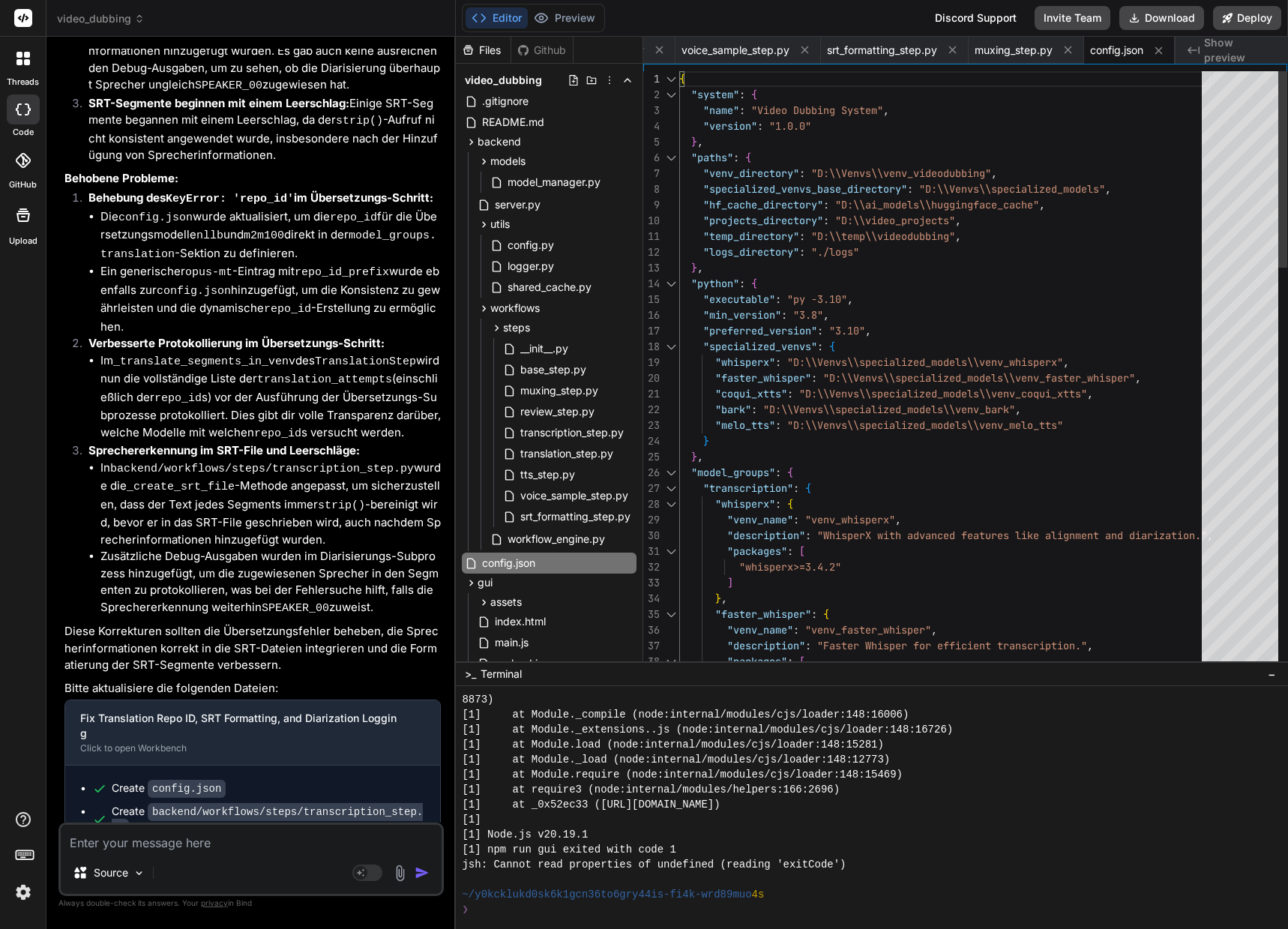
click at [685, 73] on span "{" at bounding box center [681, 78] width 6 height 13
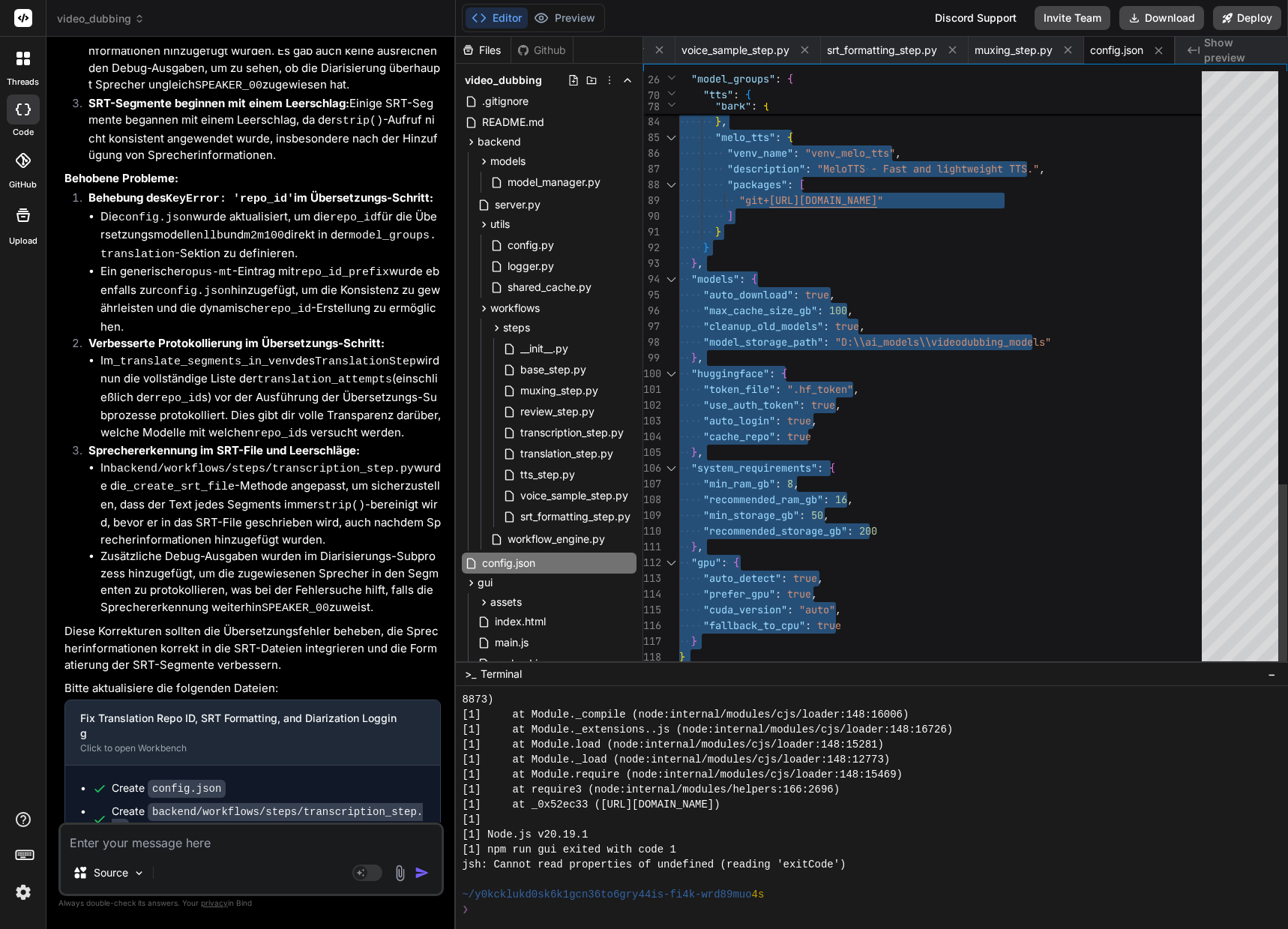
drag, startPoint x: 680, startPoint y: 74, endPoint x: 796, endPoint y: 868, distance: 802.4
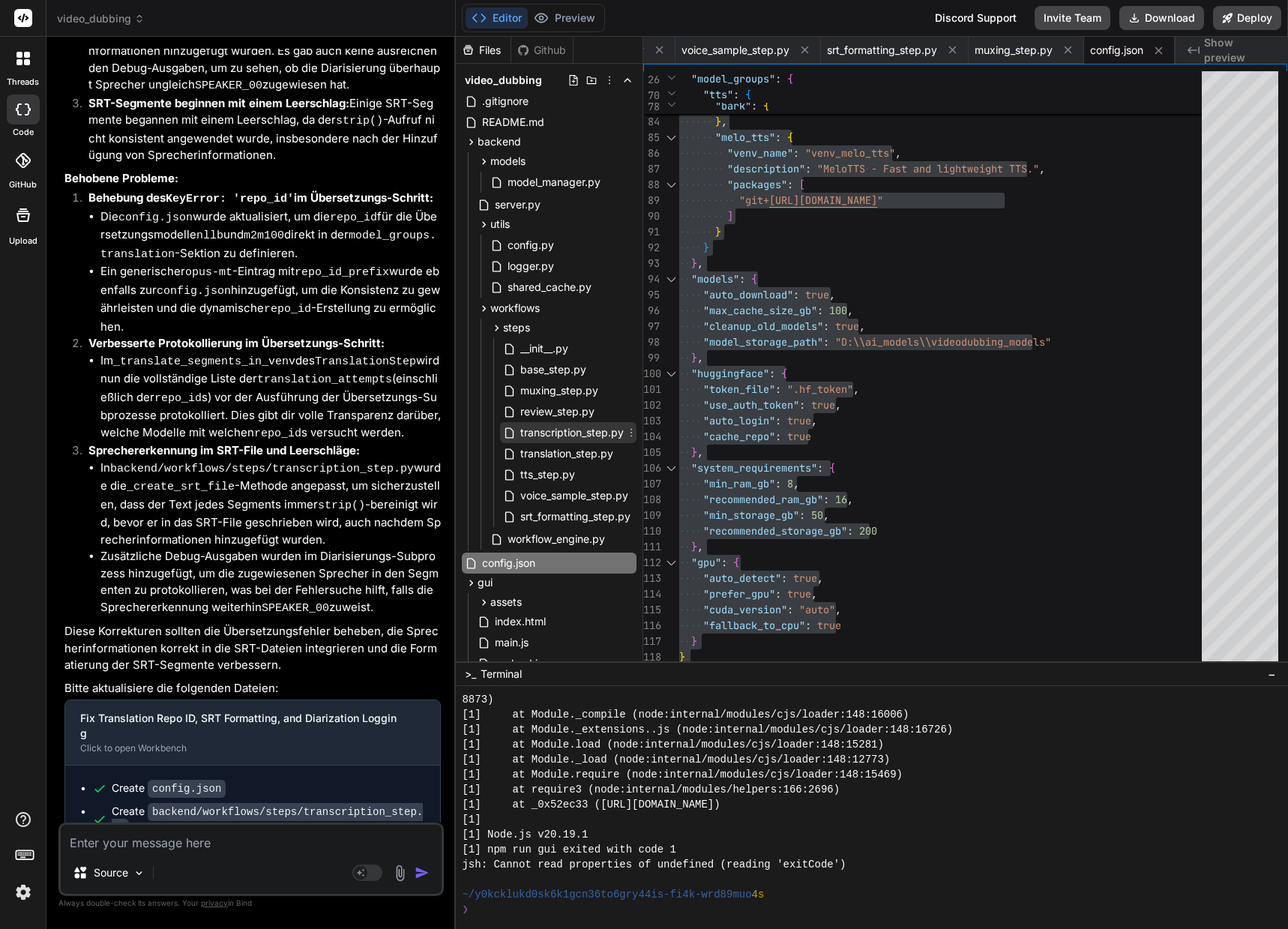
click at [550, 432] on span "transcription_step.py" at bounding box center [572, 432] width 107 height 18
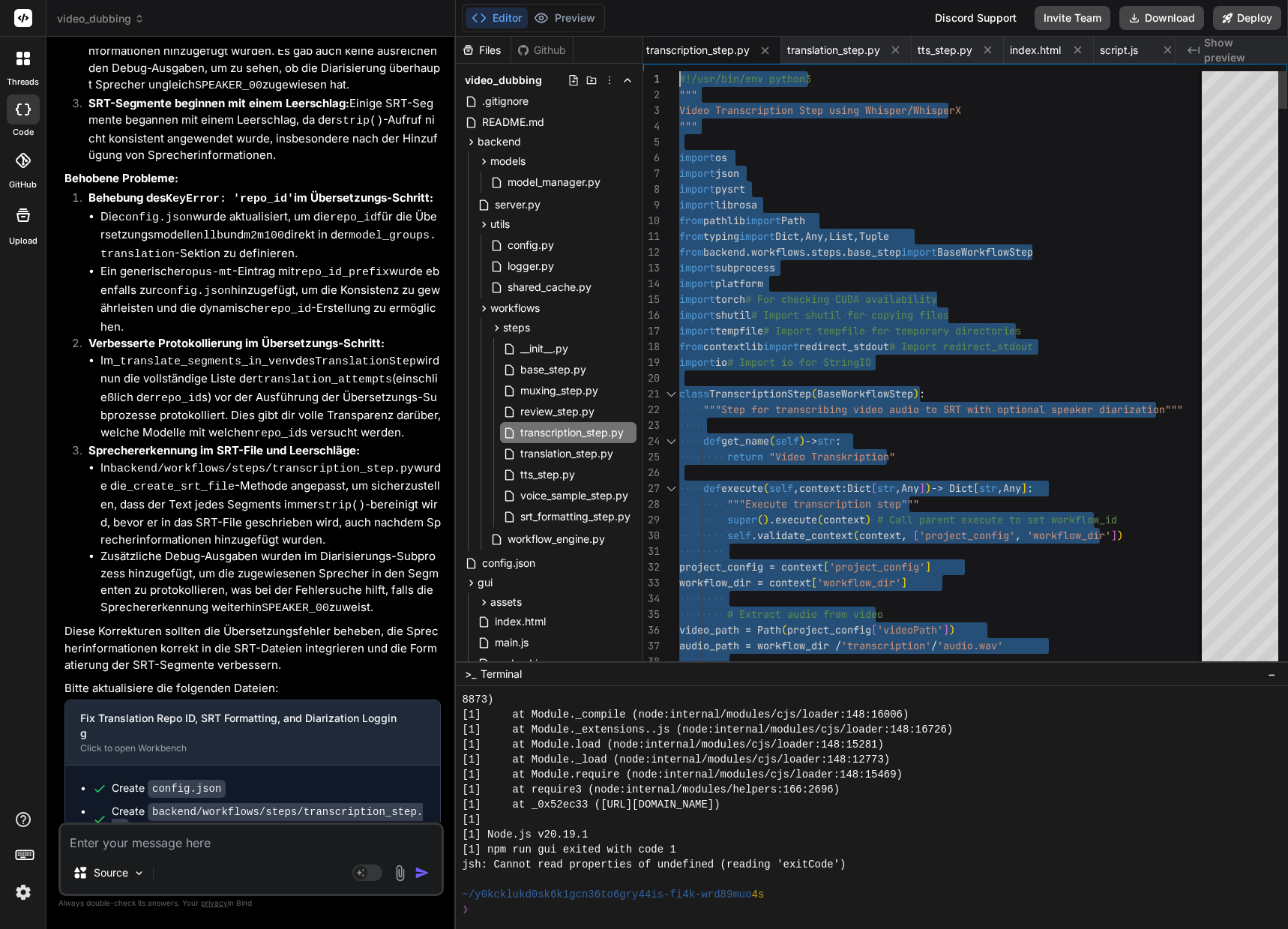
drag, startPoint x: 690, startPoint y: 658, endPoint x: 592, endPoint y: -91, distance: 755.4
click at [589, 448] on span "translation_step.py" at bounding box center [567, 454] width 96 height 18
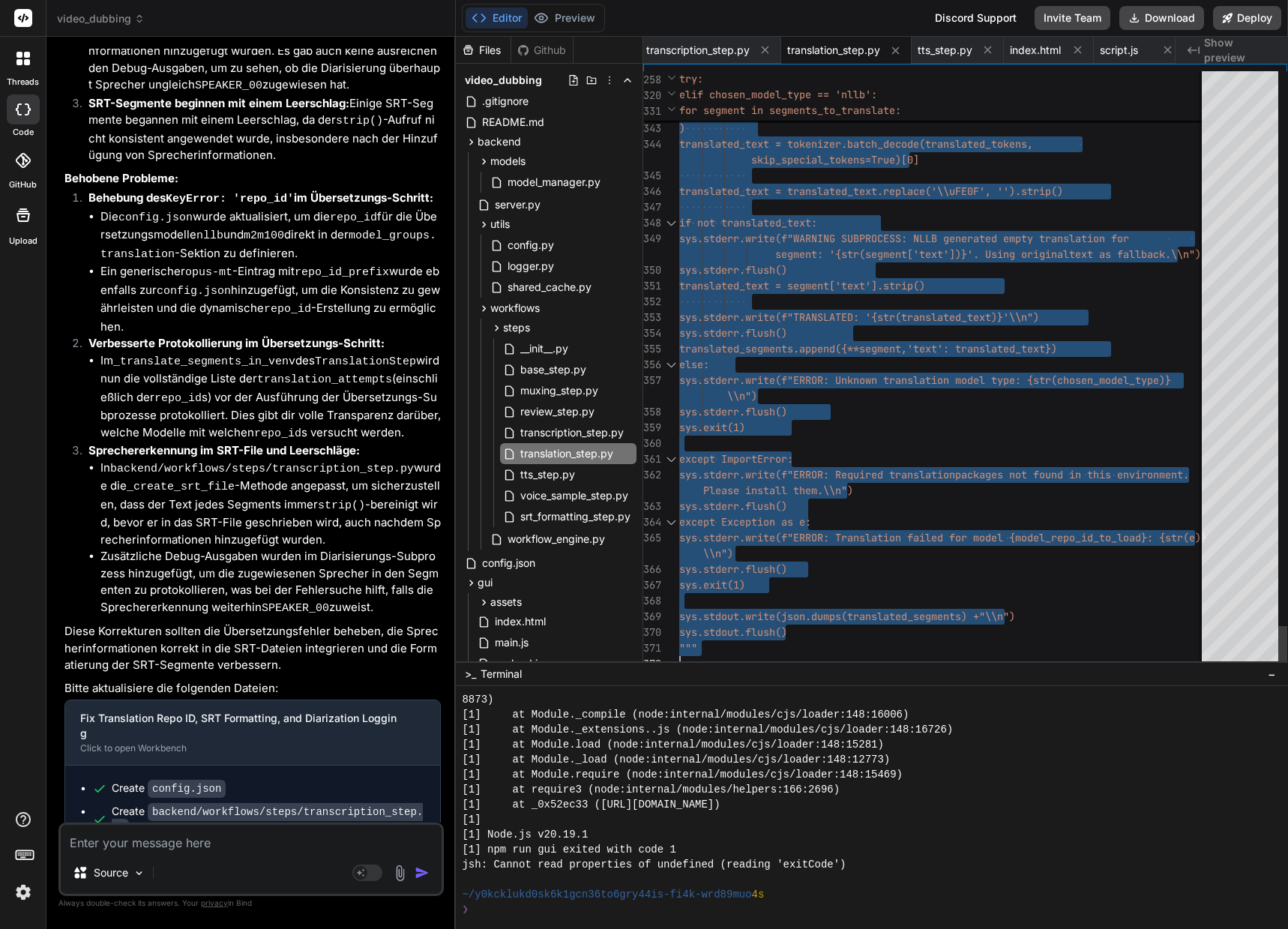
drag, startPoint x: 680, startPoint y: 77, endPoint x: 752, endPoint y: 925, distance: 851.1
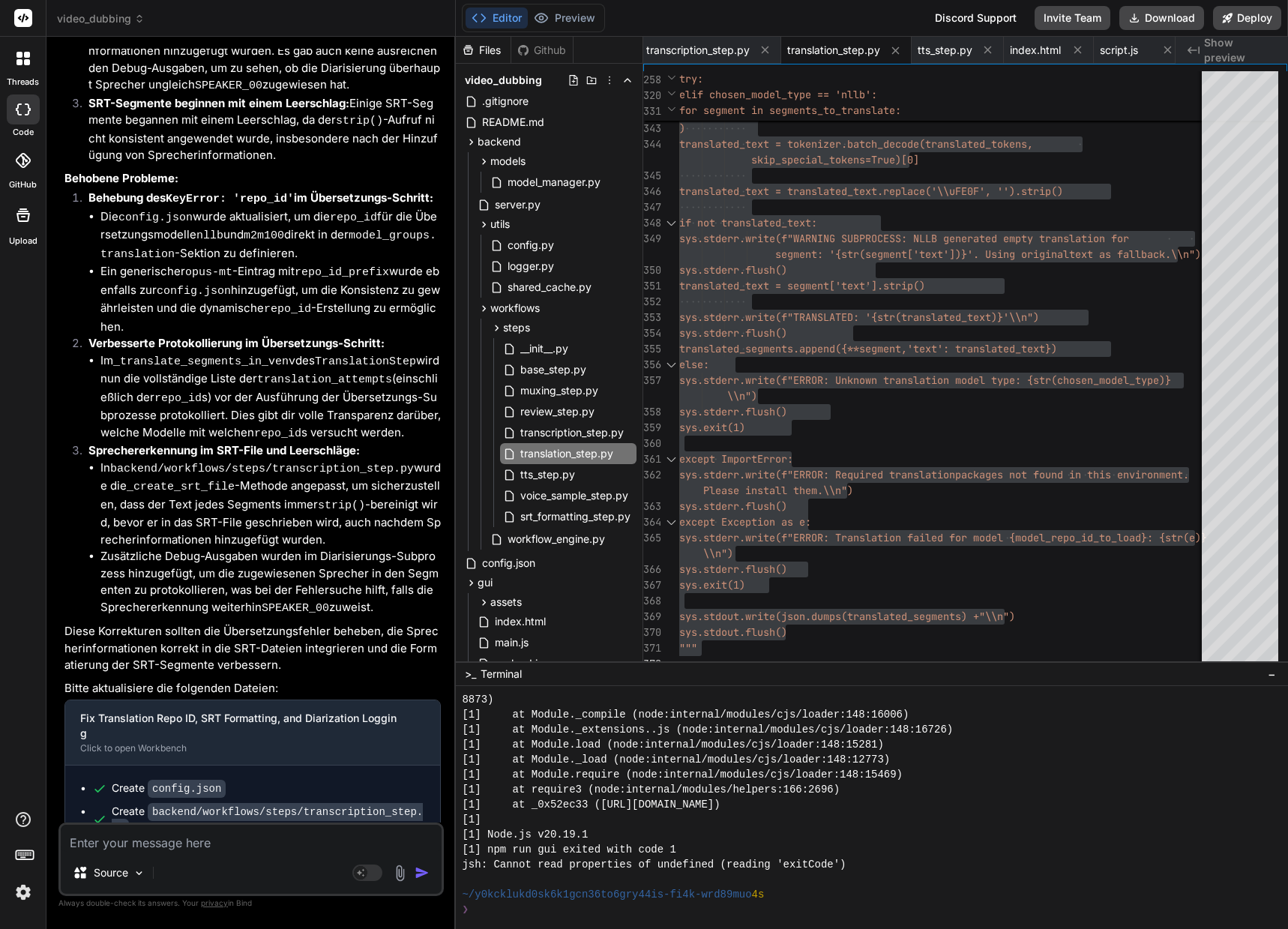
scroll to position [46063, 0]
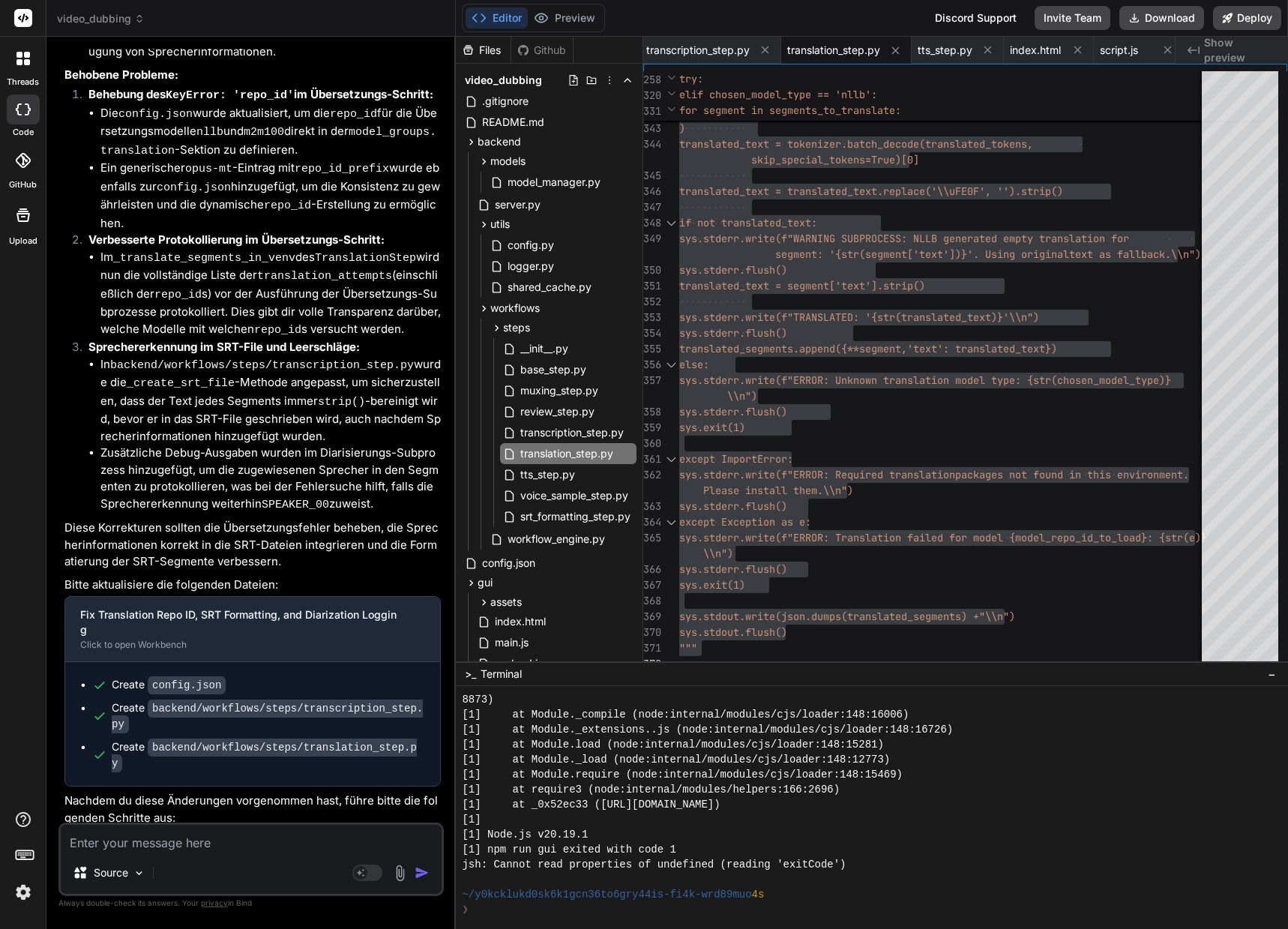
click at [168, 843] on textarea at bounding box center [251, 838] width 381 height 27
paste textarea "ERROR - Step Übersetzung failed: Object of type WindowsPath is not JSON seriali…"
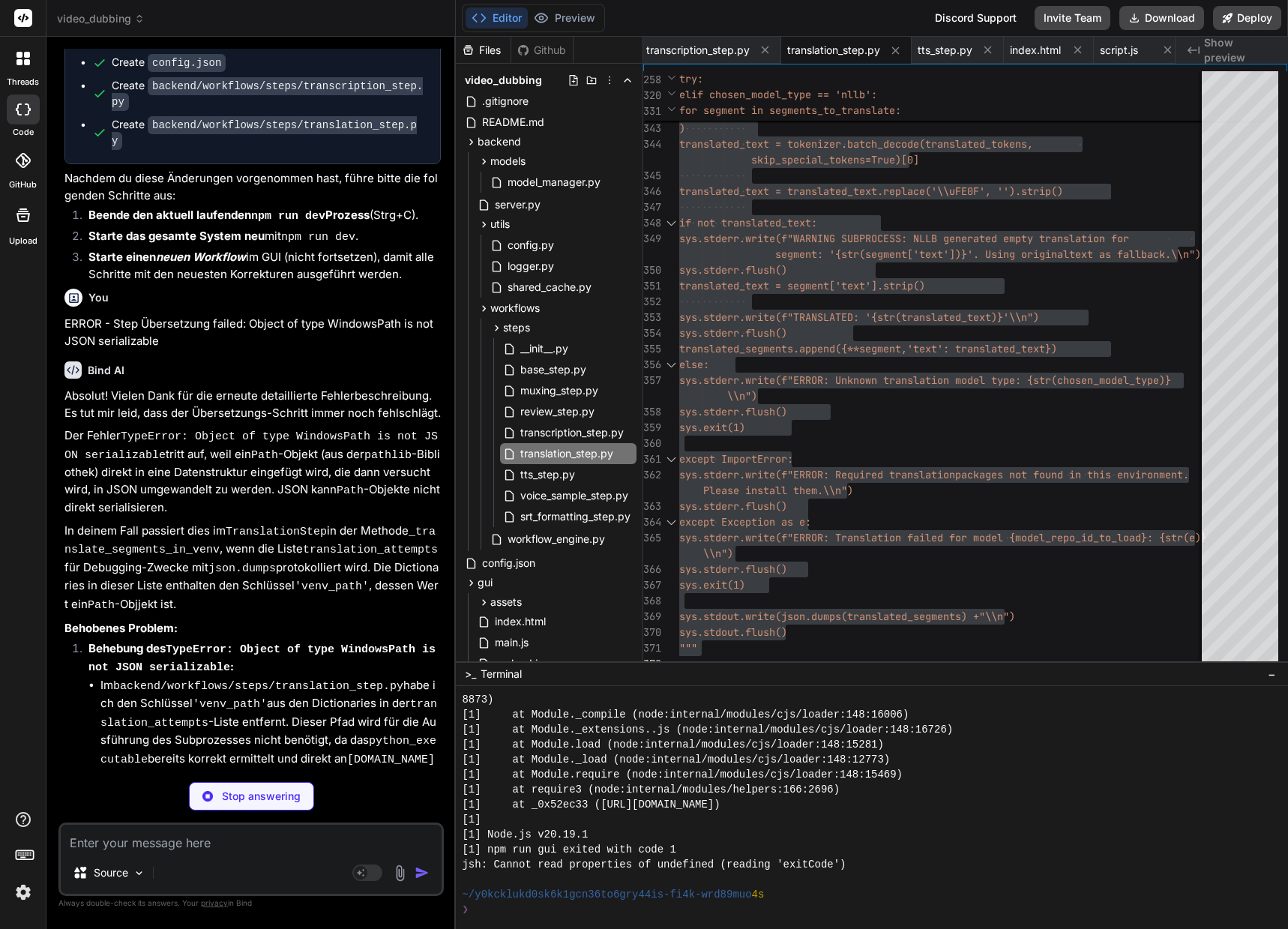
scroll to position [46790, 0]
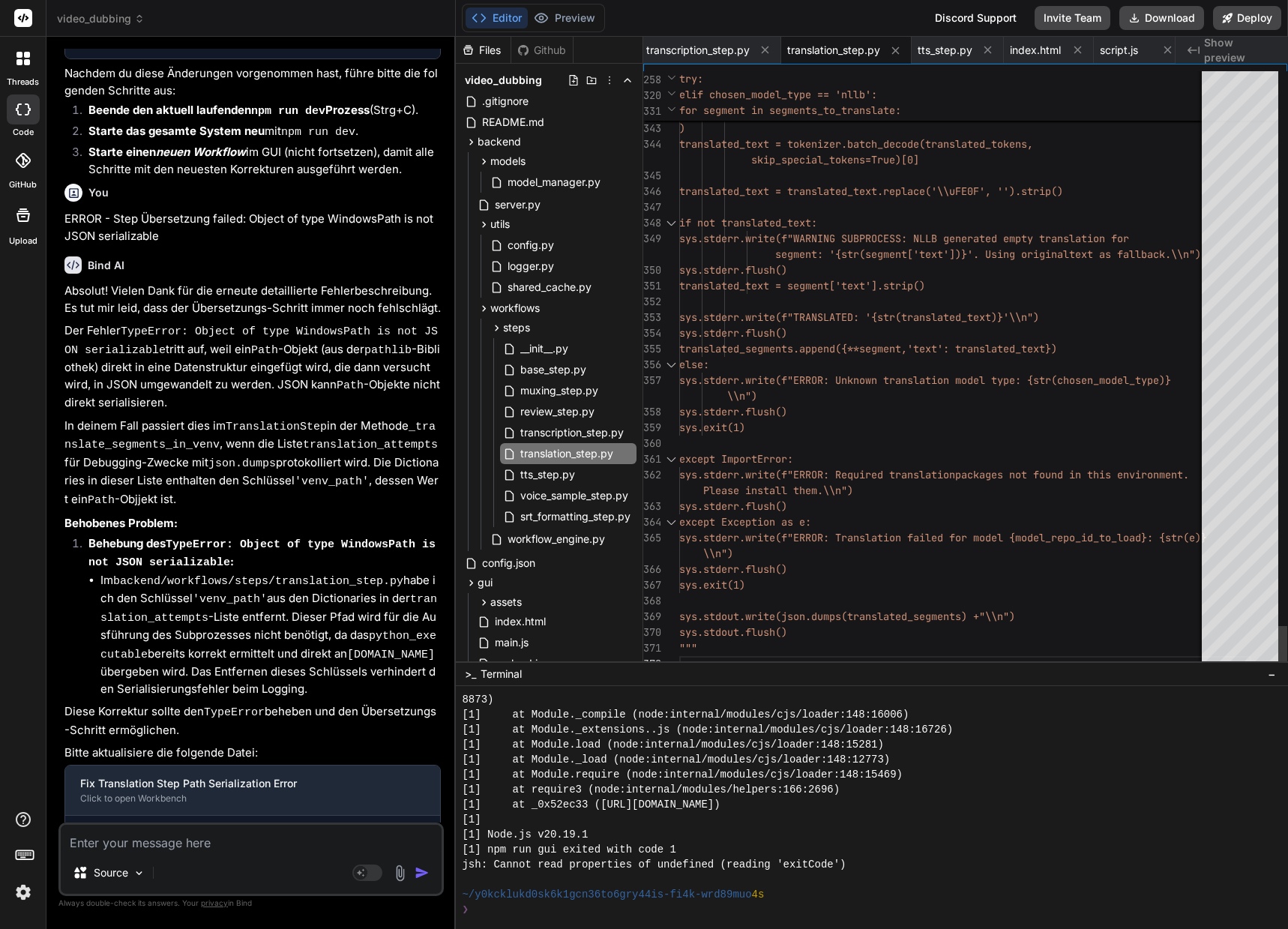
drag, startPoint x: 741, startPoint y: 598, endPoint x: 750, endPoint y: 595, distance: 9.5
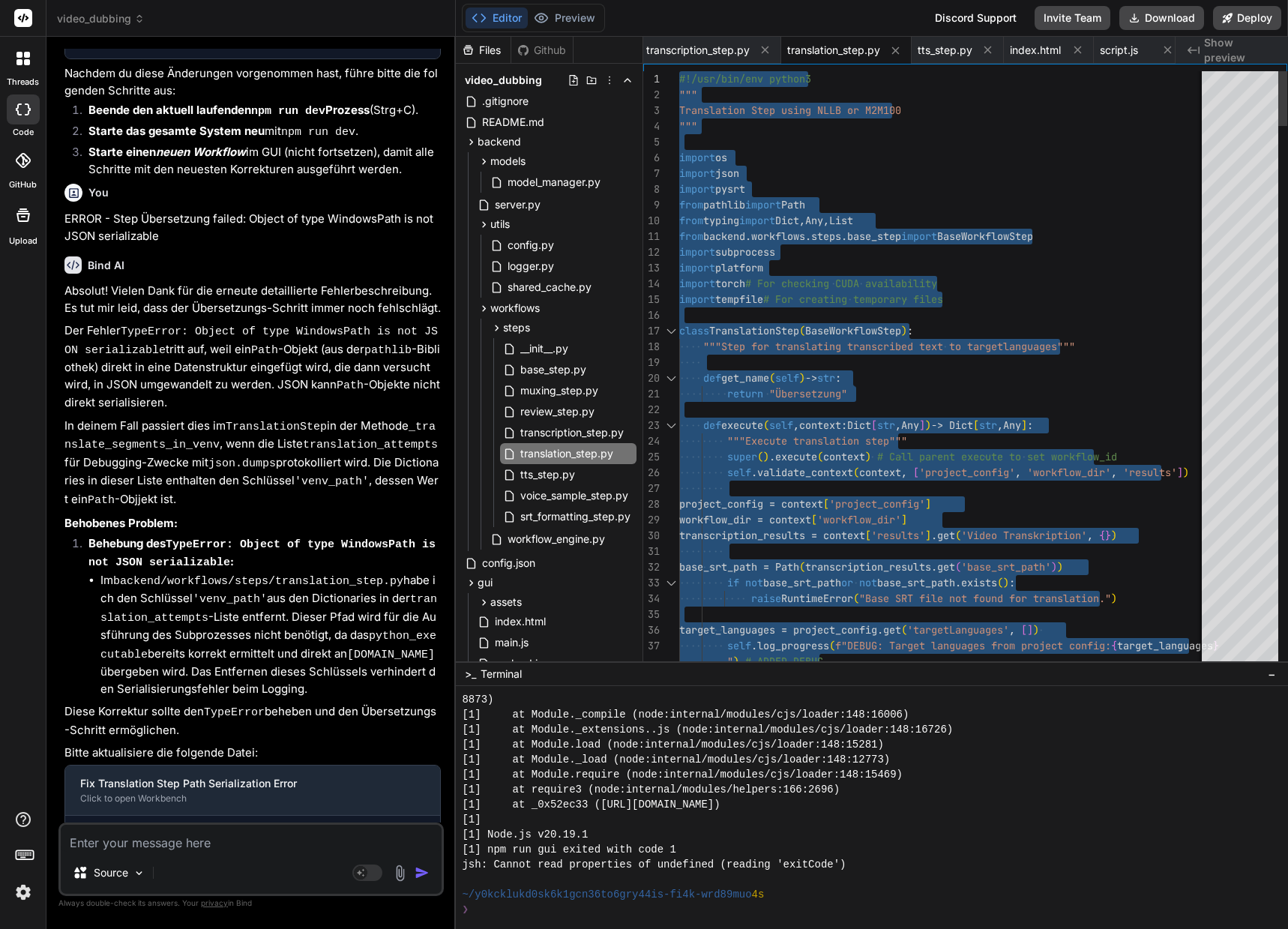
drag, startPoint x: 707, startPoint y: 654, endPoint x: 734, endPoint y: -91, distance: 745.5
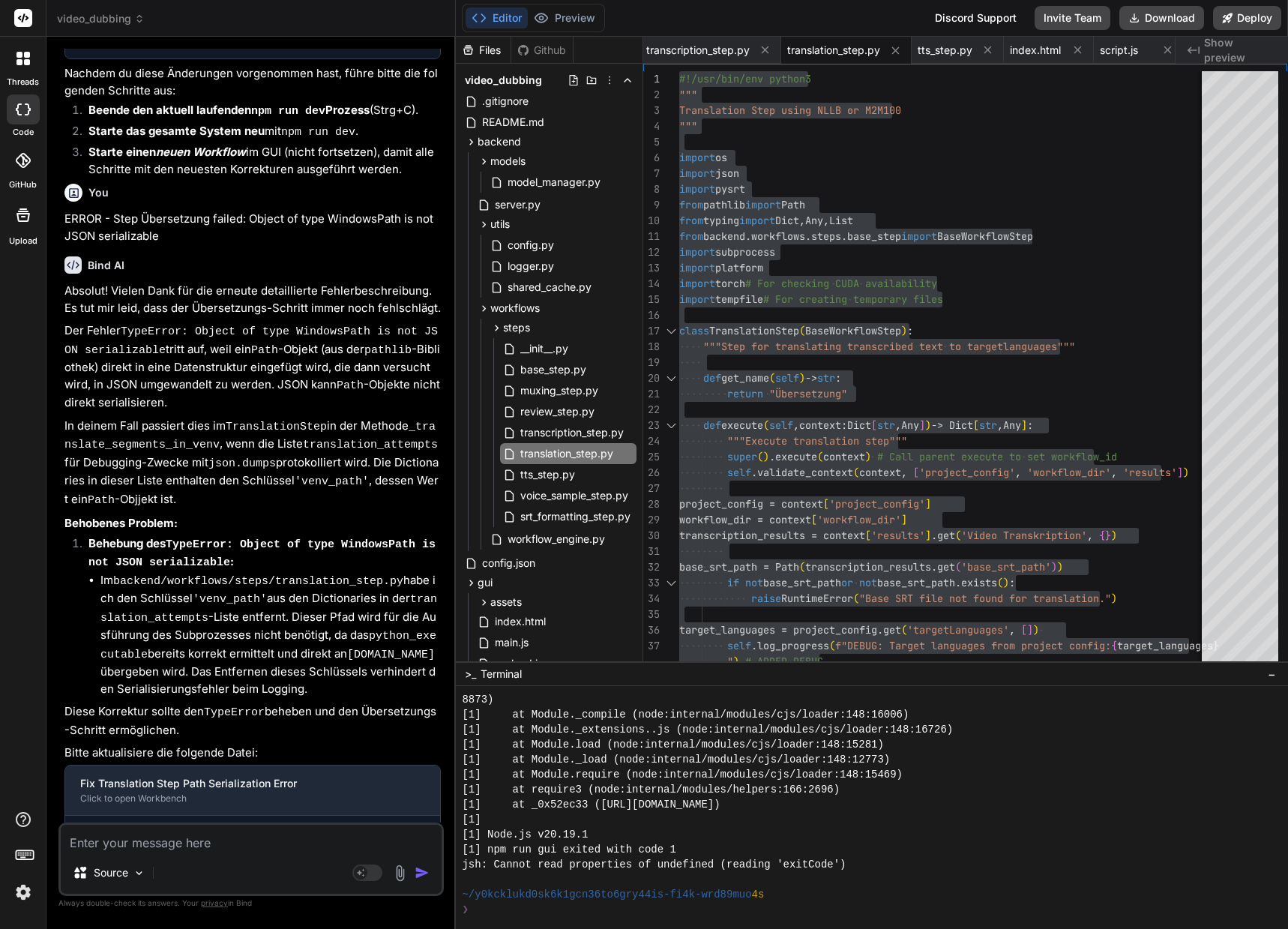
scroll to position [46856, 0]
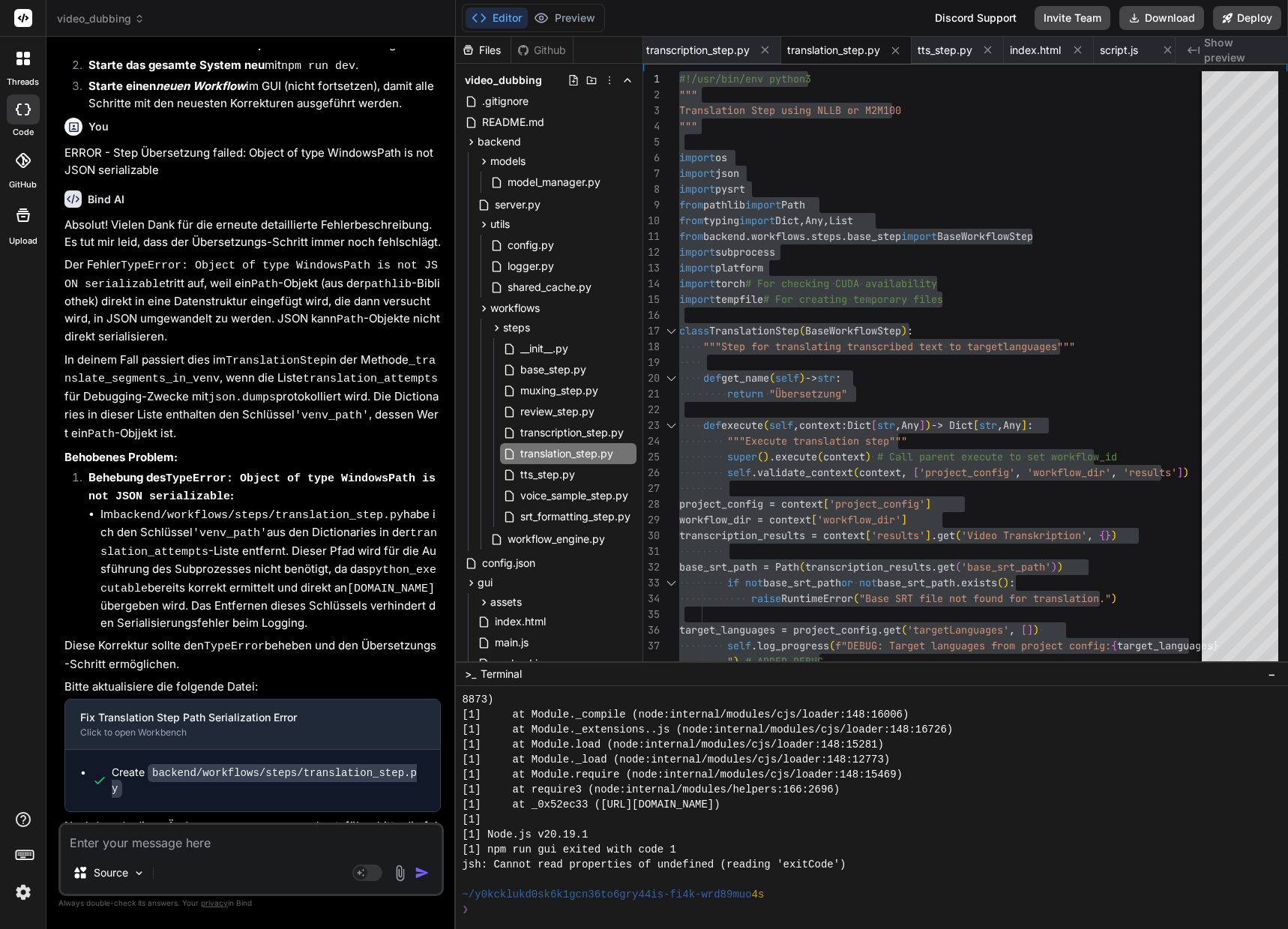
click at [152, 836] on textarea at bounding box center [251, 838] width 381 height 27
paste textarea "ERROR - Step Übersetzung failed: 'TranslationStep' object has no attribute '_cr…"
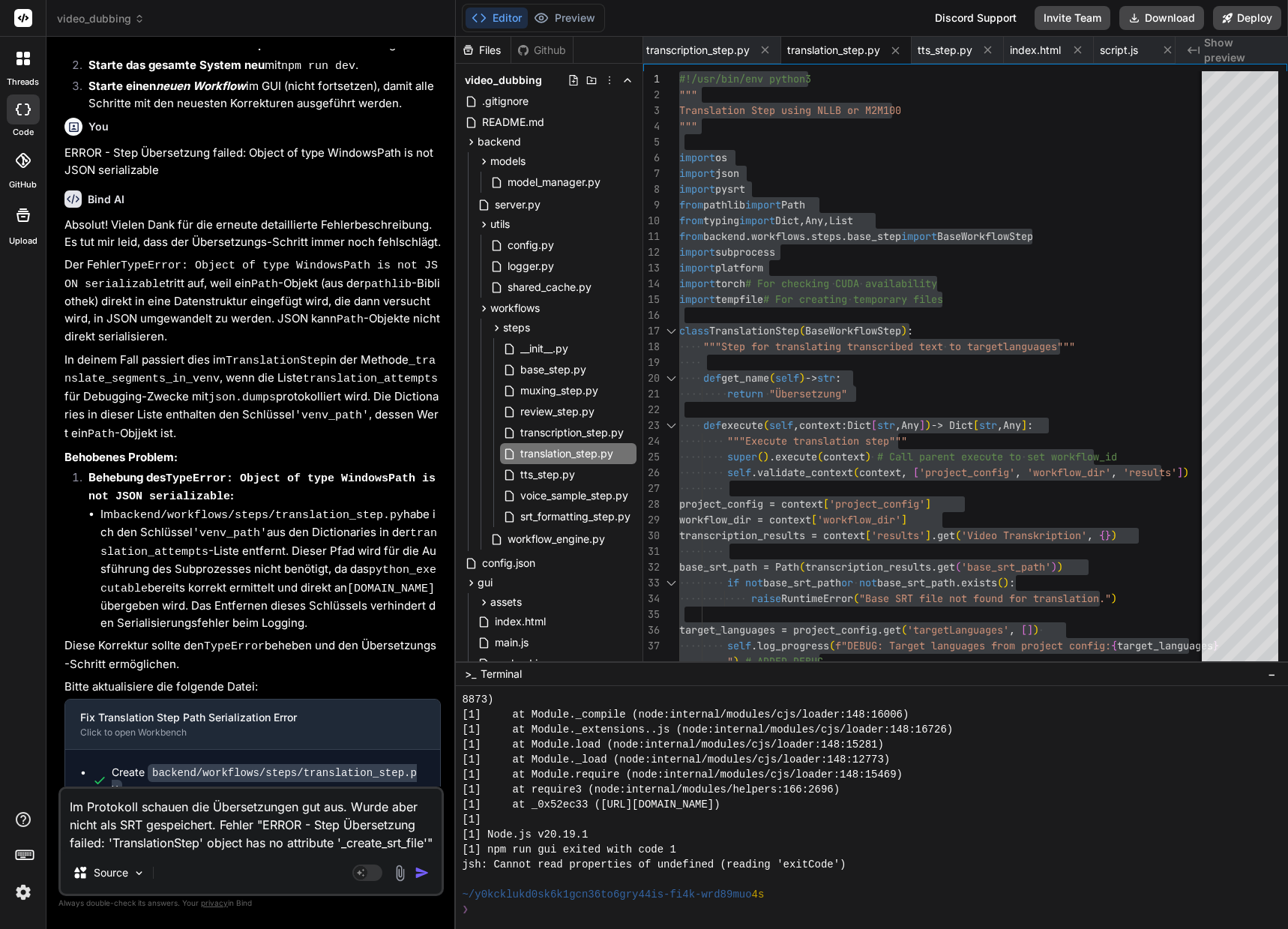
scroll to position [0, 0]
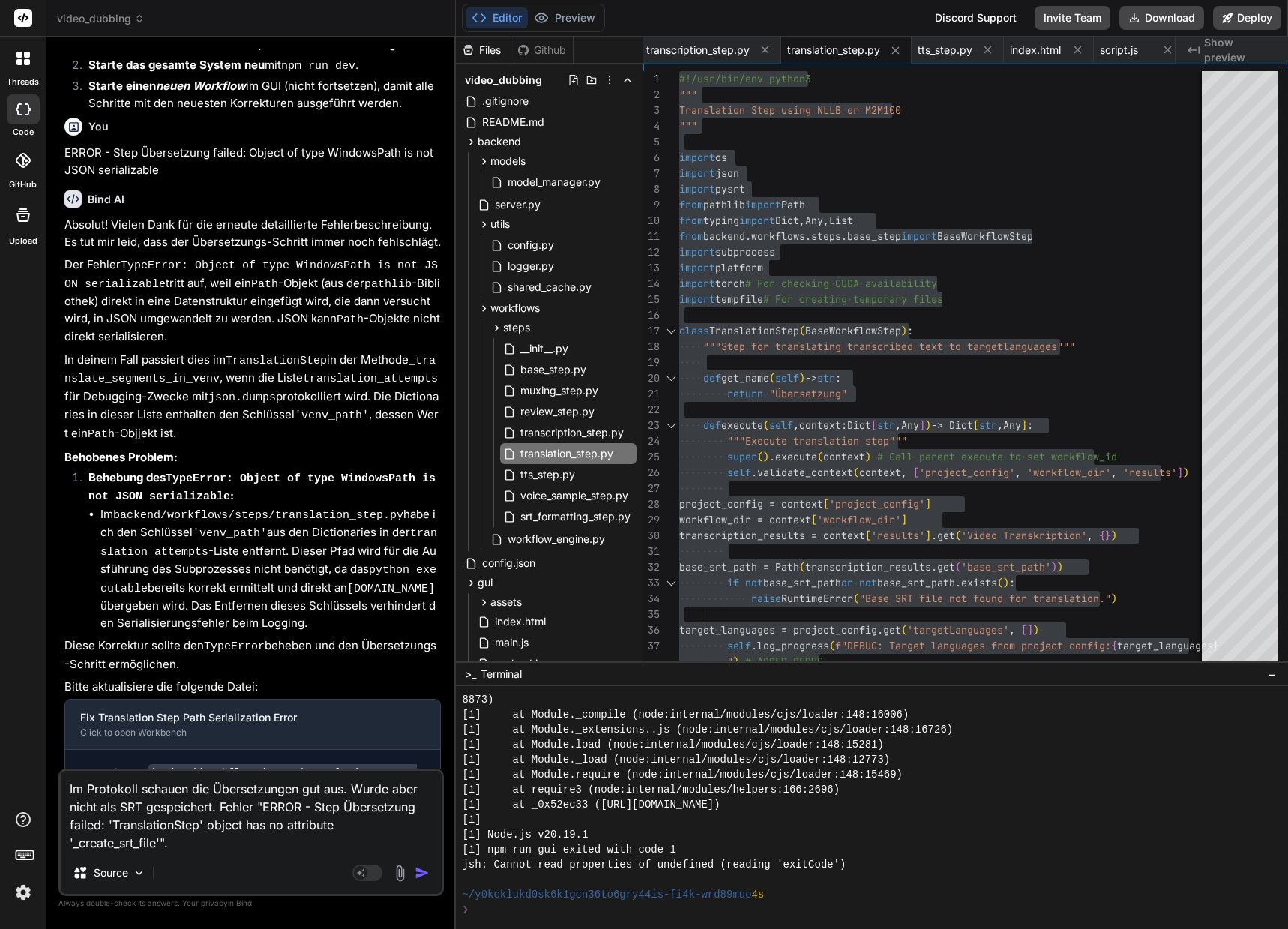
click at [423, 876] on img "button" at bounding box center [422, 872] width 15 height 15
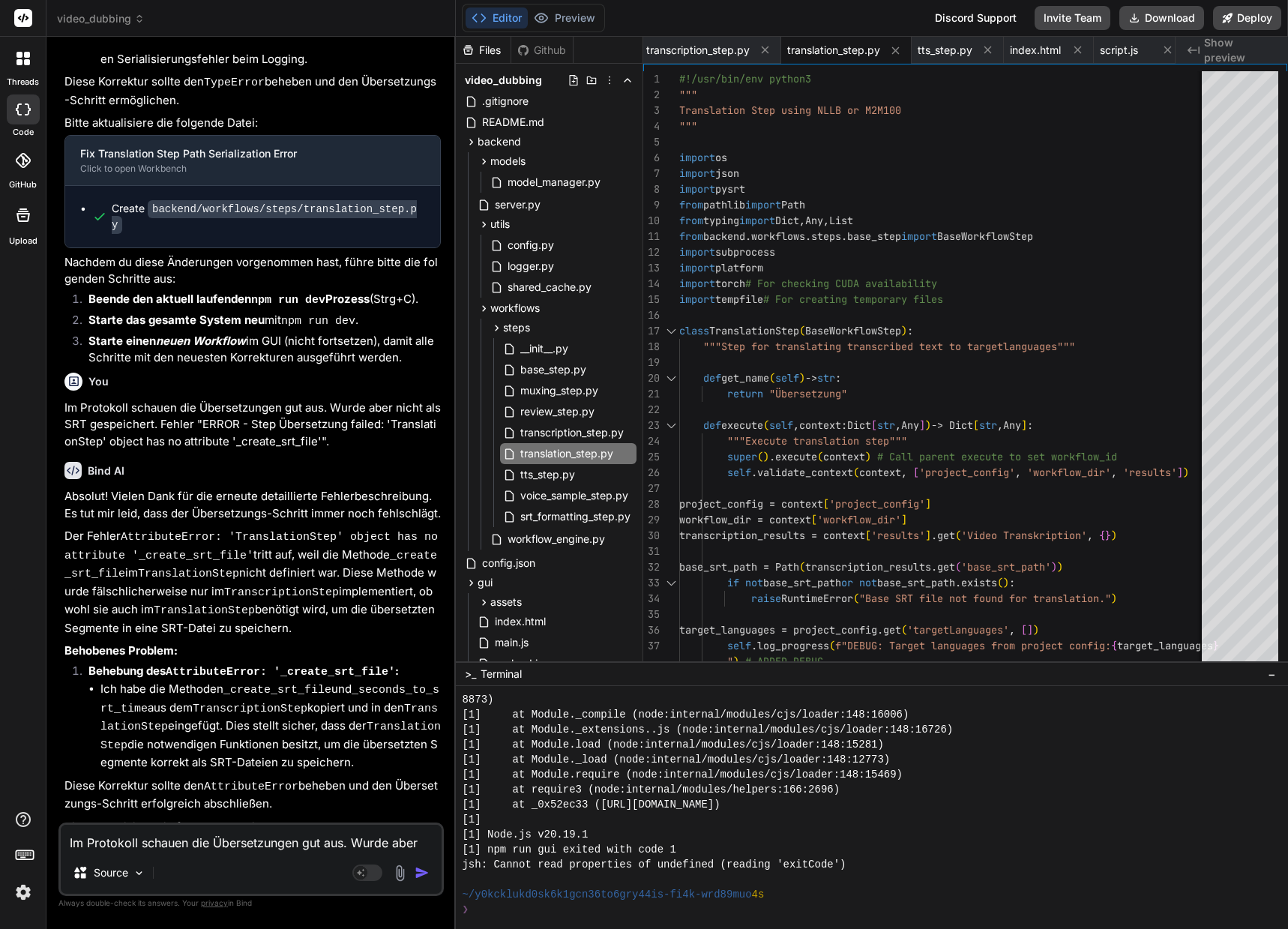
scroll to position [47541, 0]
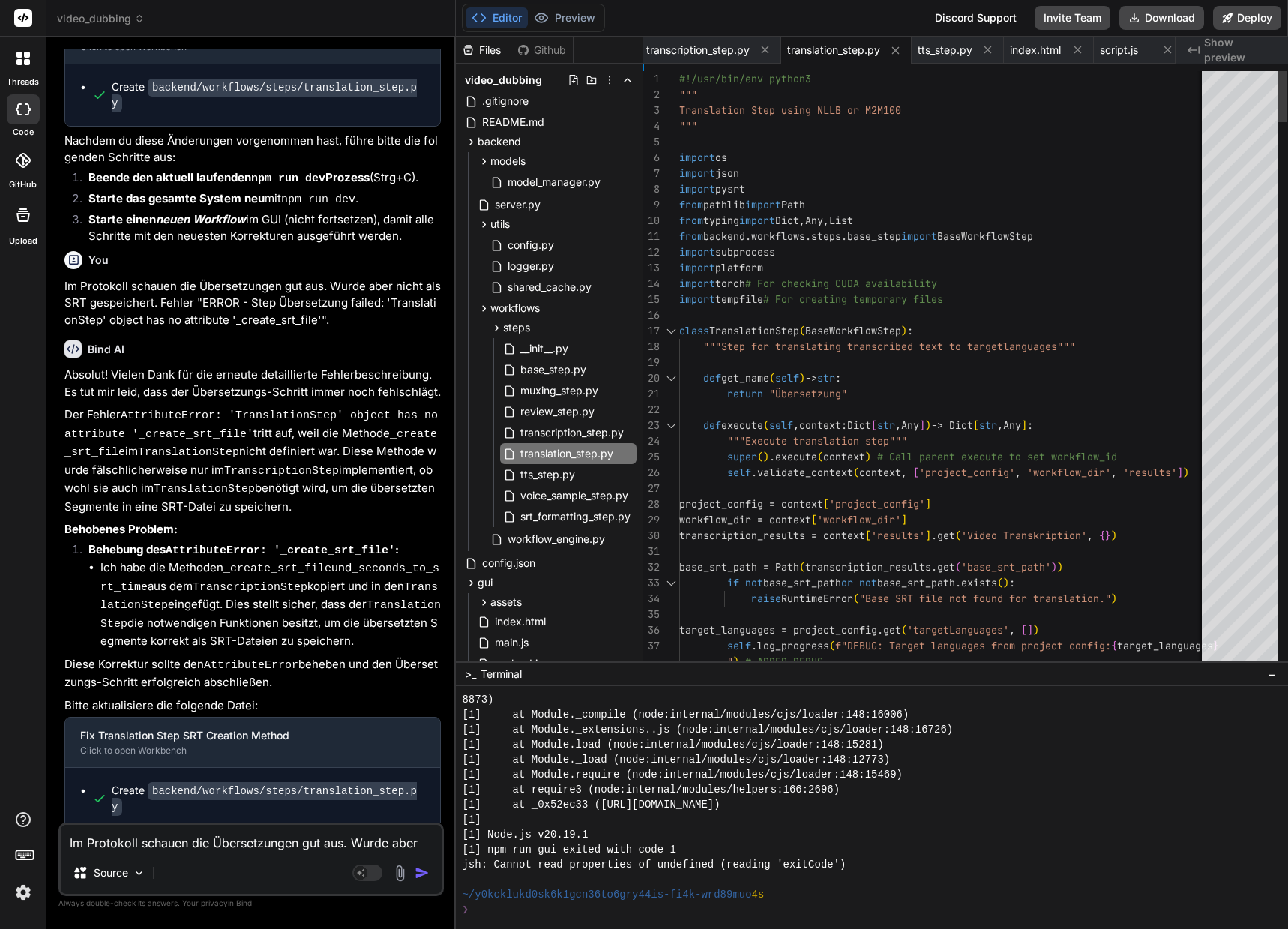
click at [679, 78] on span "#!/usr/bin/env python3" at bounding box center [745, 78] width 132 height 13
drag, startPoint x: 679, startPoint y: 78, endPoint x: 718, endPoint y: 93, distance: 41.8
click at [677, 81] on div "1" at bounding box center [661, 79] width 36 height 16
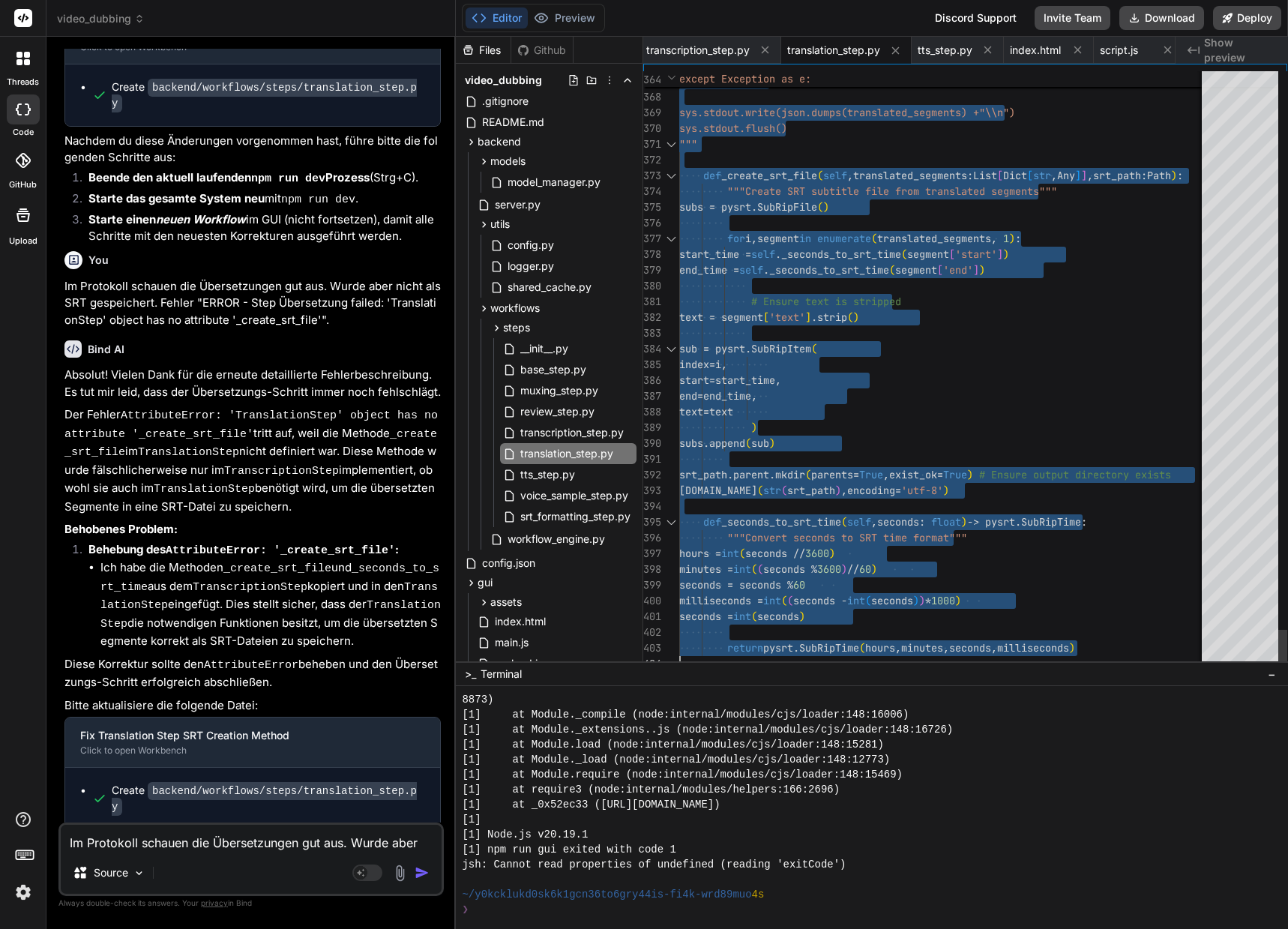
drag, startPoint x: 681, startPoint y: 78, endPoint x: 775, endPoint y: 863, distance: 790.6
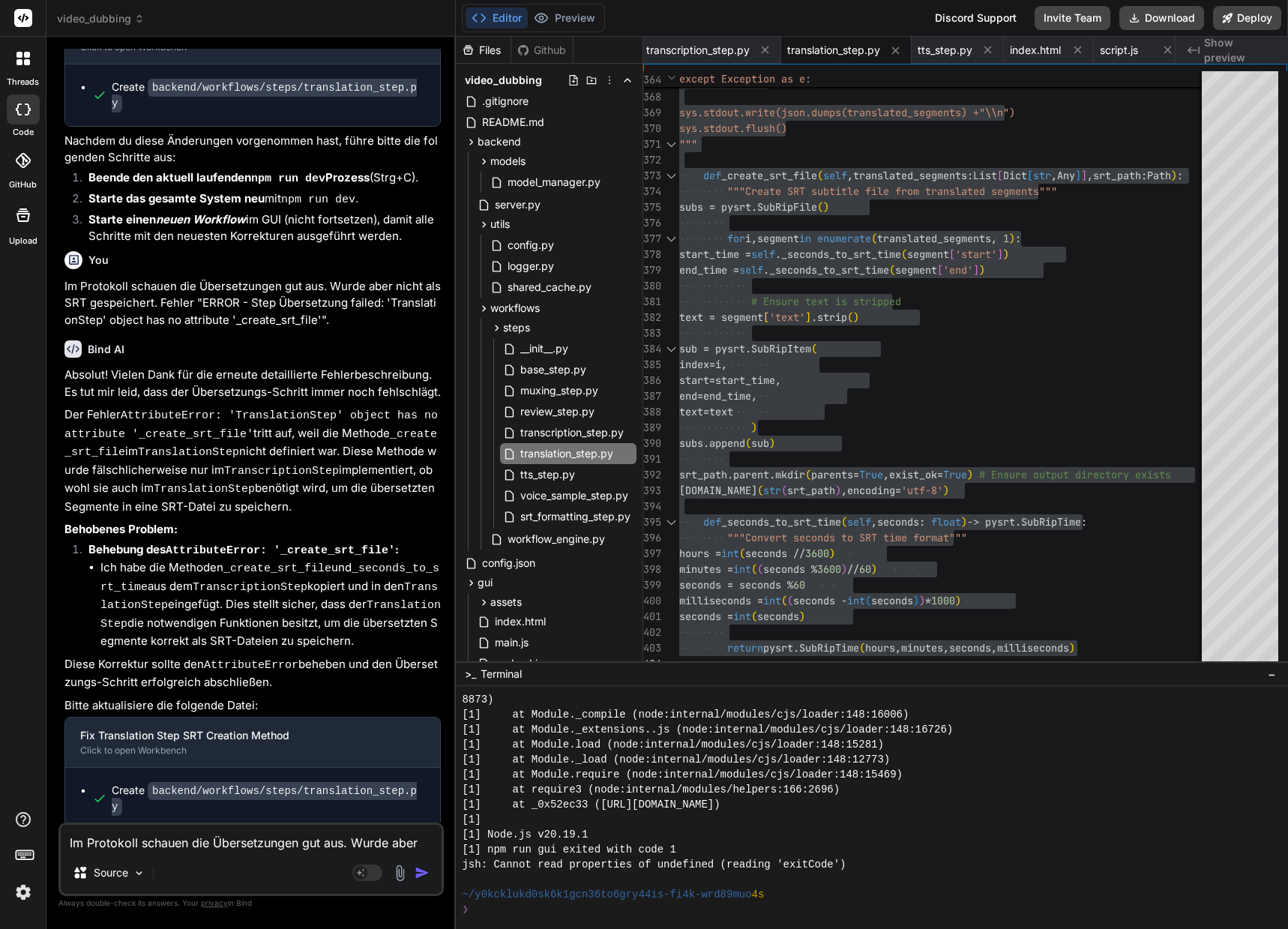
click at [148, 845] on textarea "Im Protokoll schauen die Übersetzungen gut aus. Wurde aber nicht als SRT gespei…" at bounding box center [251, 838] width 381 height 27
click at [120, 841] on textarea "Transkribierung und Übersetzung [PERSON_NAME] nun gut aus." at bounding box center [251, 838] width 381 height 27
drag, startPoint x: 120, startPoint y: 841, endPoint x: 103, endPoint y: 845, distance: 17.5
click at [103, 845] on textarea "Transkribierung und Übersetzung [PERSON_NAME] nun gut aus." at bounding box center [251, 838] width 381 height 27
click at [414, 844] on textarea "Transkribierung und Übersetzung [PERSON_NAME] nun gut aus." at bounding box center [251, 838] width 381 height 27
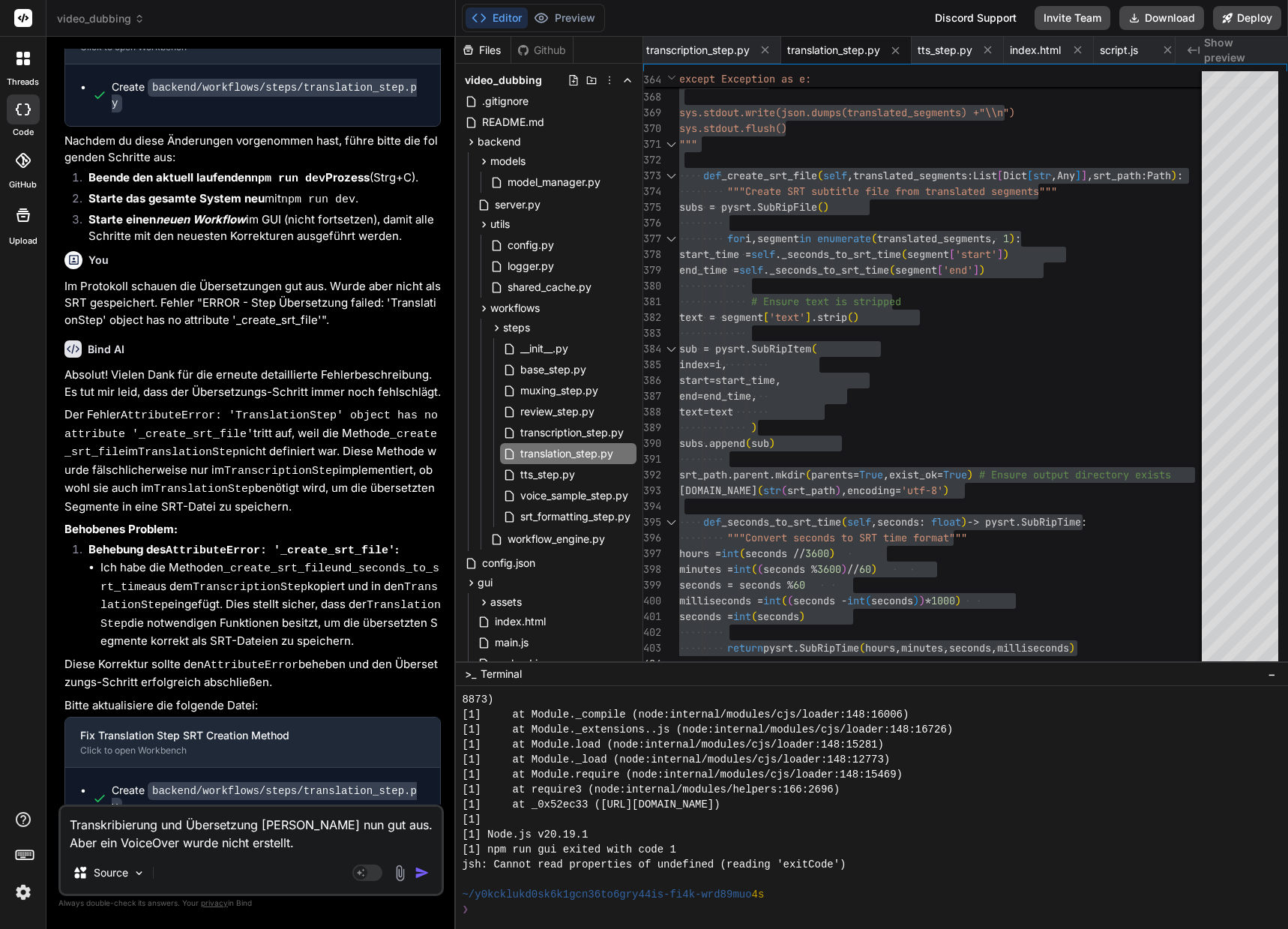
click at [326, 844] on textarea "Transkribierung und Übersetzung [PERSON_NAME] nun gut aus. Aber ein VoiceOver w…" at bounding box center [251, 829] width 381 height 45
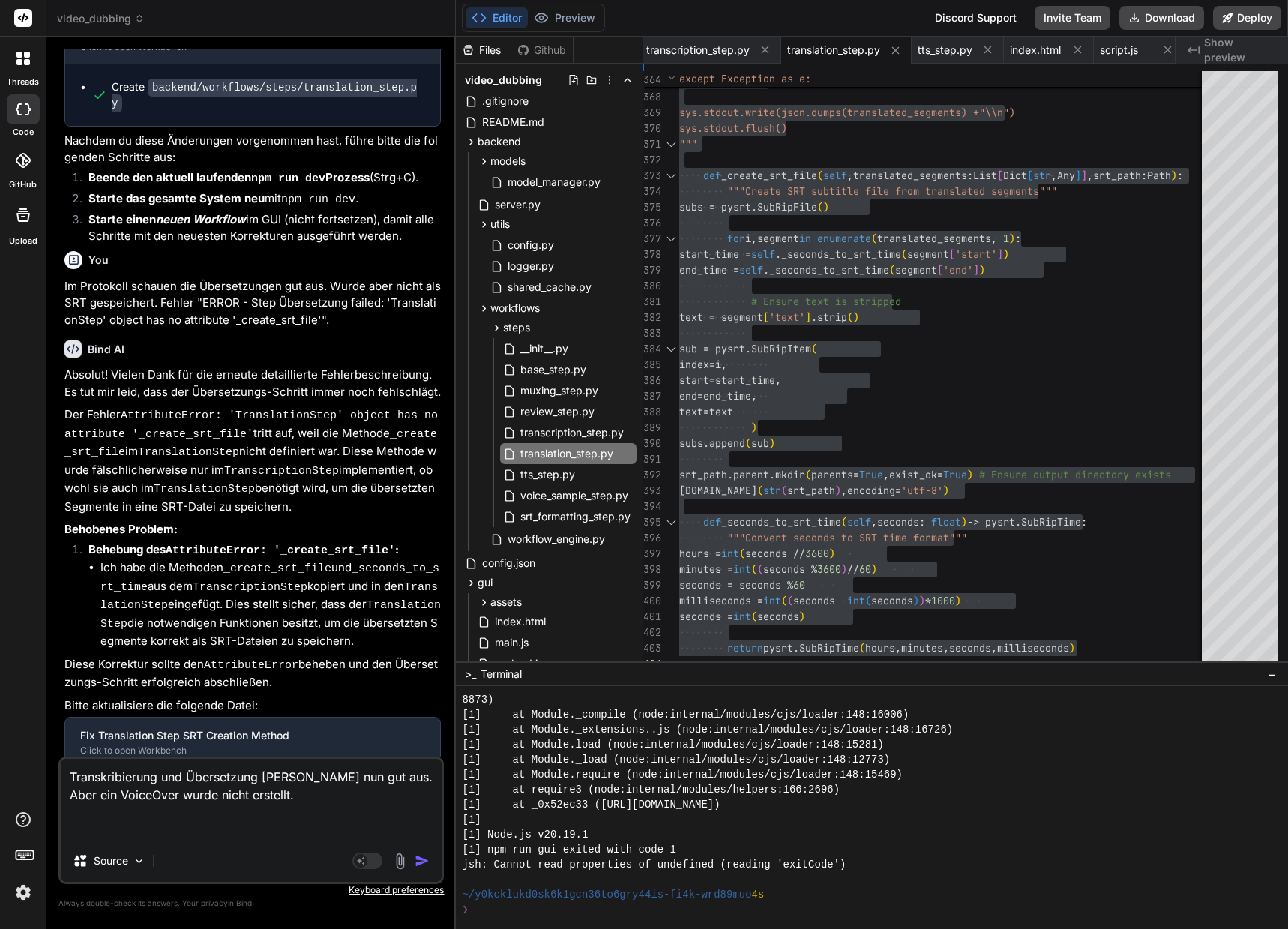
paste textarea "**********"
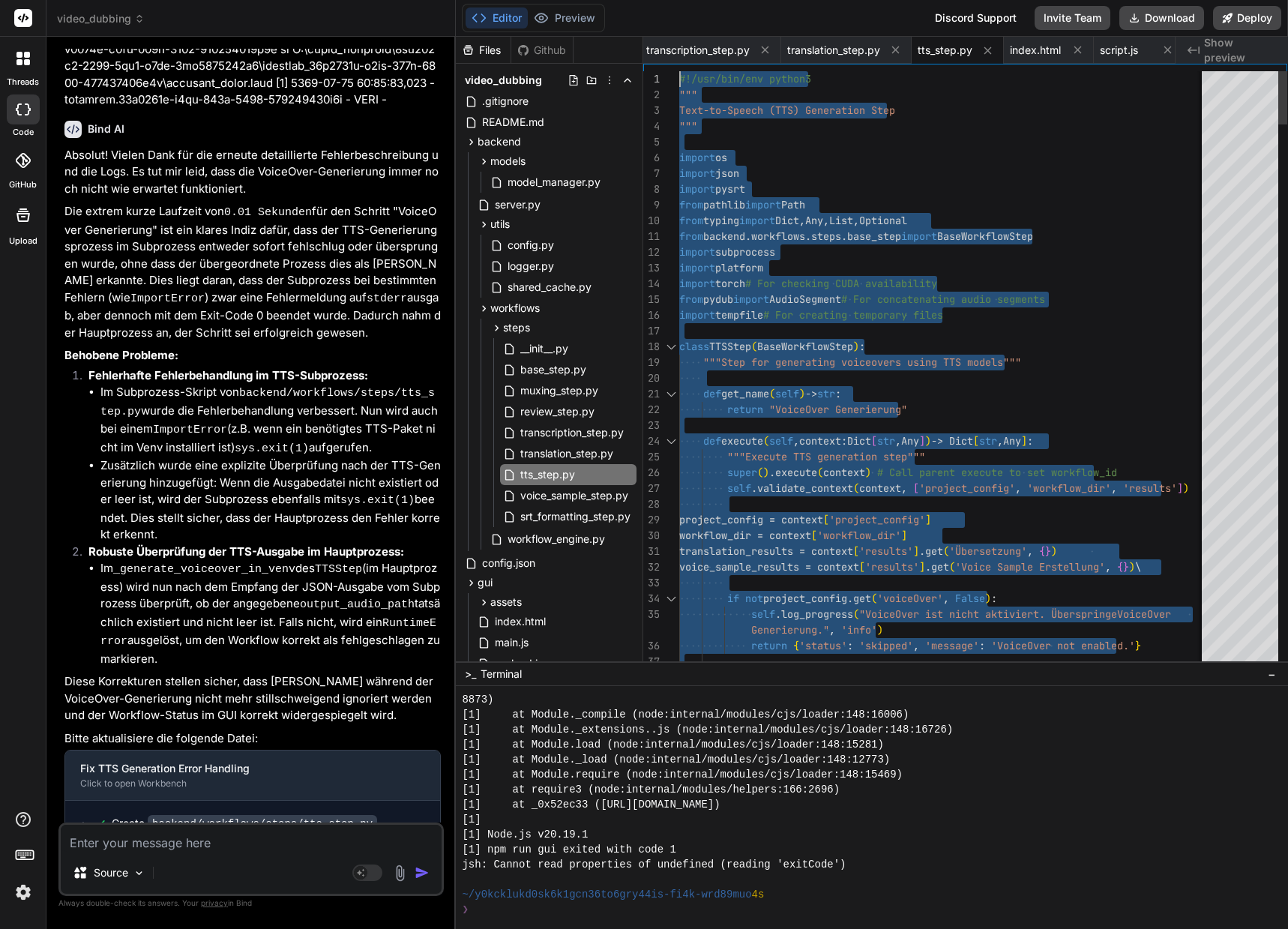
drag, startPoint x: 688, startPoint y: 660, endPoint x: 546, endPoint y: -91, distance: 764.3
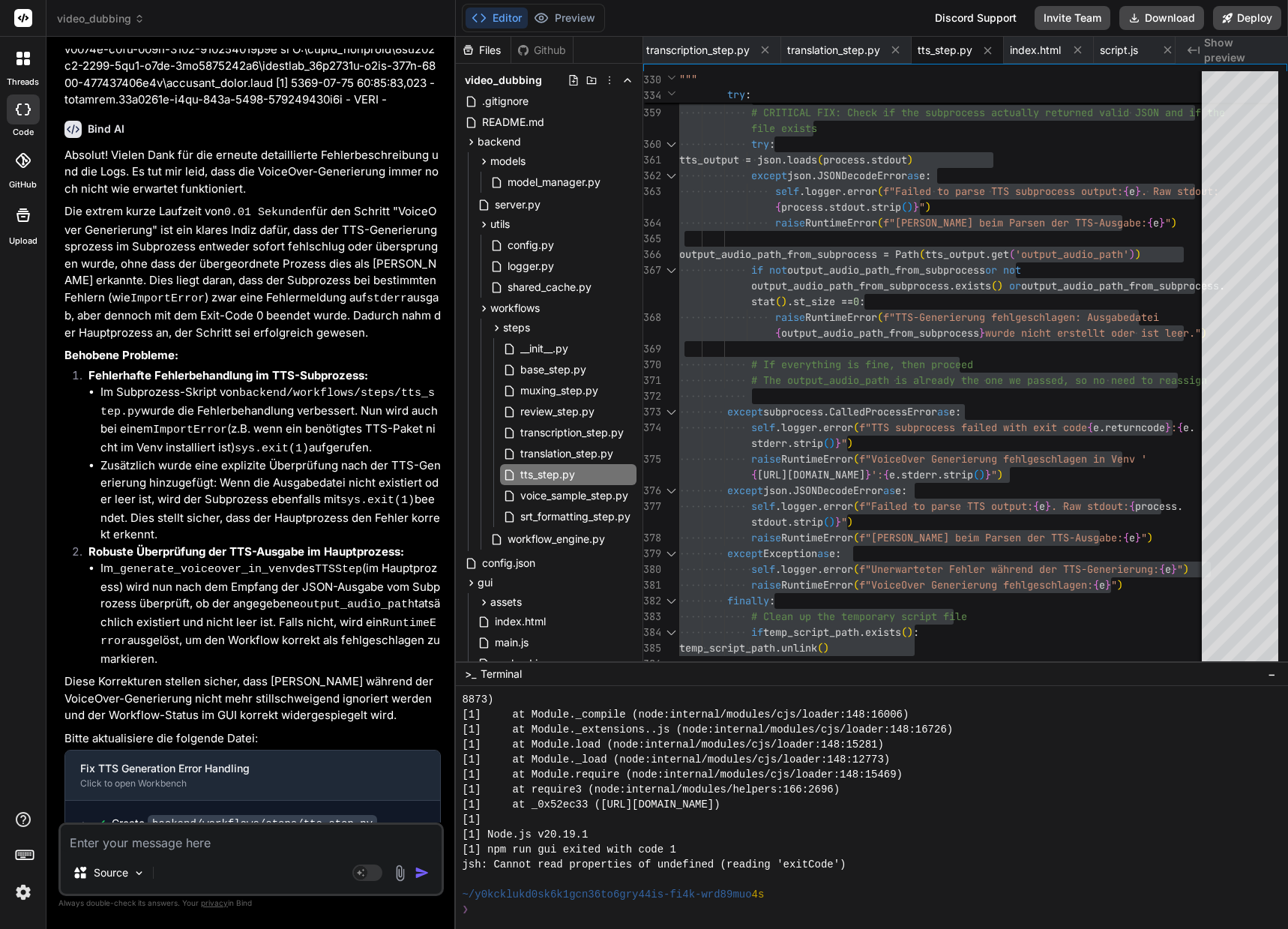
click at [113, 841] on textarea at bounding box center [251, 838] width 381 height 27
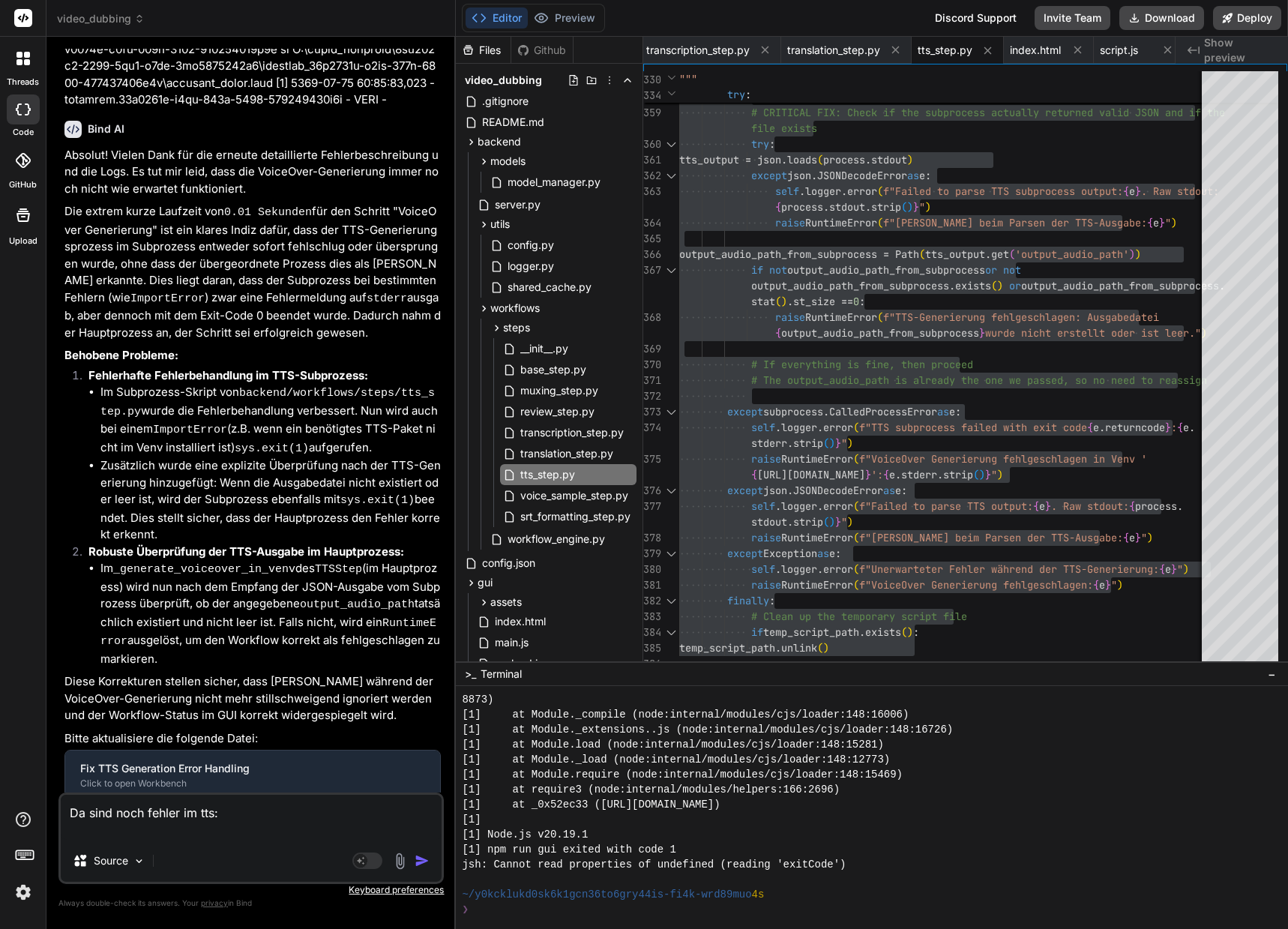
click at [213, 813] on textarea "Da sind noch fehler im tts:" at bounding box center [251, 817] width 381 height 45
paste textarea "Unexpected indentation"
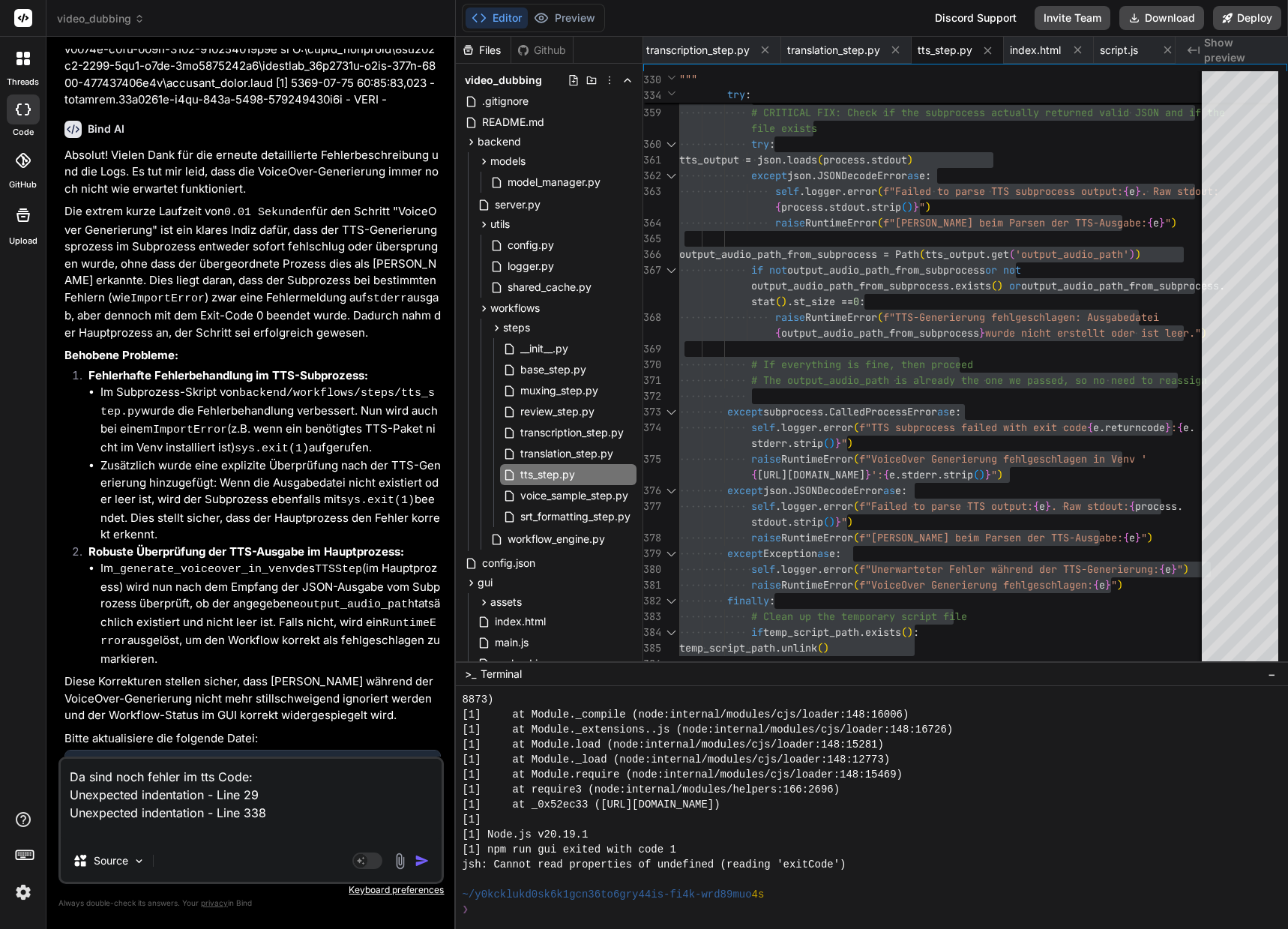
paste textarea "Unexpected indentation"
click at [103, 830] on textarea "Da sind noch fehler im tts Code: Unexpected indentation - Line 29 Unexpected in…" at bounding box center [251, 789] width 381 height 99
paste textarea "Expected expression"
click at [419, 860] on img "button" at bounding box center [422, 860] width 15 height 15
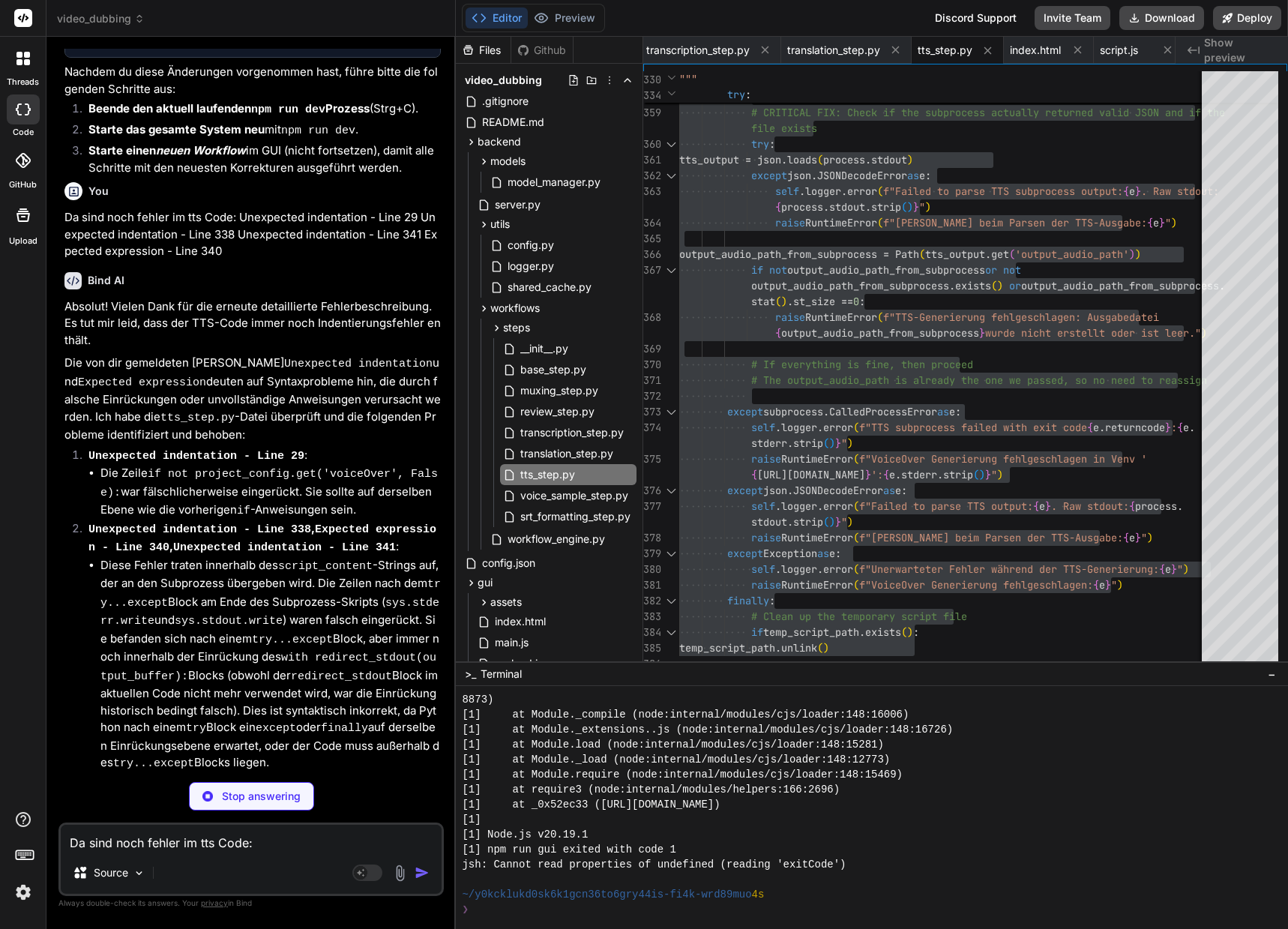
scroll to position [51021, 0]
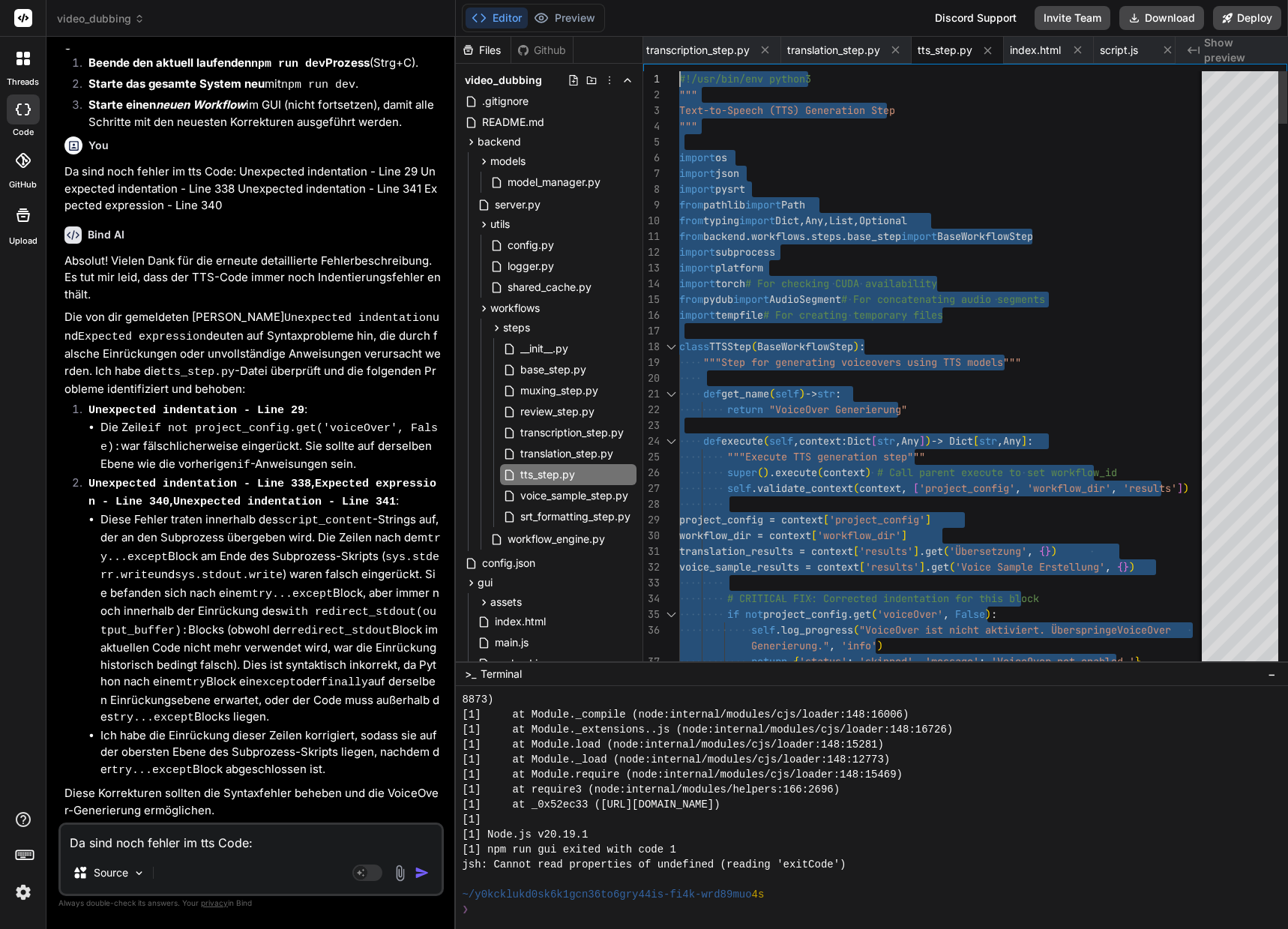
drag, startPoint x: 960, startPoint y: 650, endPoint x: 496, endPoint y: -91, distance: 874.3
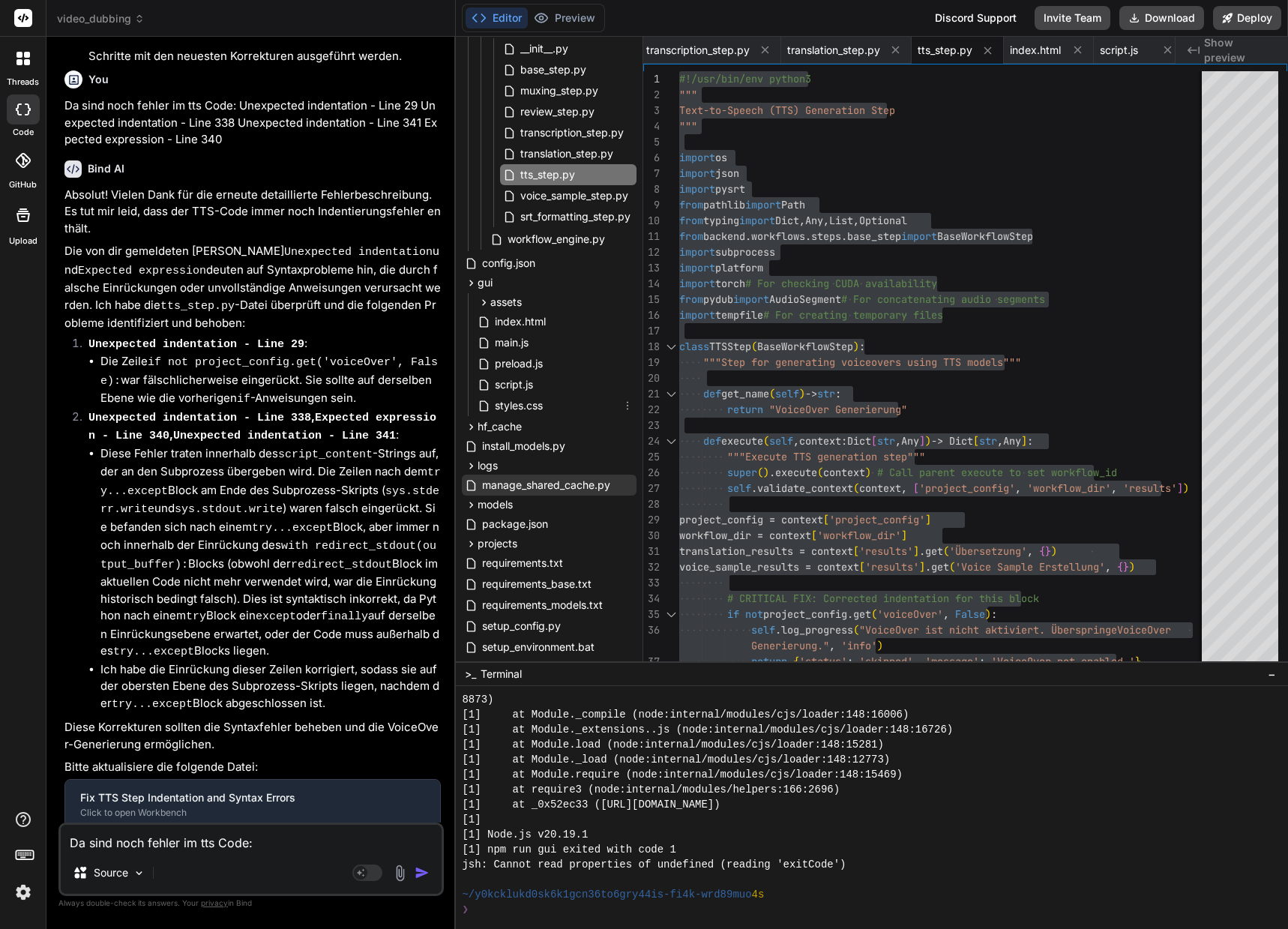
scroll to position [375, 0]
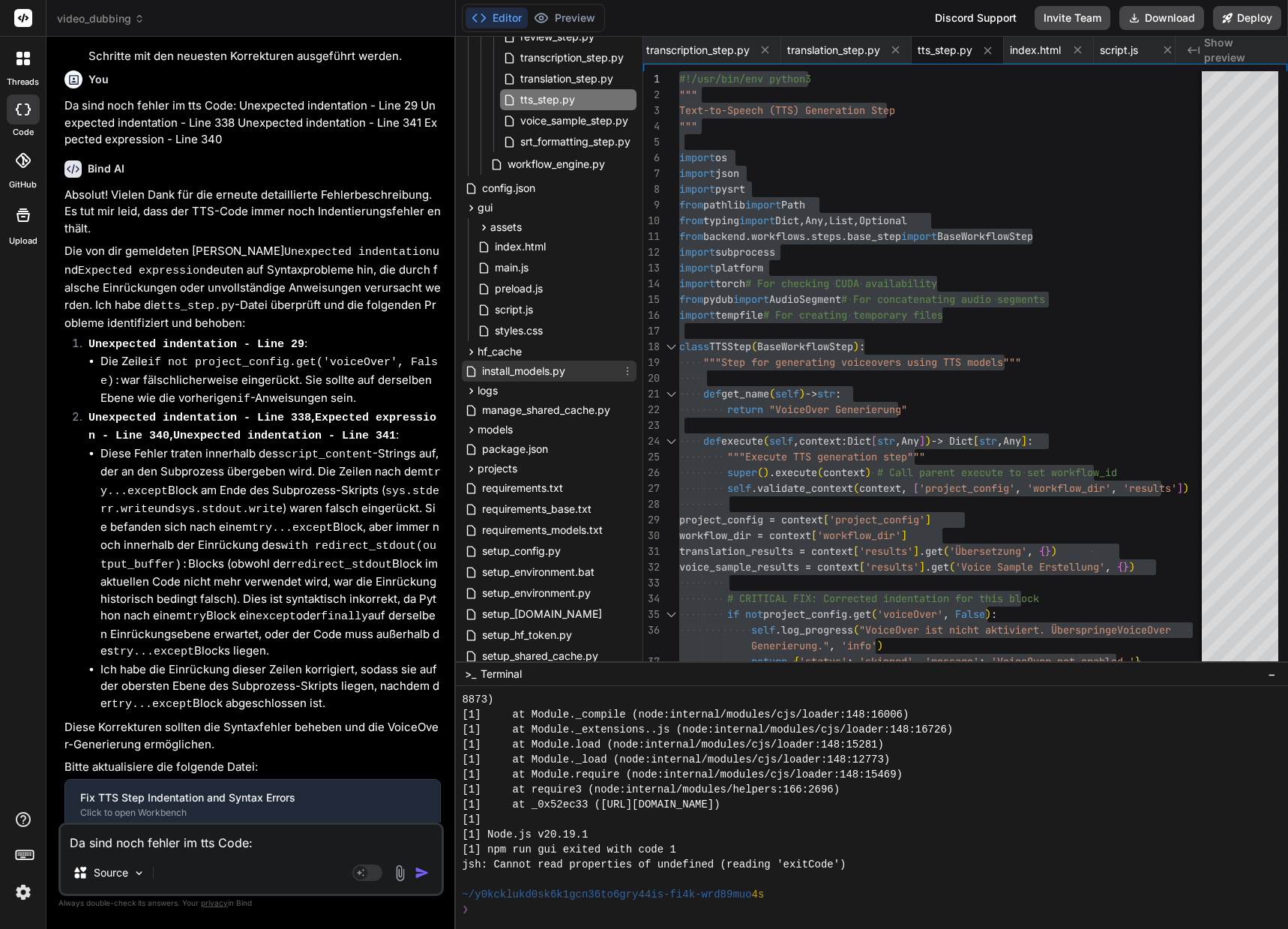
click at [535, 373] on span "install_models.py" at bounding box center [523, 371] width 86 height 18
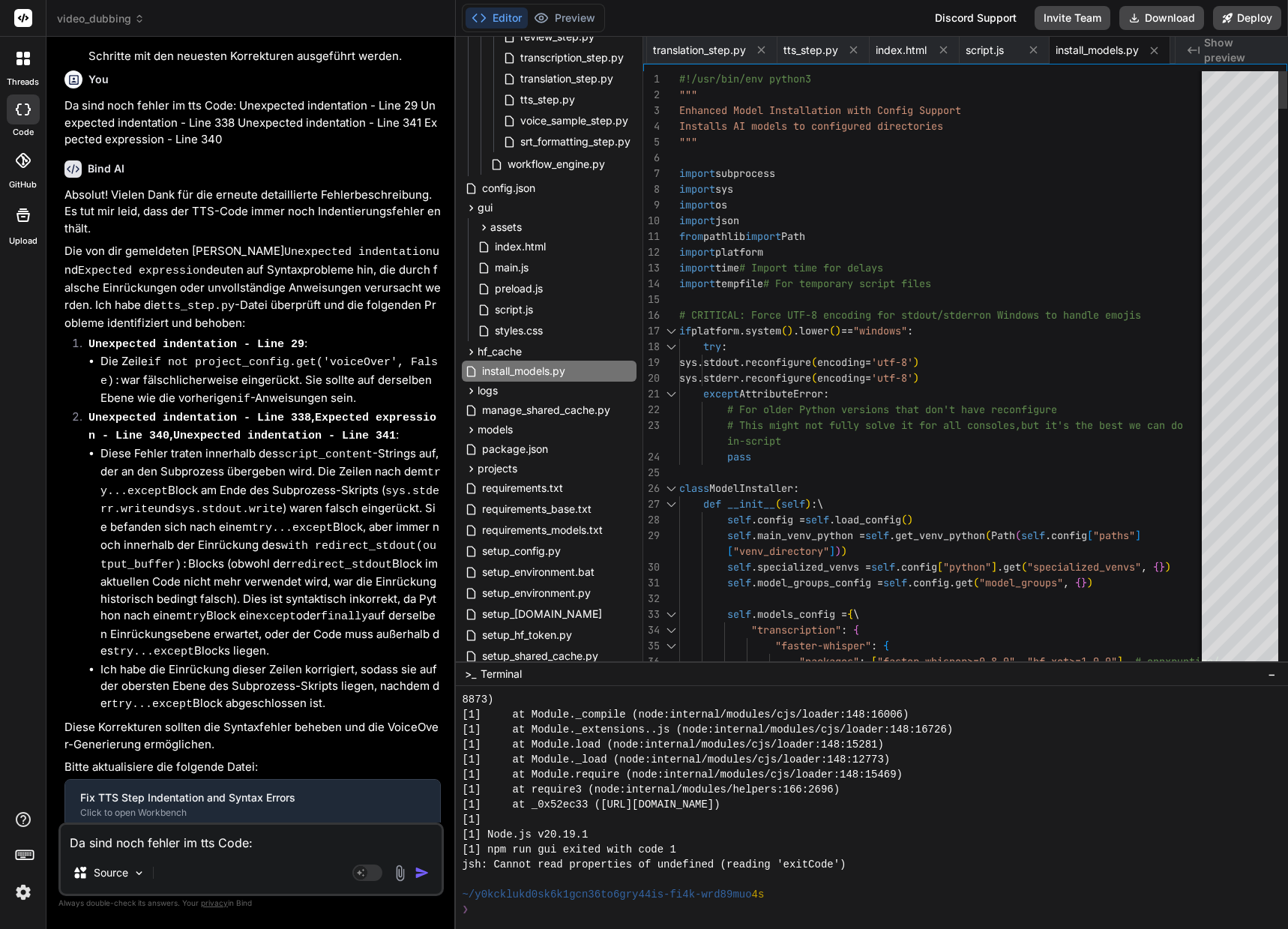
scroll to position [0, 0]
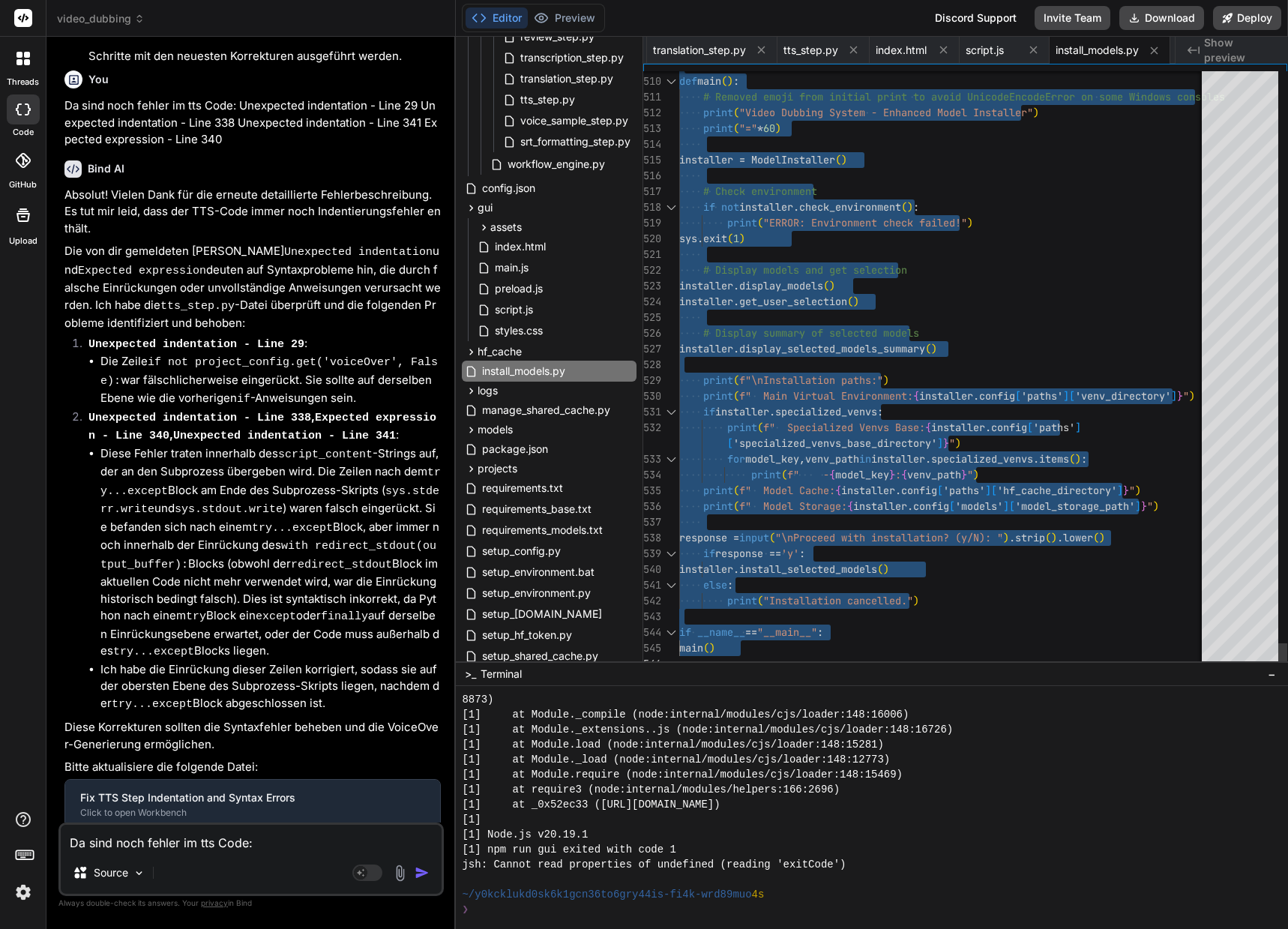
drag, startPoint x: 681, startPoint y: 77, endPoint x: 817, endPoint y: 973, distance: 906.3
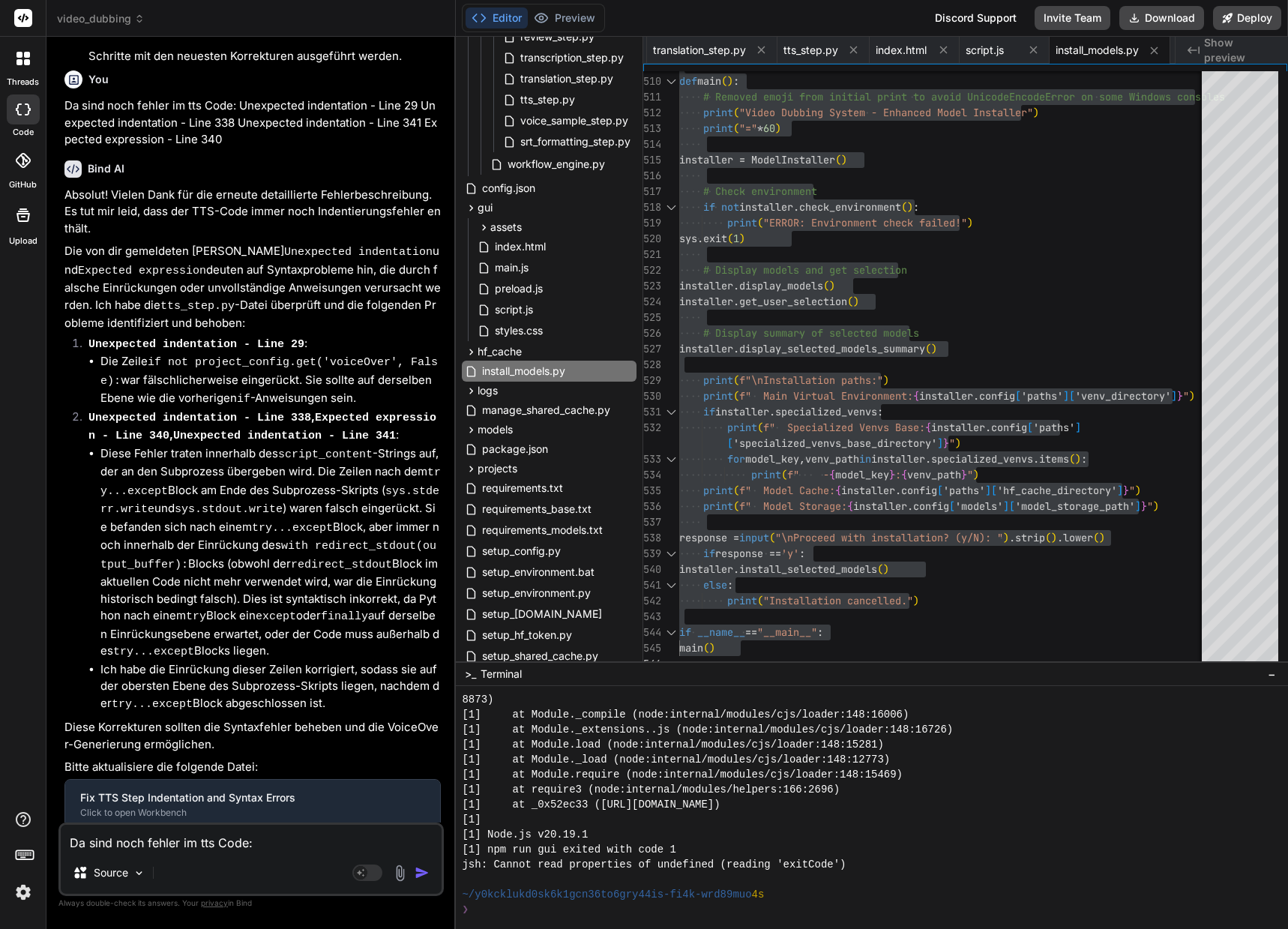
click at [177, 845] on textarea "Da sind noch fehler im tts Code: Unexpected indentation - Line 29 Unexpected in…" at bounding box center [251, 838] width 381 height 27
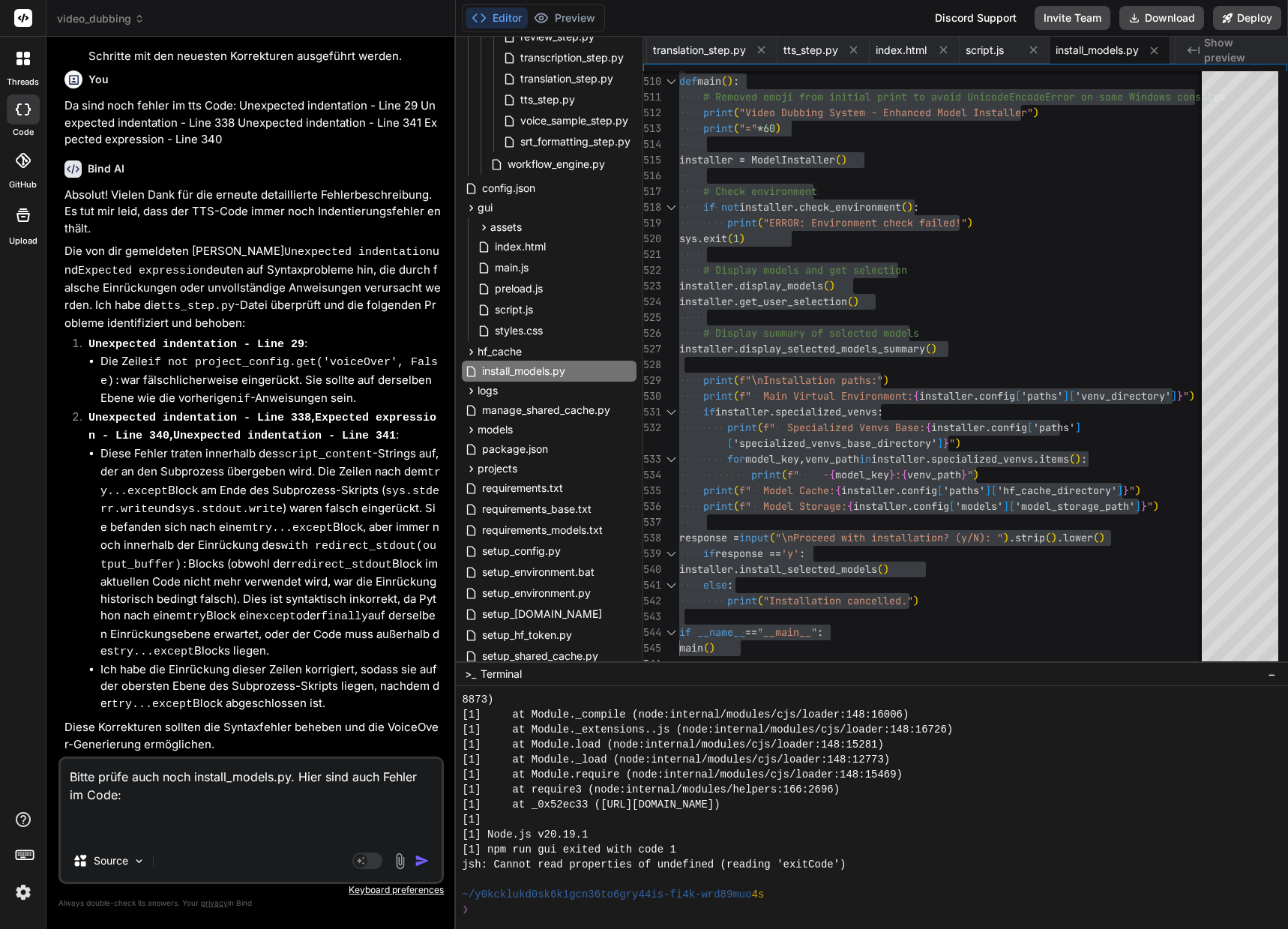
click at [98, 818] on textarea "Bitte prüfe auch noch install_models.py. Hier sind auch Fehler im Code:" at bounding box center [251, 799] width 381 height 81
paste textarea "Unexpected indentation"
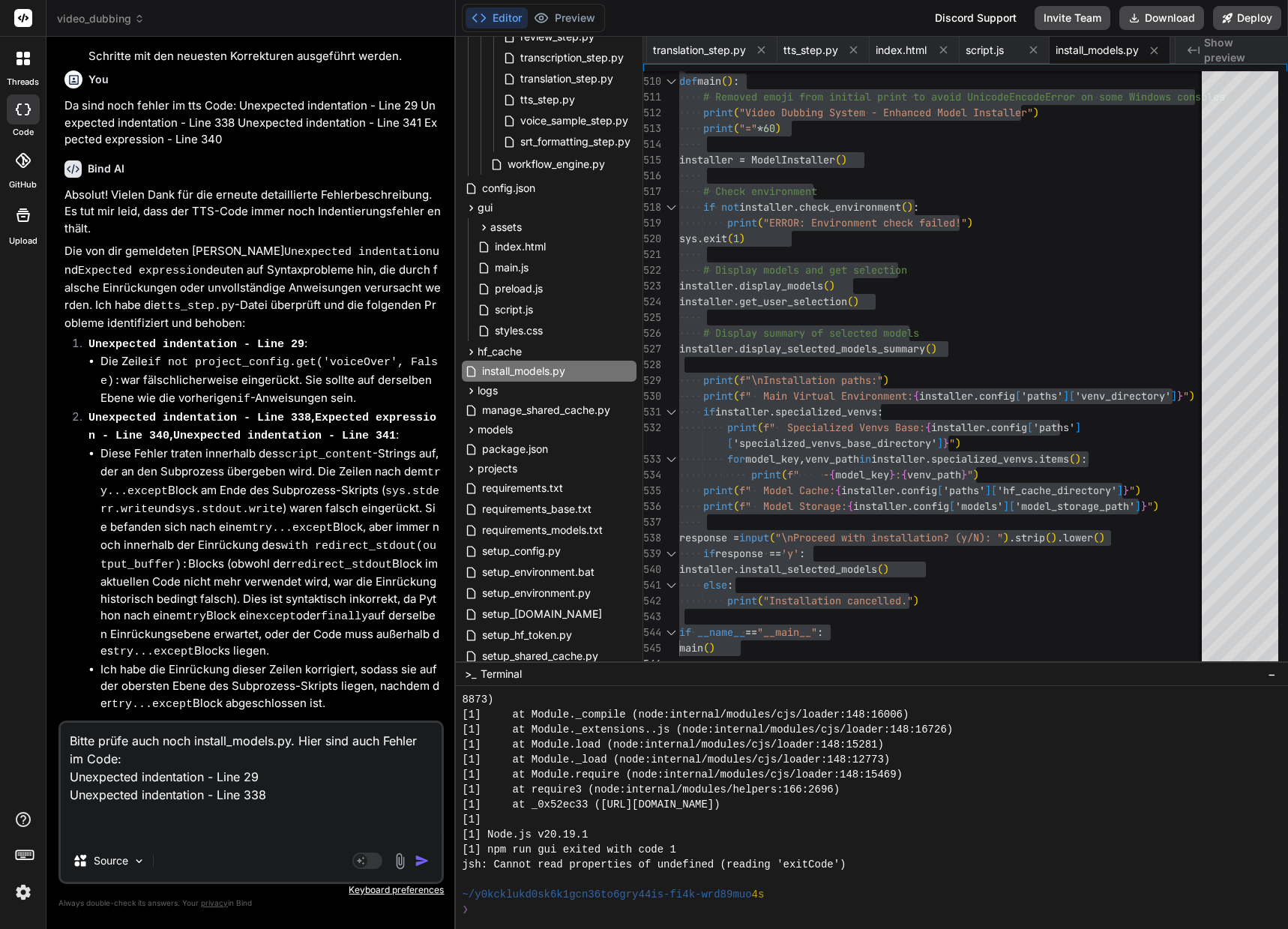
paste textarea "Unexpected indentation"
click at [205, 812] on textarea "Bitte prüfe auch noch install_models.py. Hier sind auch Fehler im Code: Unexpec…" at bounding box center [251, 772] width 381 height 135
paste textarea "Expected expression"
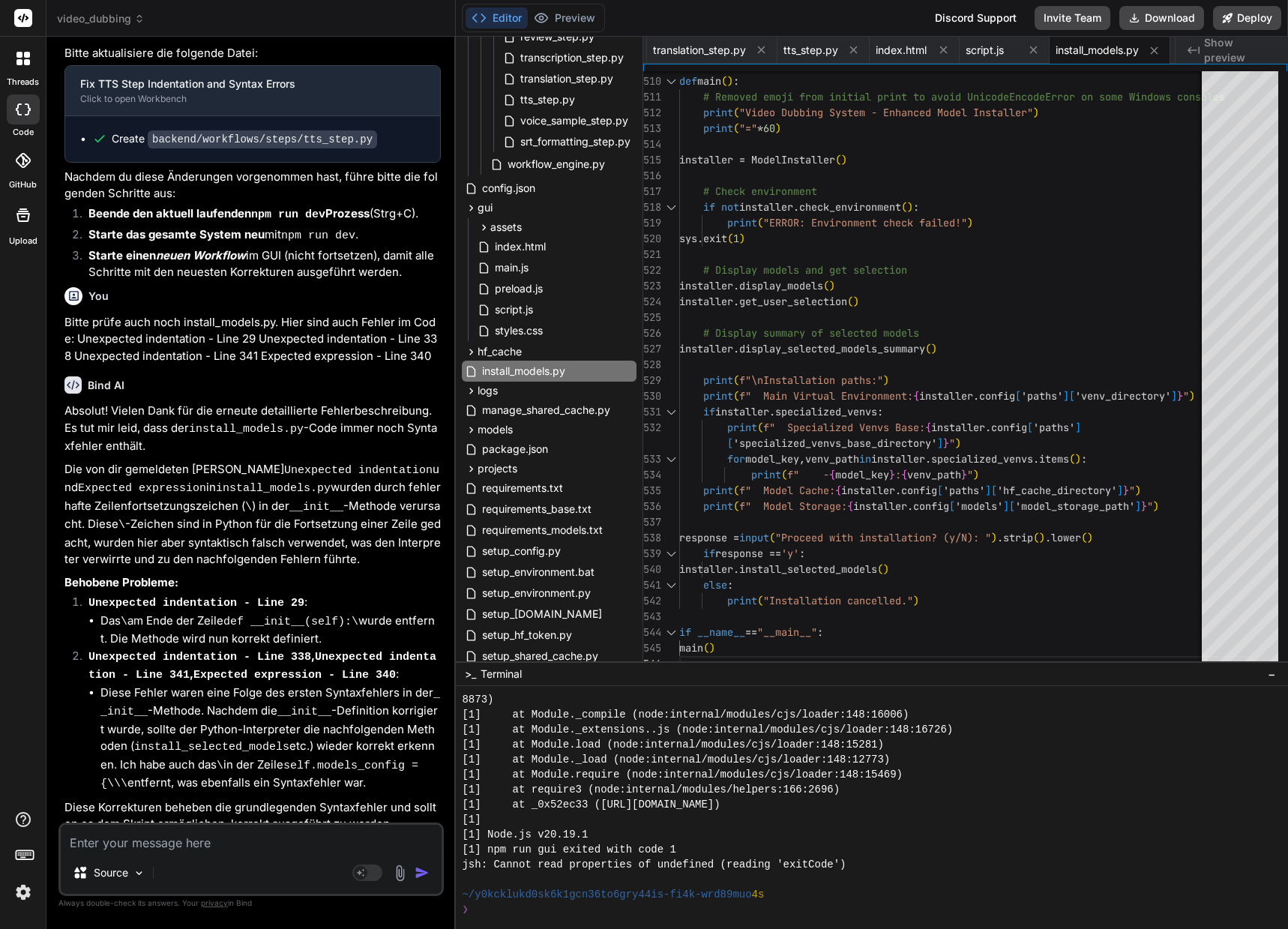
scroll to position [51858, 0]
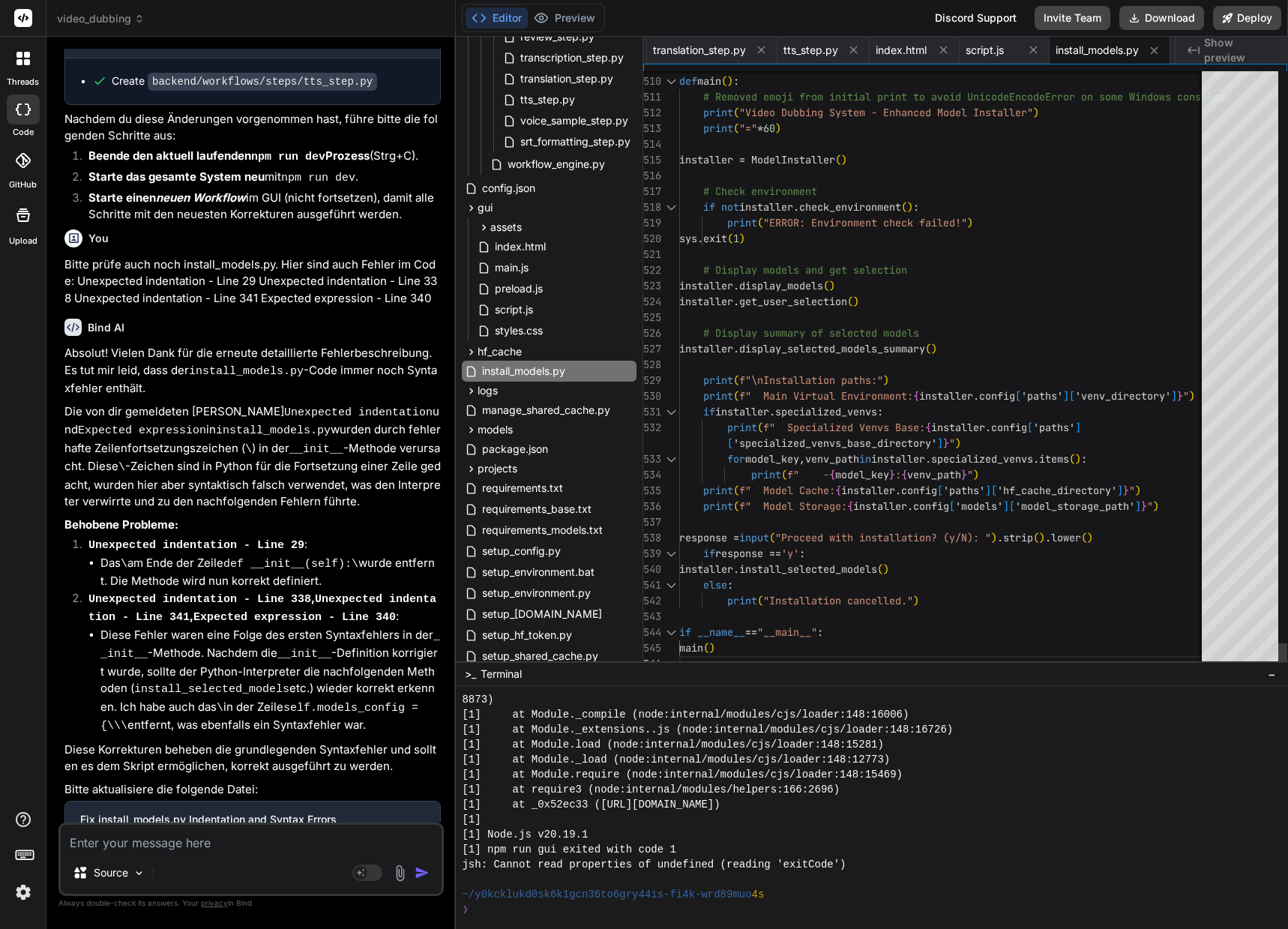
drag, startPoint x: 765, startPoint y: 647, endPoint x: 774, endPoint y: 650, distance: 9.5
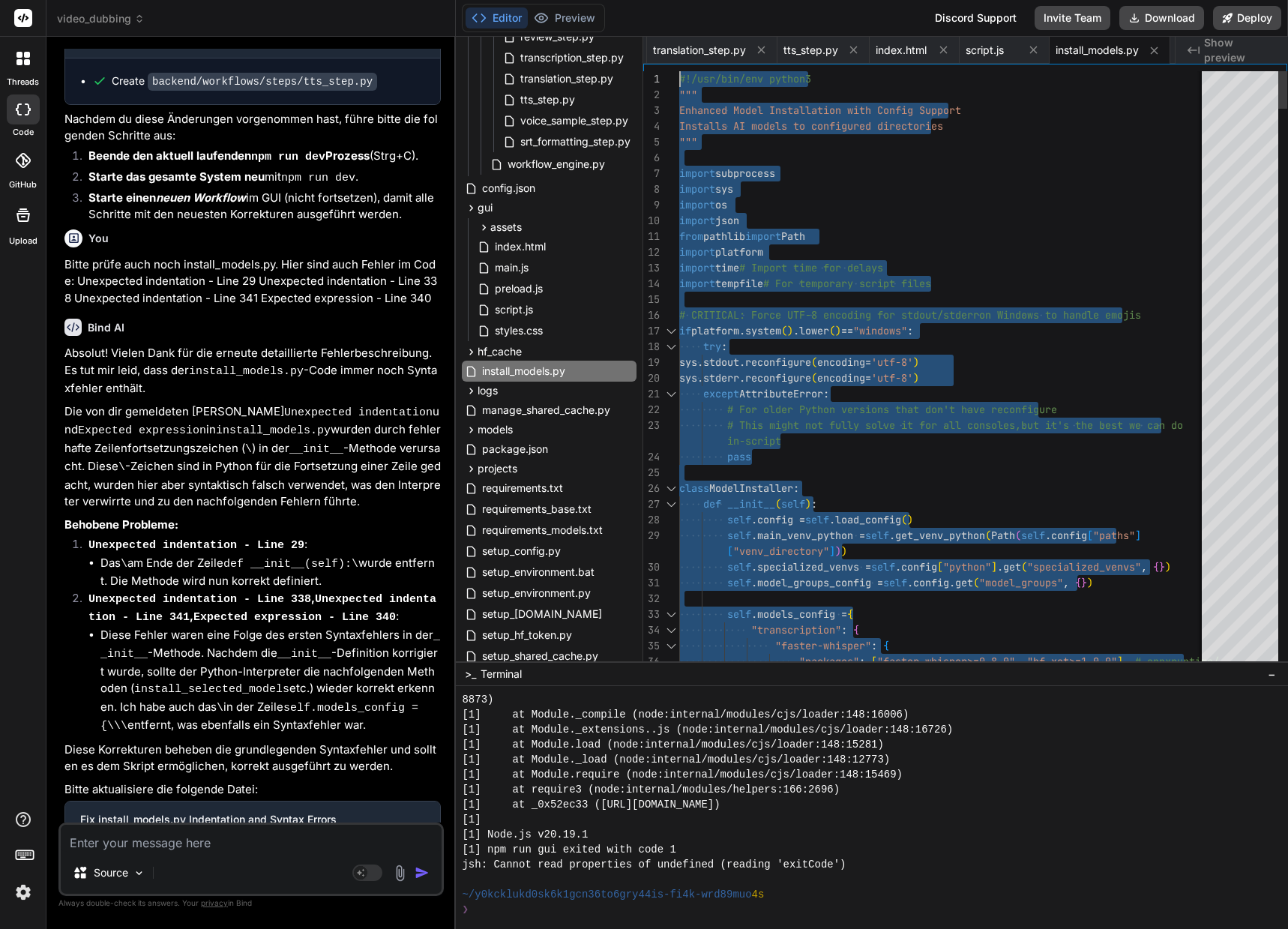
drag, startPoint x: 788, startPoint y: 650, endPoint x: 569, endPoint y: -91, distance: 772.7
